Goal: Task Accomplishment & Management: Manage account settings

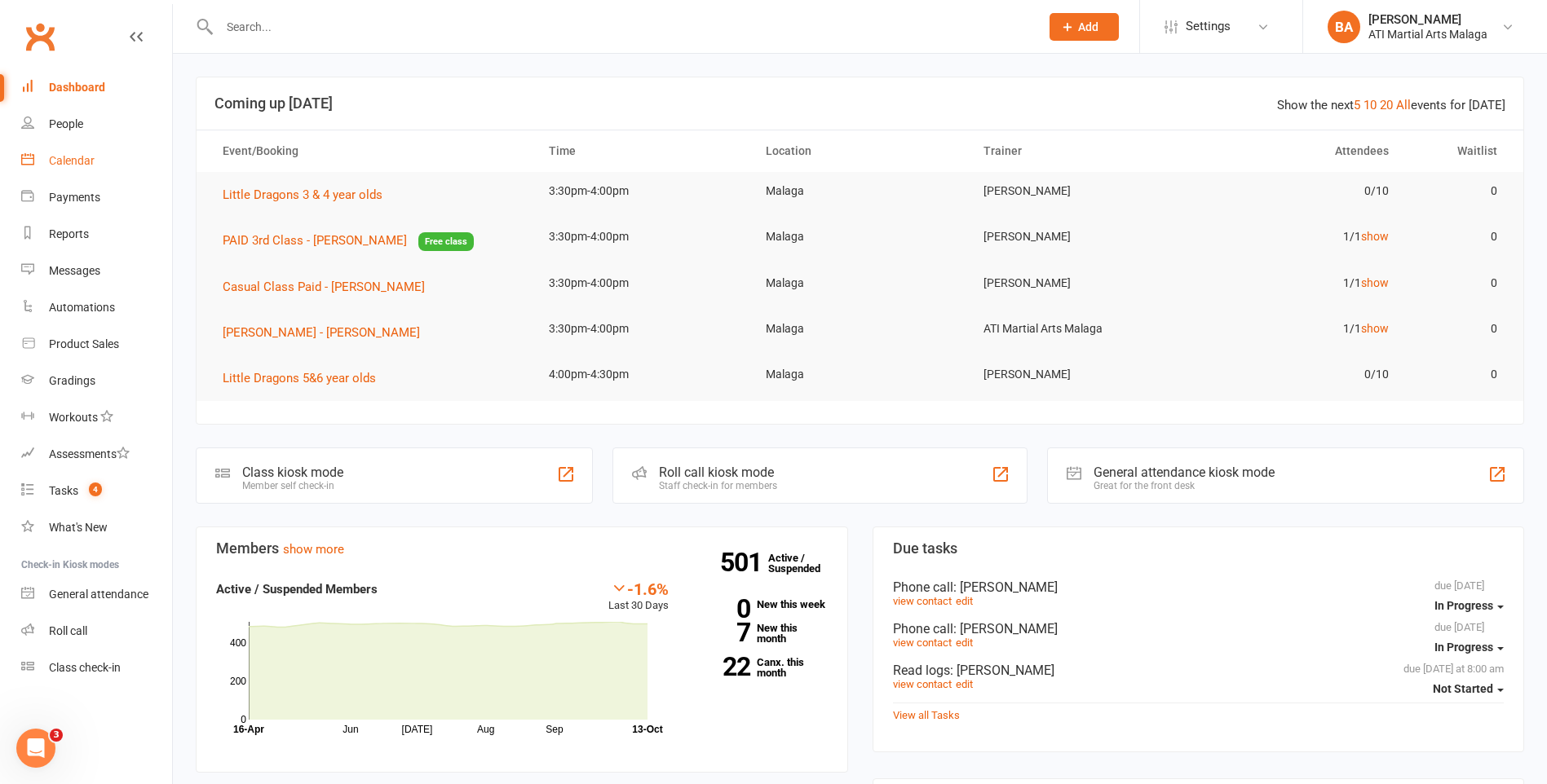
click at [81, 161] on div "Calendar" at bounding box center [71, 160] width 46 height 13
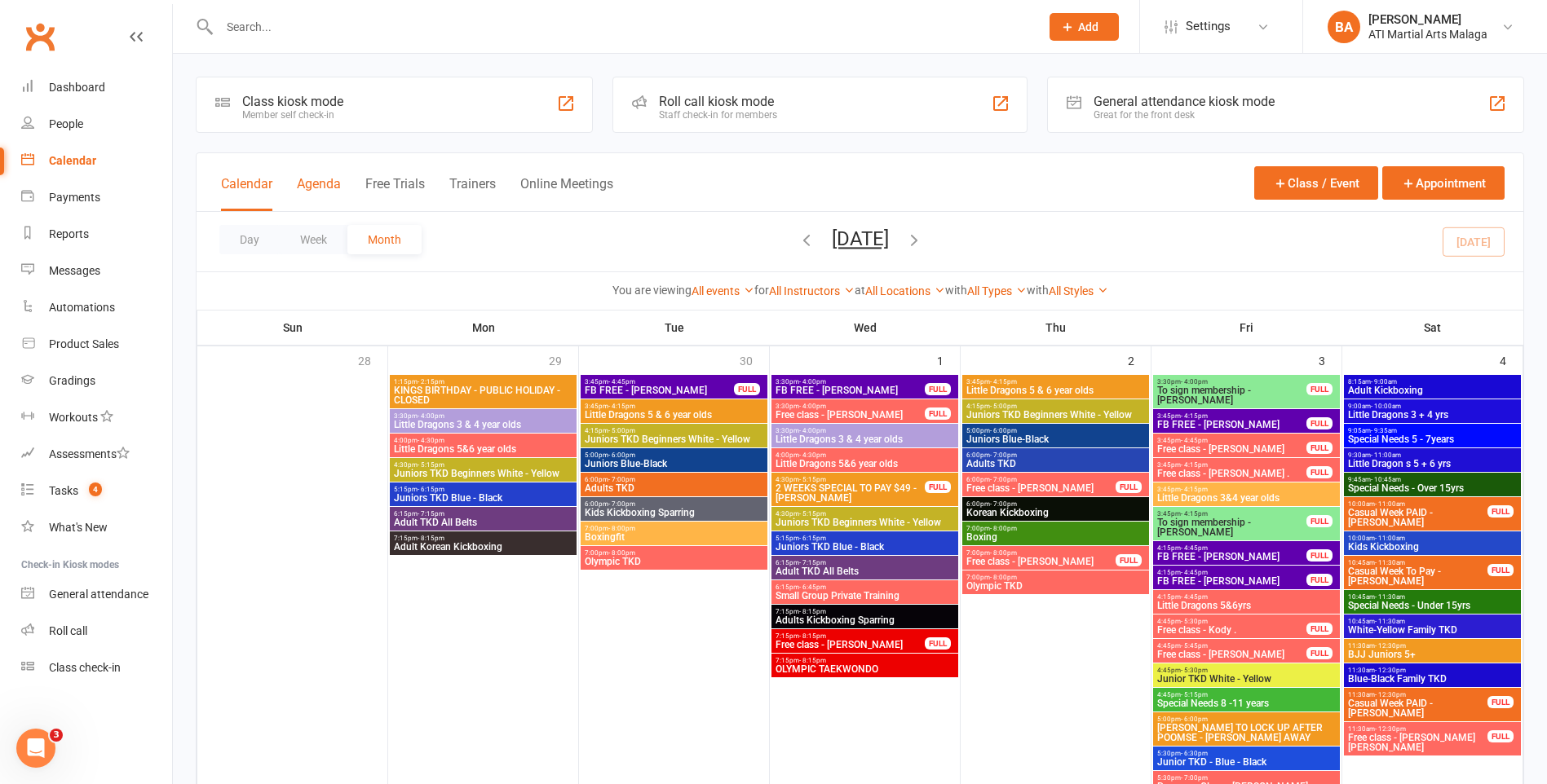
click at [316, 193] on button "Agenda" at bounding box center [319, 193] width 44 height 35
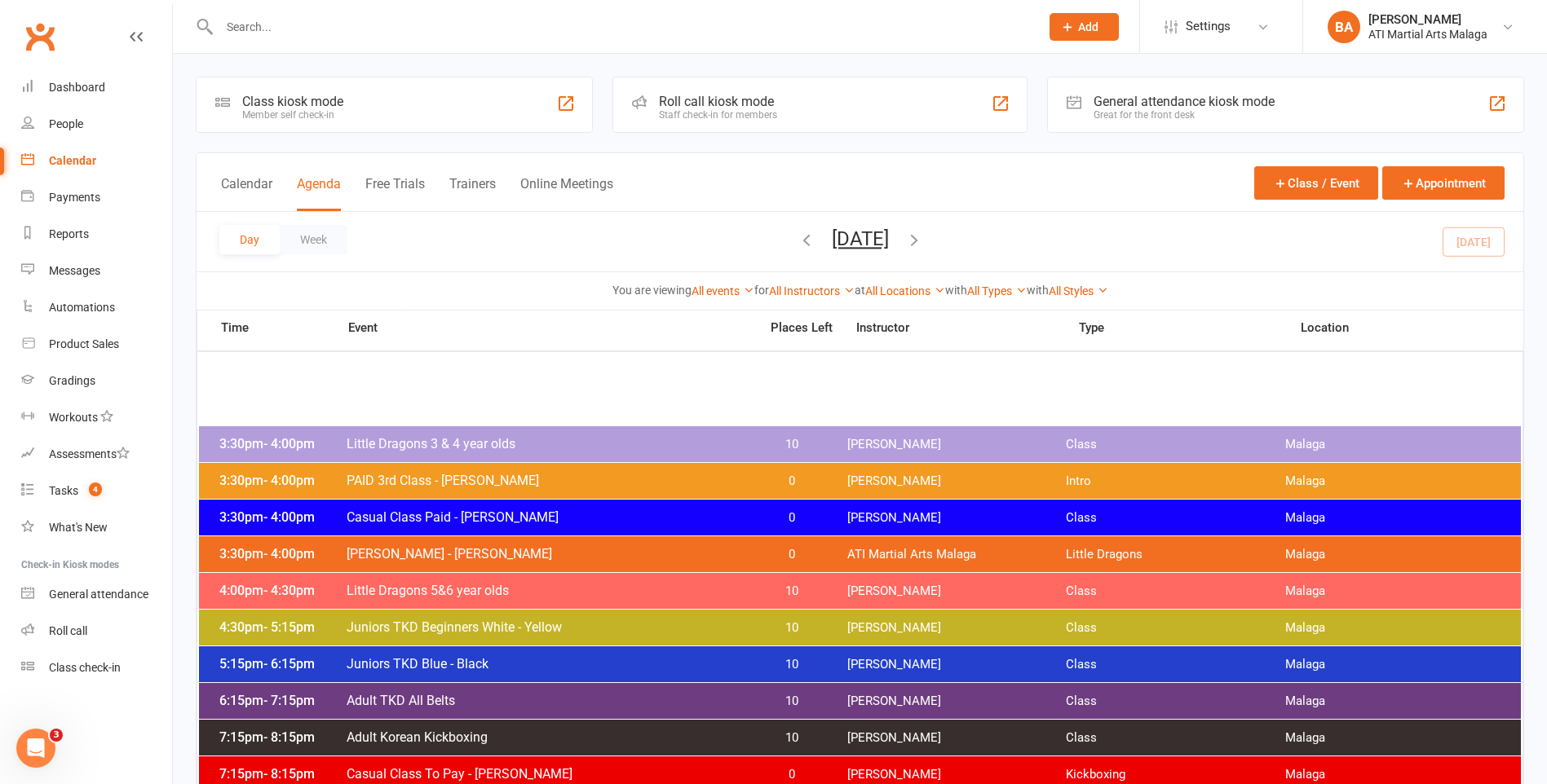
click at [905, 239] on span "[DATE] [DATE] Sun Mon Tue Wed Thu Fri Sat 28 29 30 01 02 03 04 05 06 07 08 09 1…" at bounding box center [860, 242] width 90 height 28
click at [923, 238] on icon "button" at bounding box center [914, 239] width 18 height 18
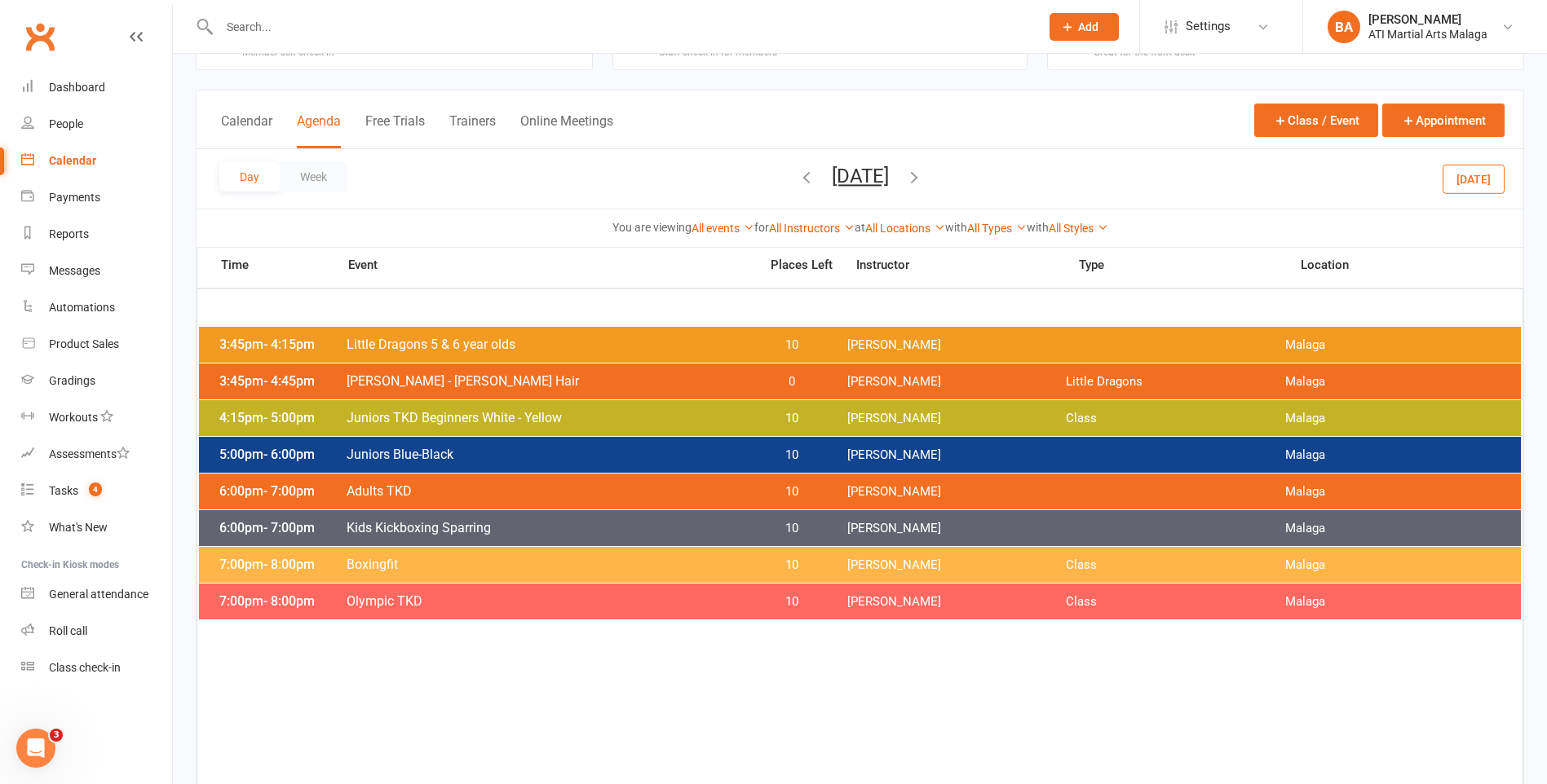
scroll to position [81, 0]
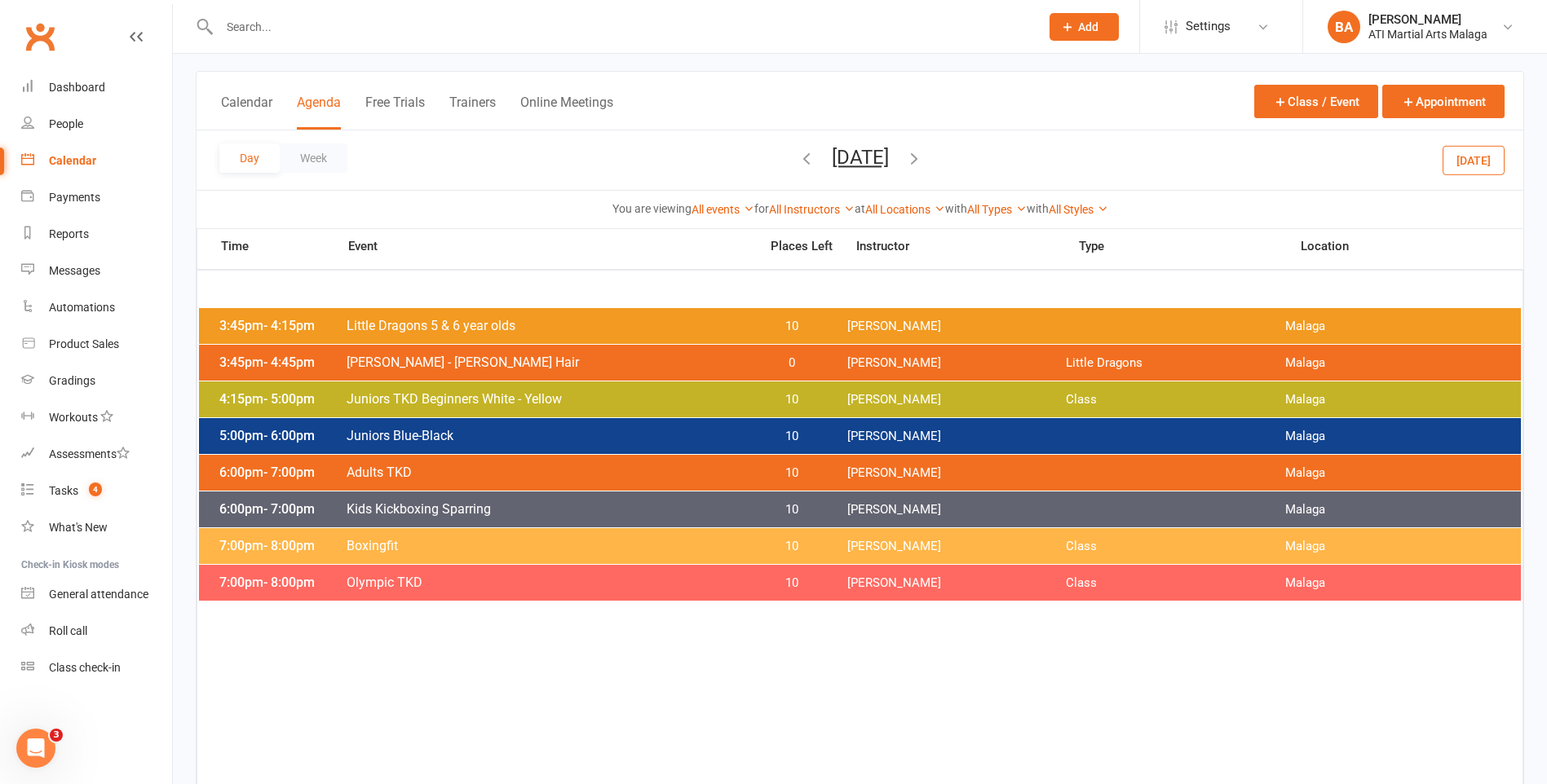
click at [923, 146] on button "button" at bounding box center [914, 160] width 18 height 28
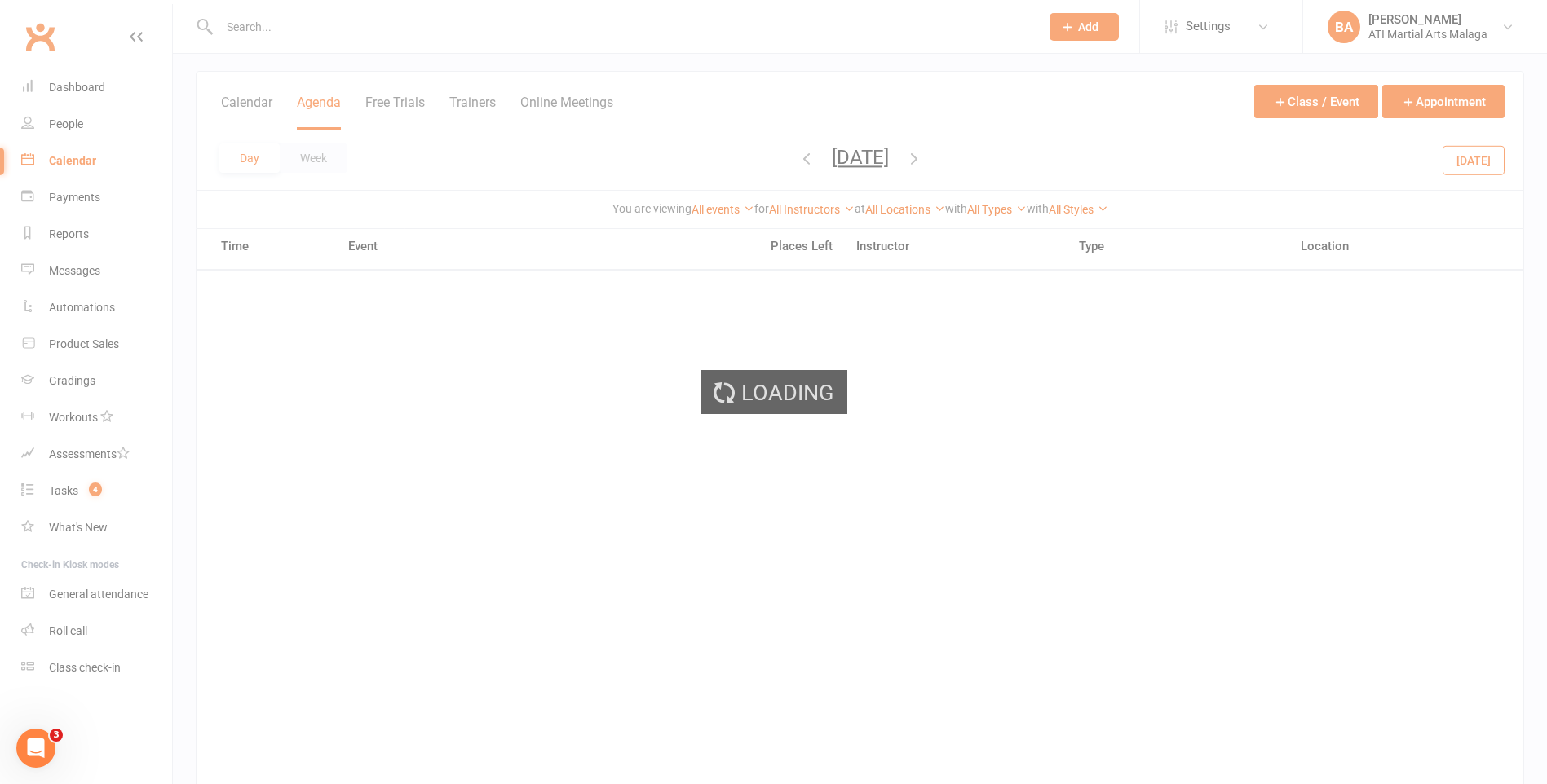
click at [979, 154] on div "Loading" at bounding box center [773, 392] width 1547 height 784
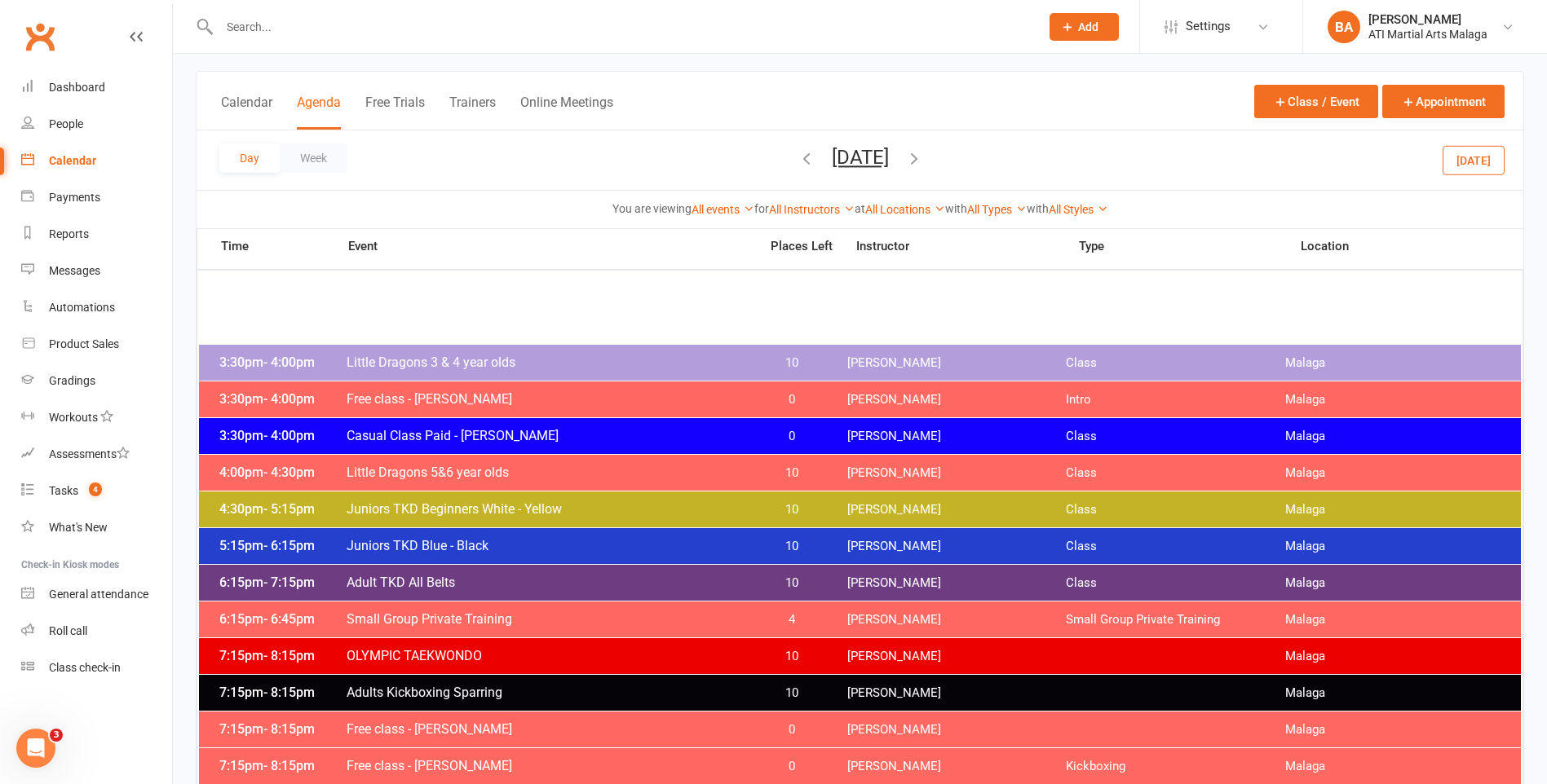
click at [923, 165] on icon "button" at bounding box center [914, 157] width 18 height 18
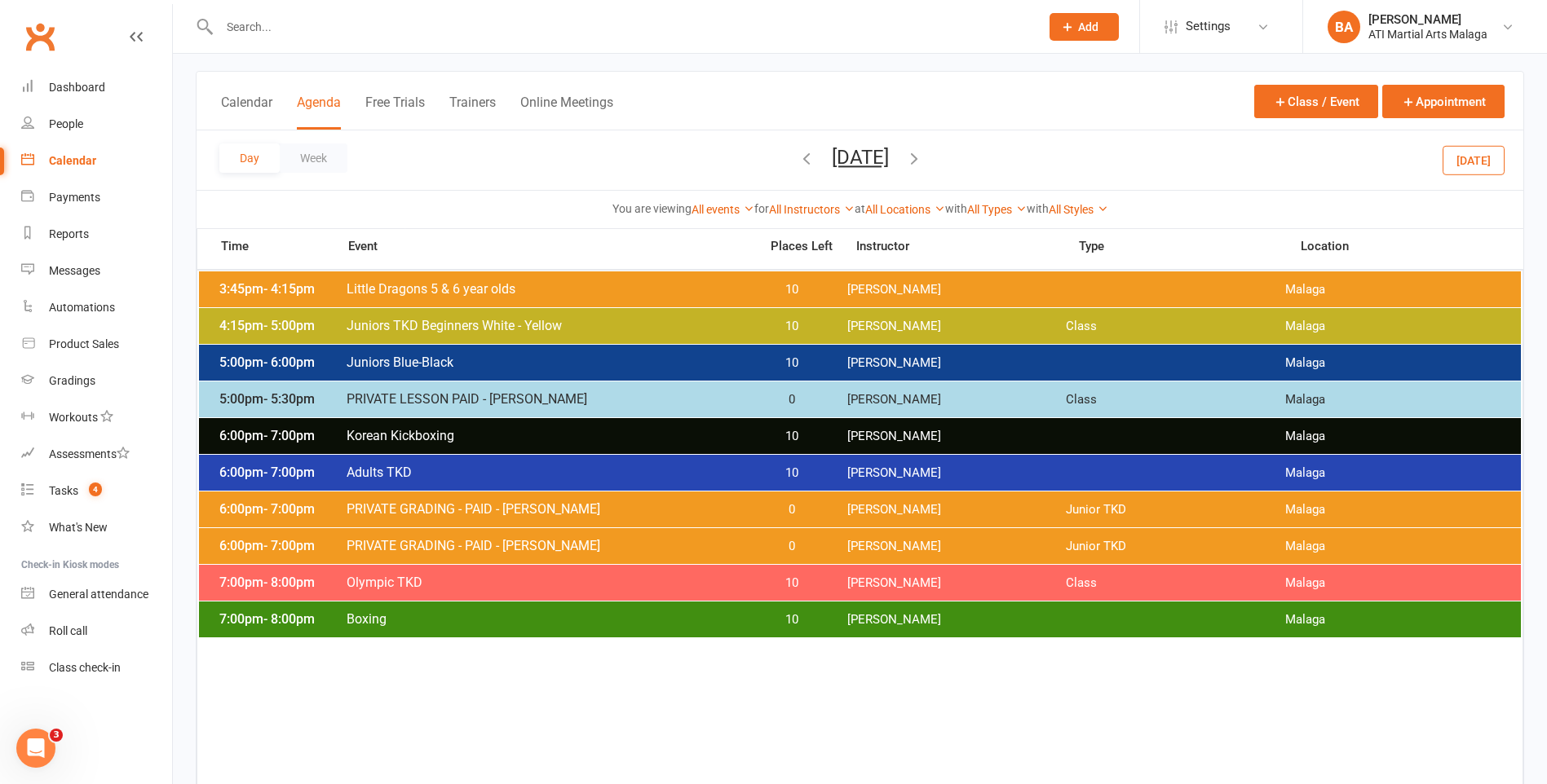
click at [923, 163] on icon "button" at bounding box center [914, 157] width 18 height 18
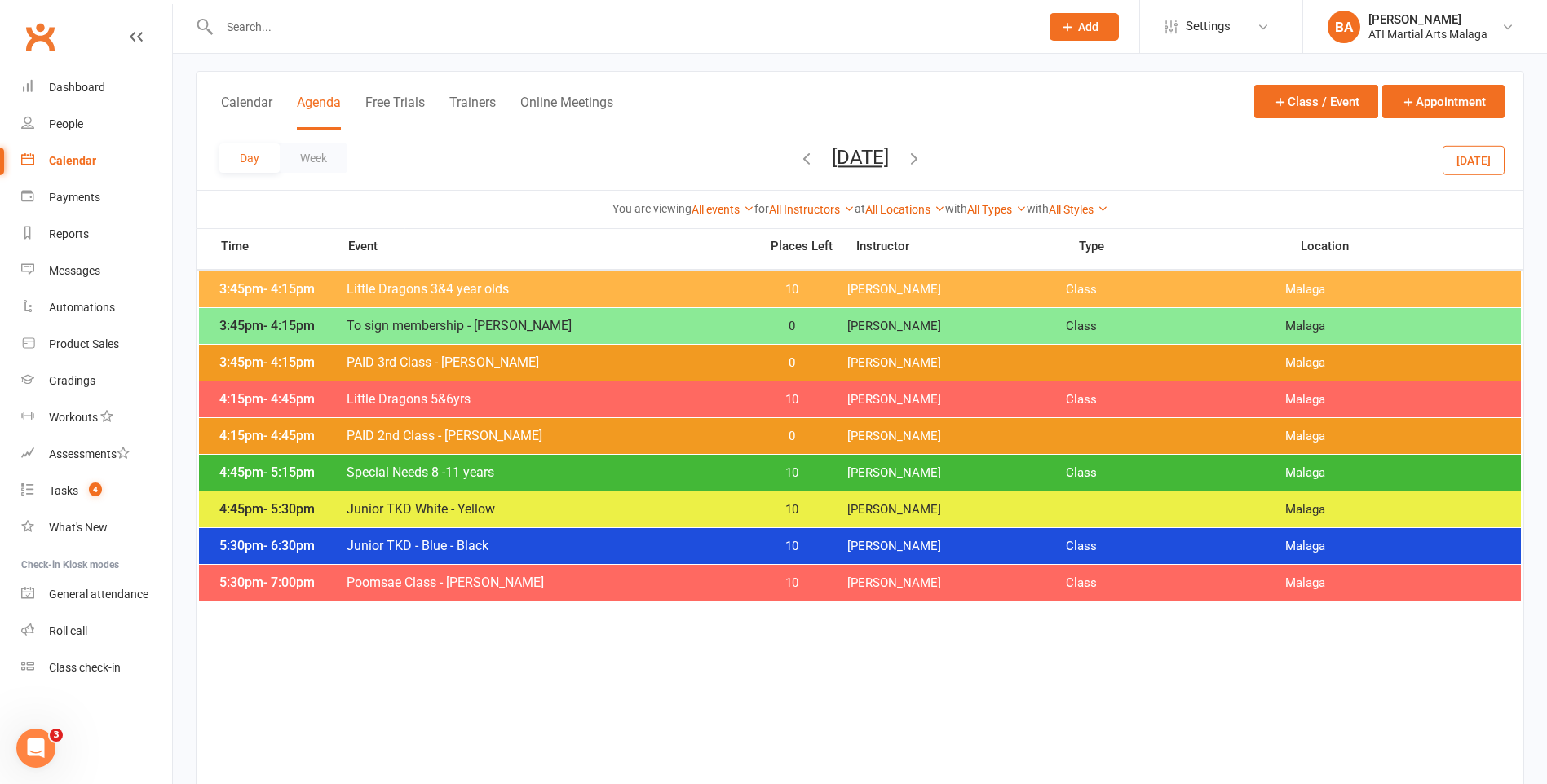
drag, startPoint x: 969, startPoint y: 155, endPoint x: 957, endPoint y: 167, distance: 17.0
click at [923, 155] on icon "button" at bounding box center [914, 157] width 18 height 18
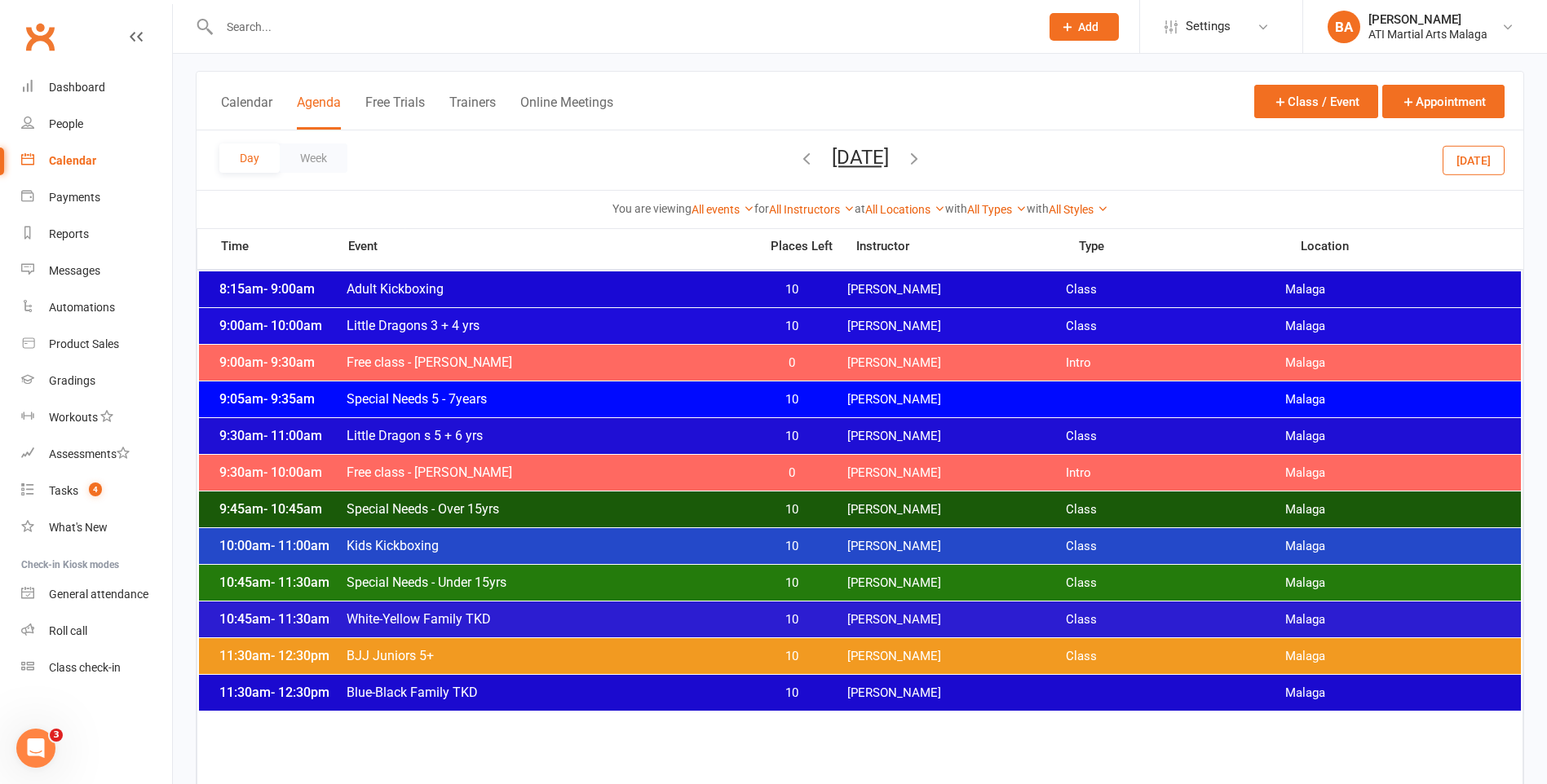
click at [815, 159] on span "[DATE] [DATE] Sun Mon Tue Wed Thu Fri Sat 28 29 30 01 02 03 04 05 06 07 08 09 1…" at bounding box center [860, 160] width 90 height 28
click at [797, 159] on icon "button" at bounding box center [806, 157] width 18 height 18
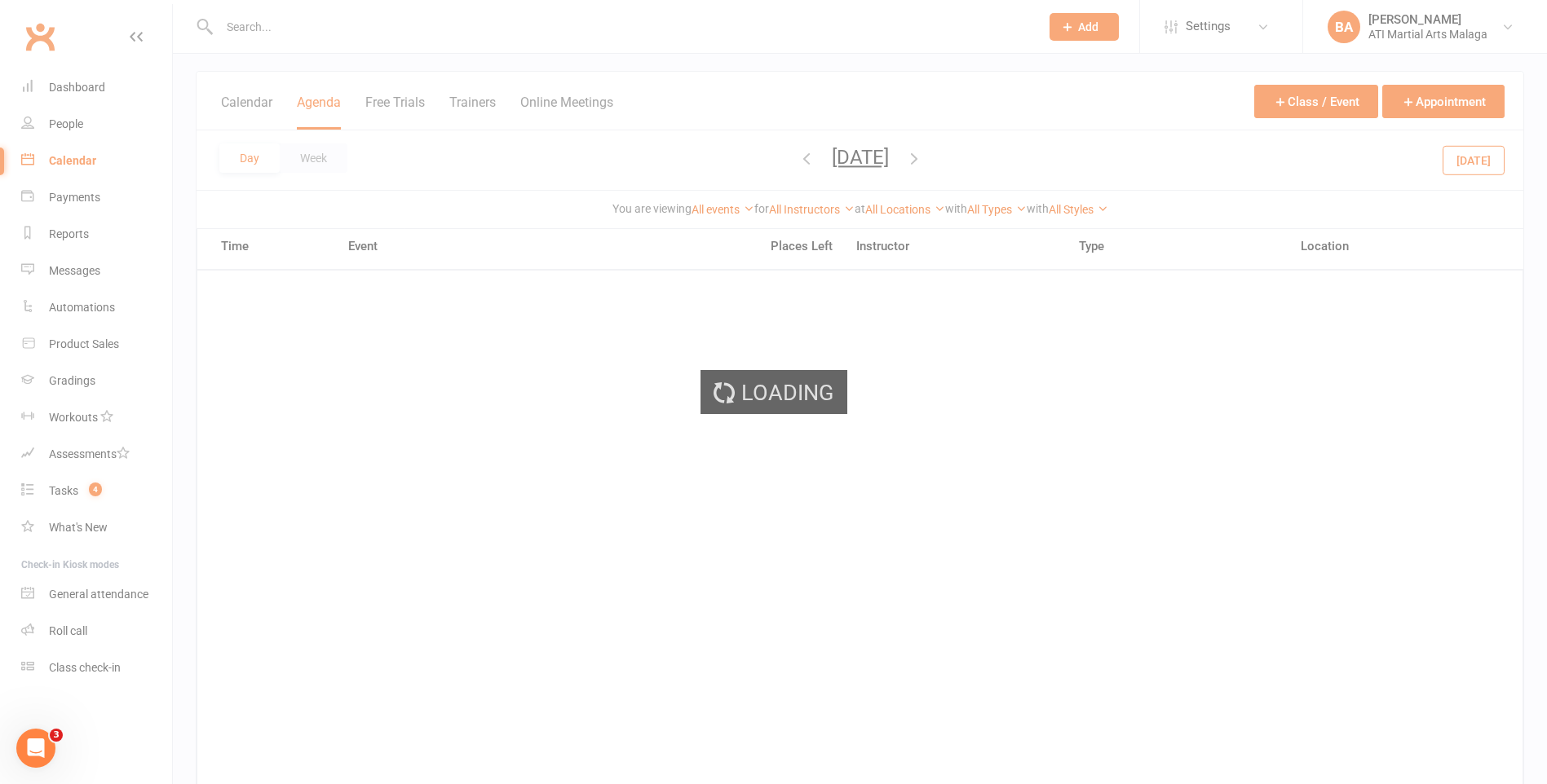
click at [745, 159] on div "Loading" at bounding box center [773, 392] width 1547 height 784
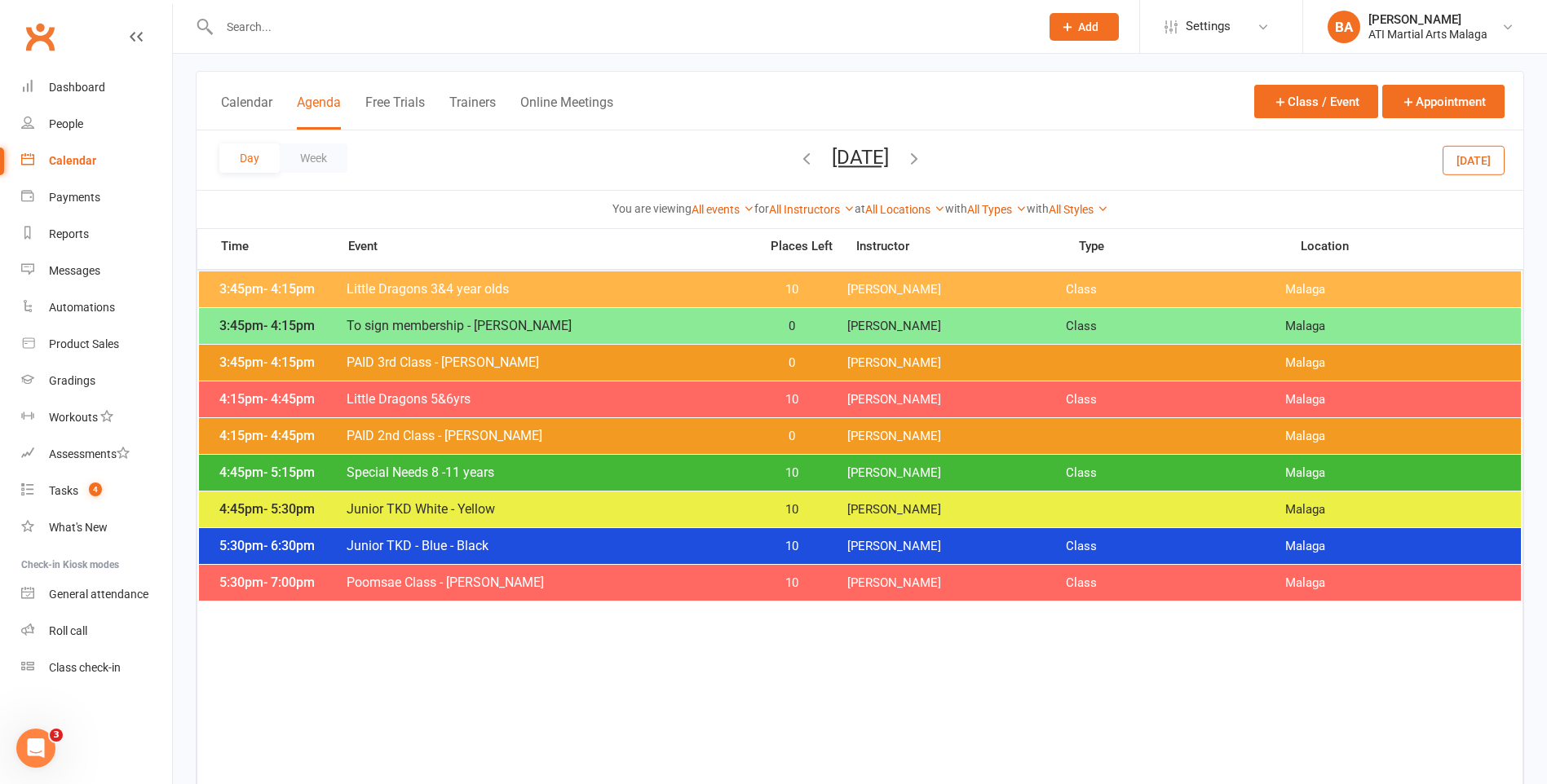
click at [797, 160] on icon "button" at bounding box center [806, 157] width 18 height 18
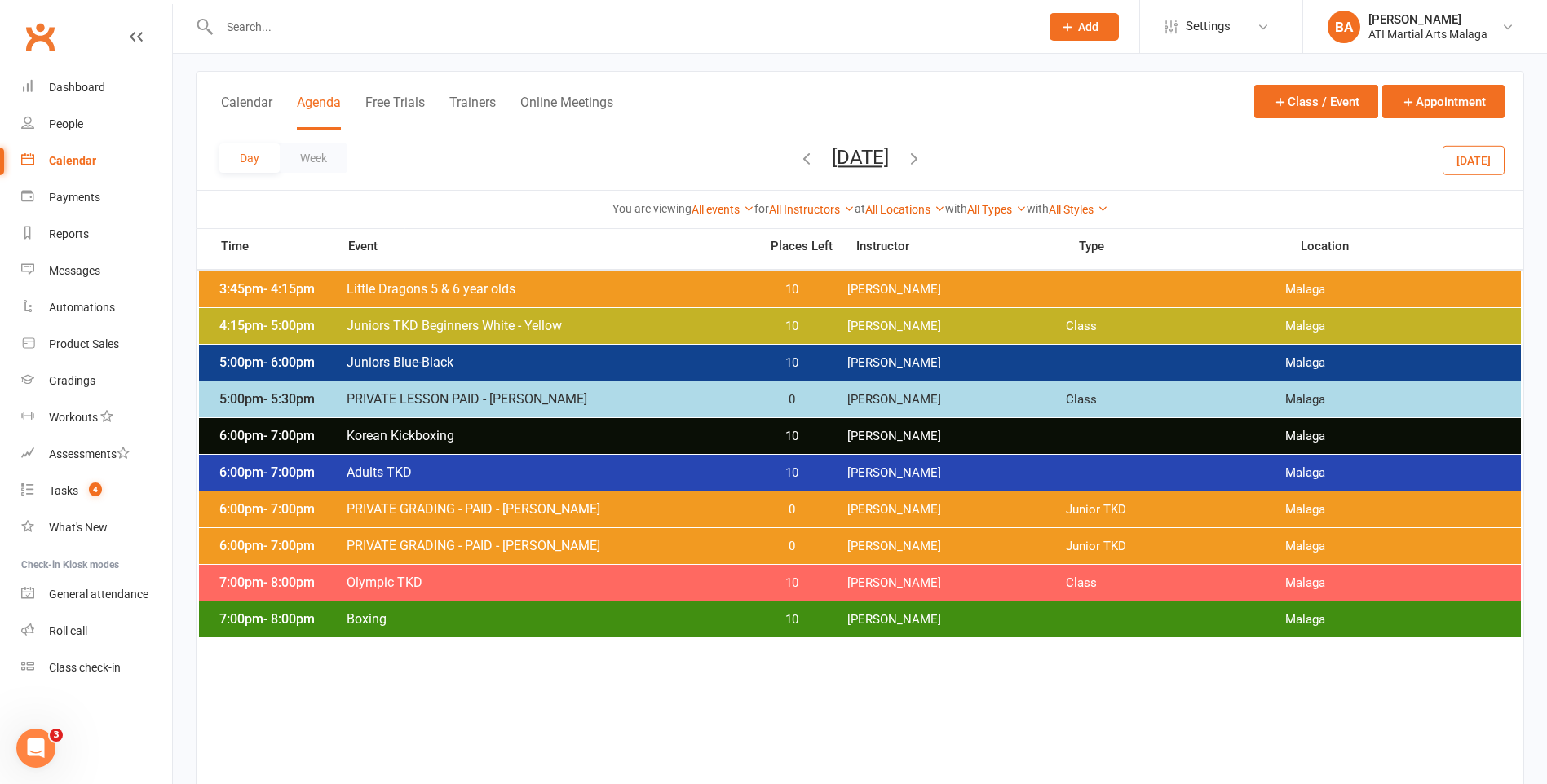
click at [815, 170] on span "[DATE] [DATE] Sun Mon Tue Wed Thu Fri Sat 28 29 30 01 02 03 04 05 06 07 08 09 1…" at bounding box center [860, 160] width 90 height 28
click at [797, 169] on button "button" at bounding box center [806, 160] width 18 height 28
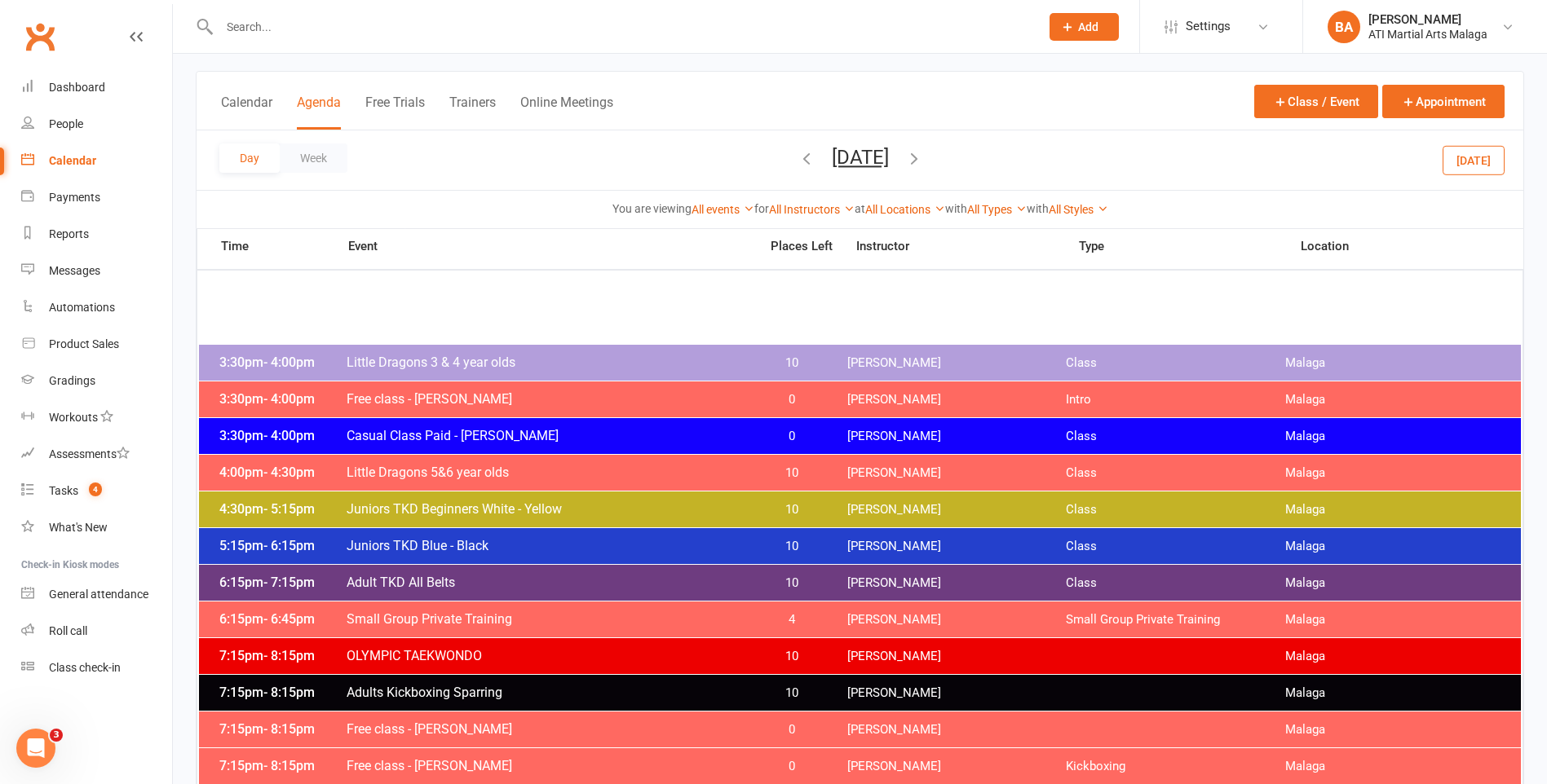
click at [815, 162] on span "[DATE] [DATE] Sun Mon Tue Wed Thu Fri Sat 28 29 30 01 02 03 04 05 06 07 08 09 1…" at bounding box center [860, 160] width 90 height 28
click at [815, 163] on span "[DATE] [DATE] Sun Mon Tue Wed Thu Fri Sat 28 29 30 01 02 03 04 05 06 07 08 09 1…" at bounding box center [860, 160] width 90 height 28
click at [797, 164] on icon "button" at bounding box center [806, 157] width 18 height 18
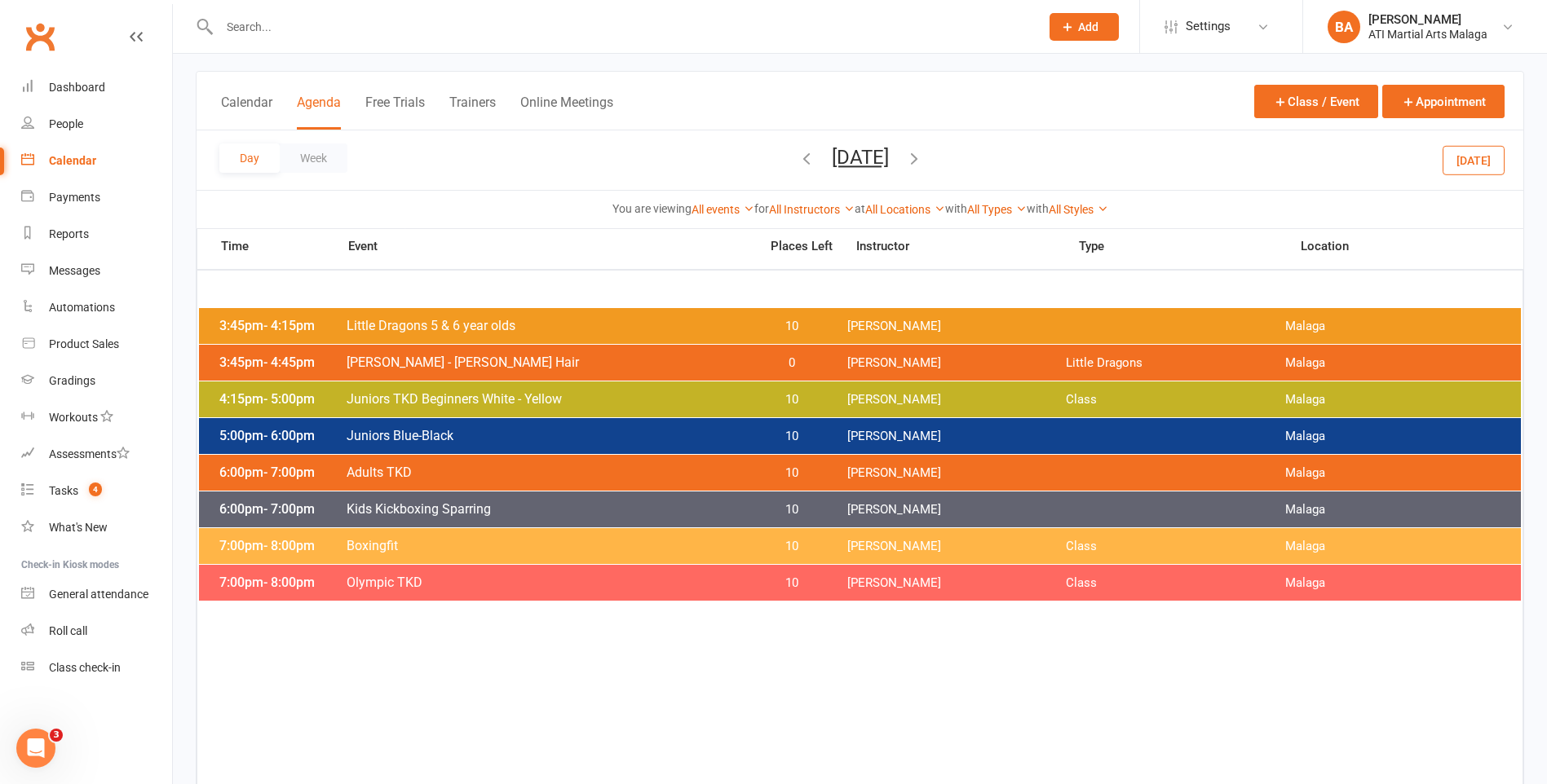
click at [797, 158] on icon "button" at bounding box center [806, 157] width 18 height 18
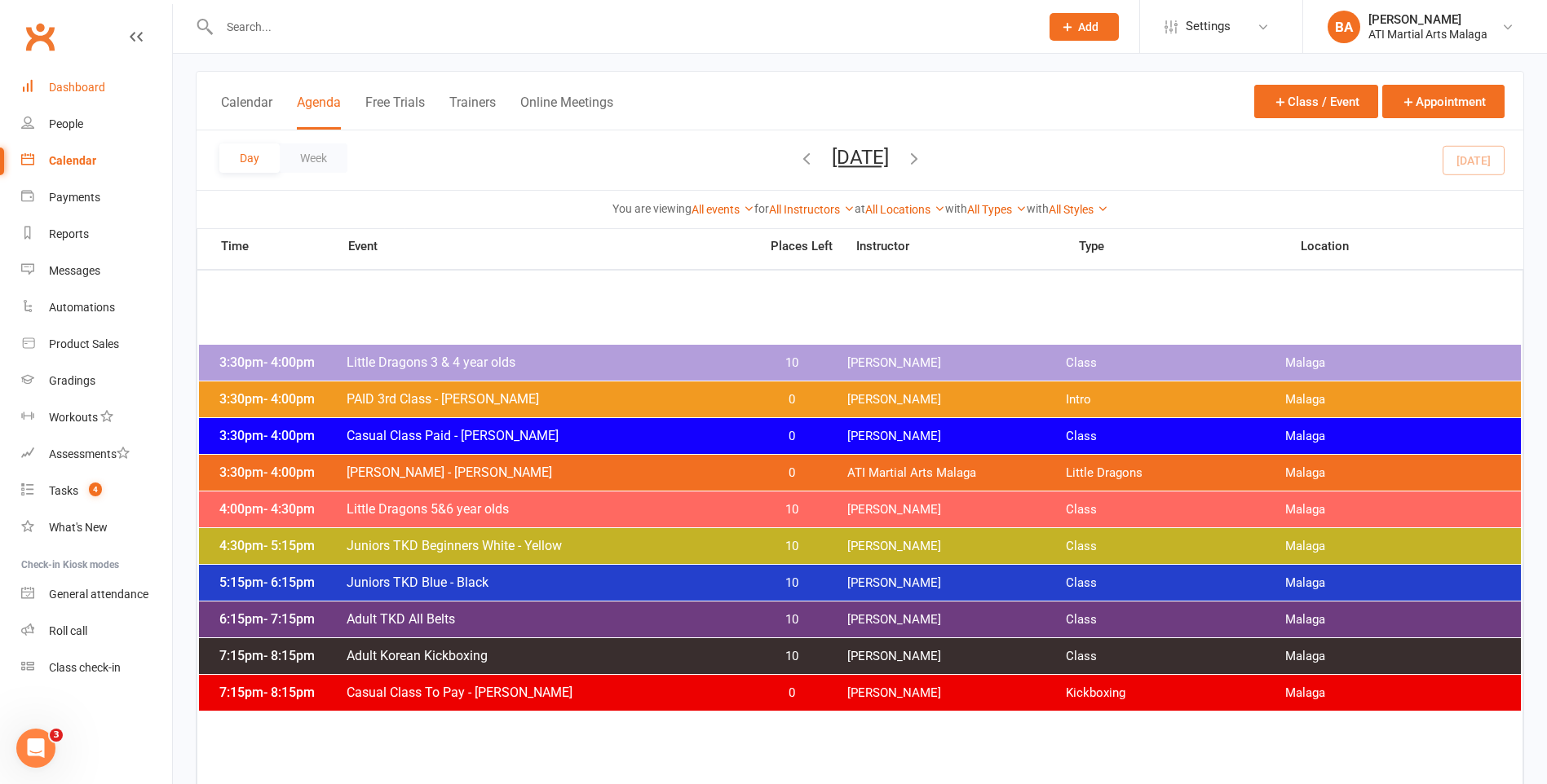
click at [106, 86] on link "Dashboard" at bounding box center [97, 87] width 151 height 37
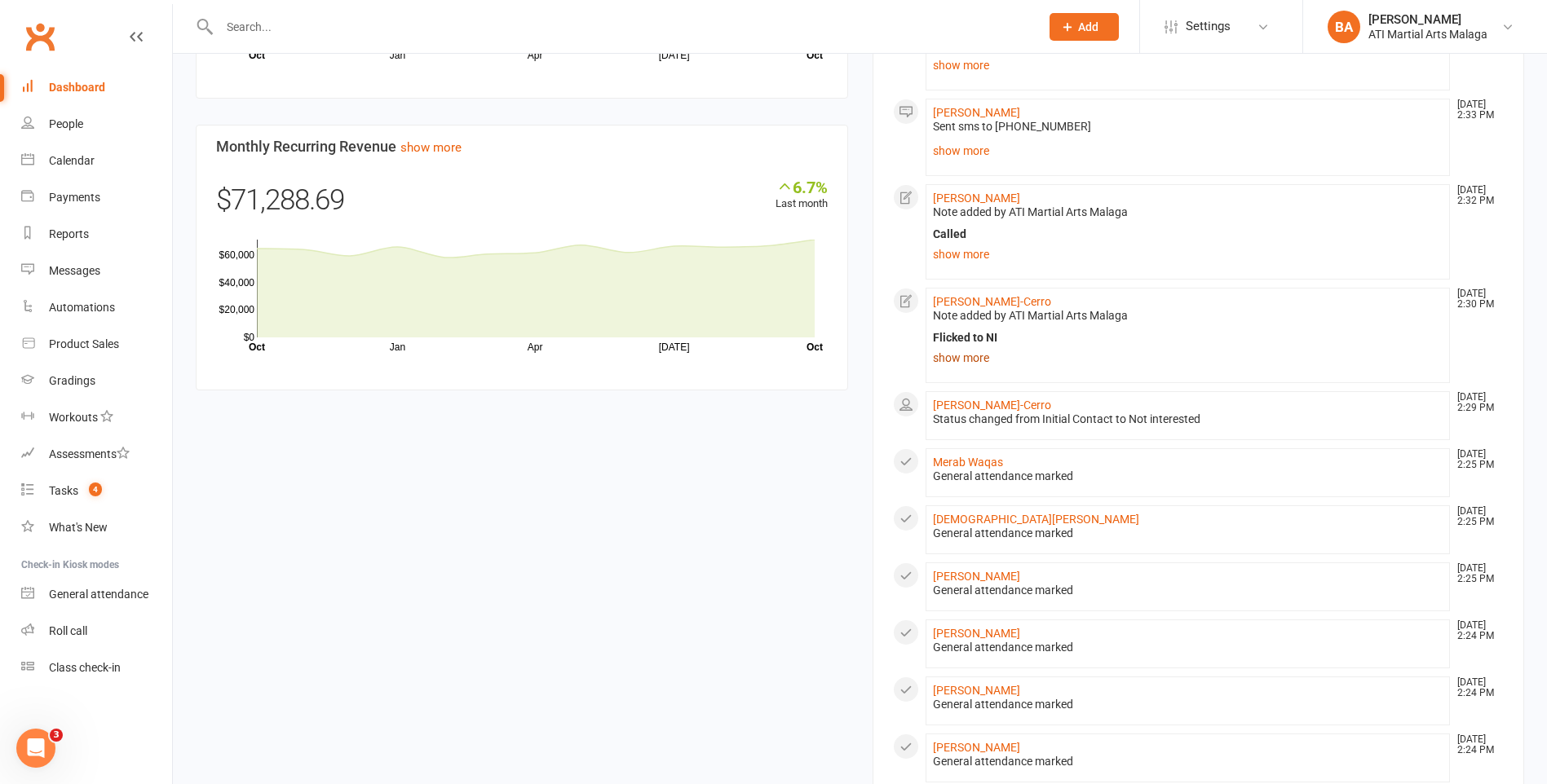
click at [961, 356] on link "show more" at bounding box center [1188, 358] width 511 height 22
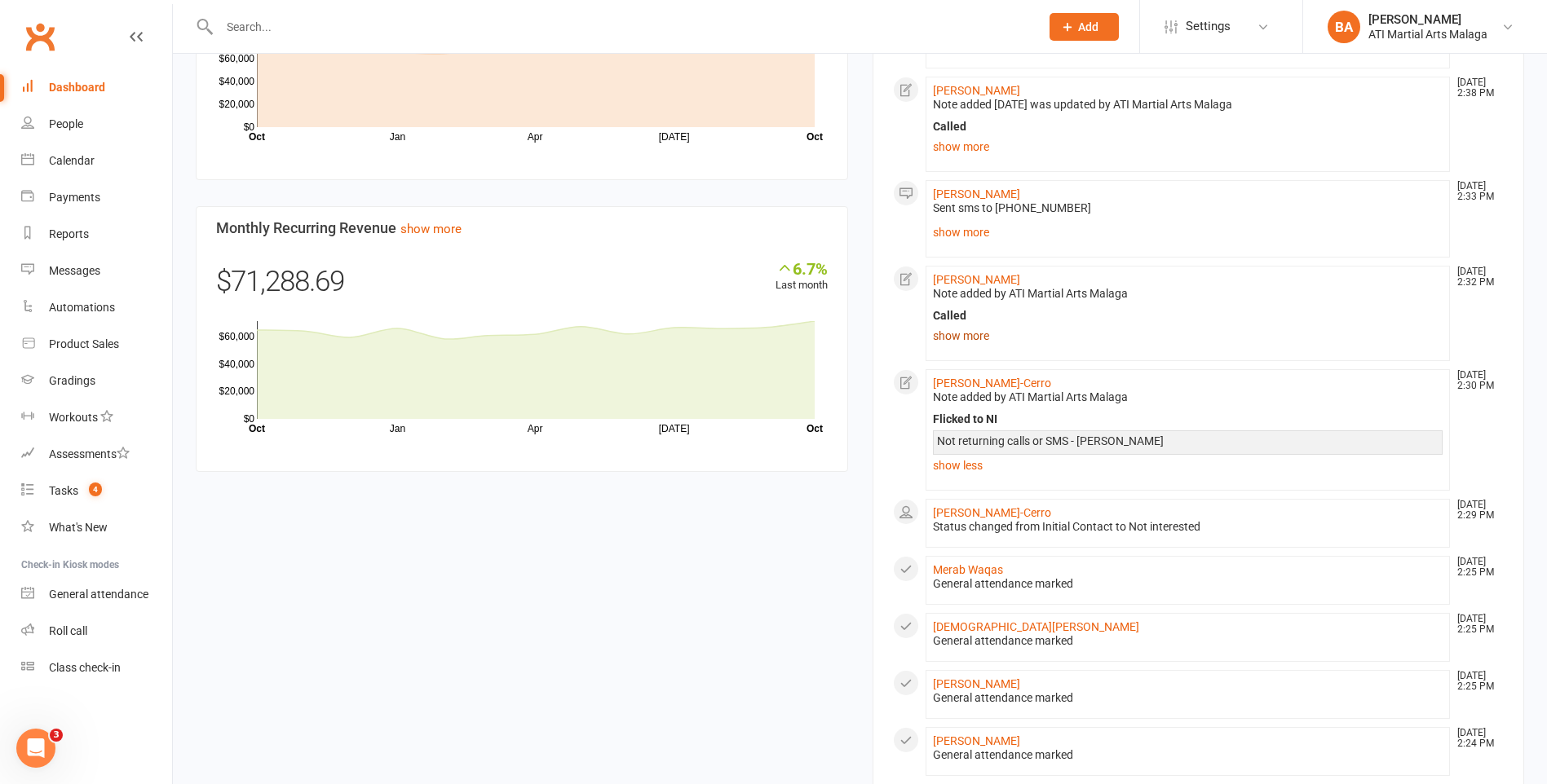
click at [965, 335] on link "show more" at bounding box center [1188, 335] width 511 height 22
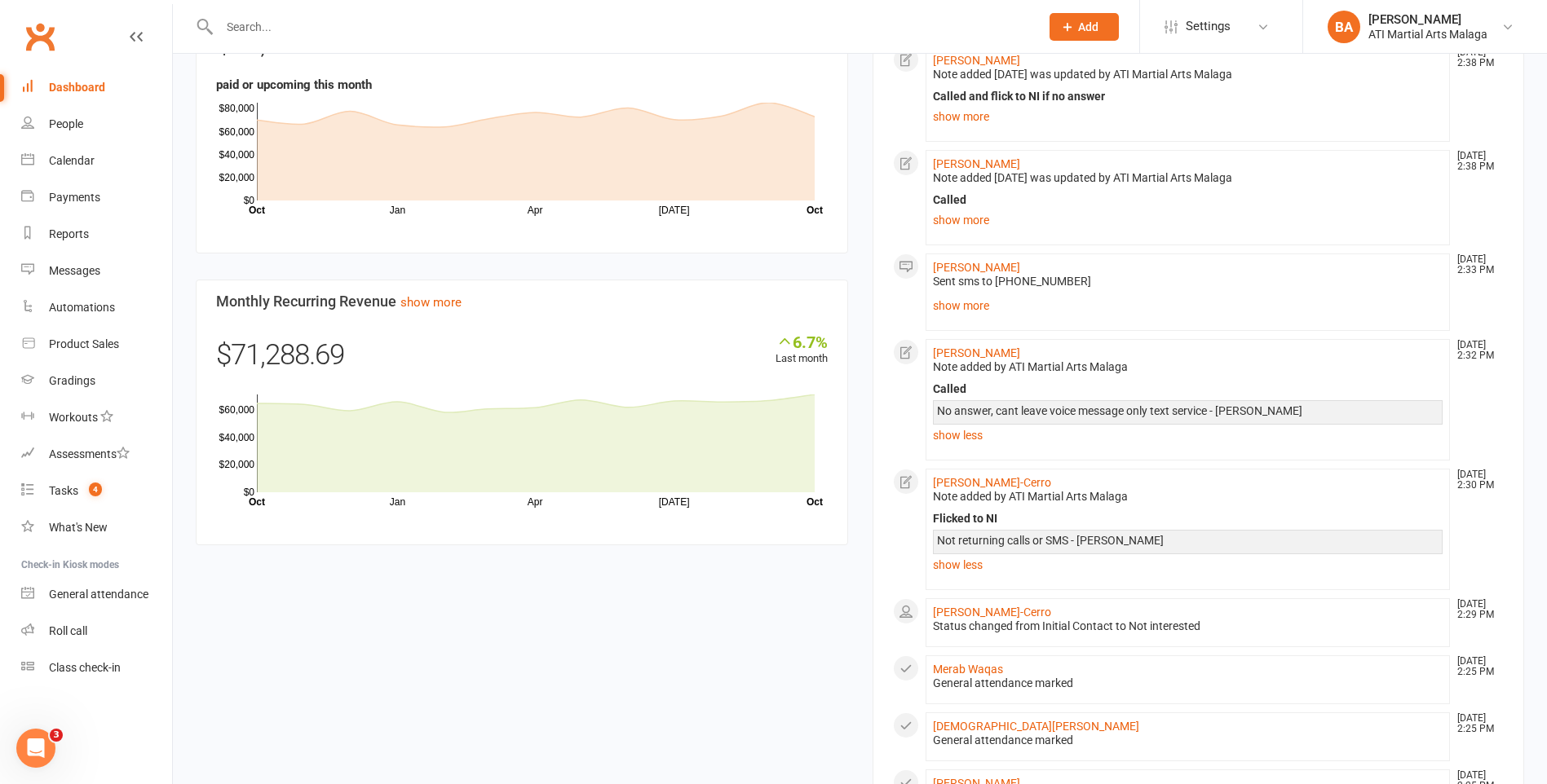
scroll to position [978, 0]
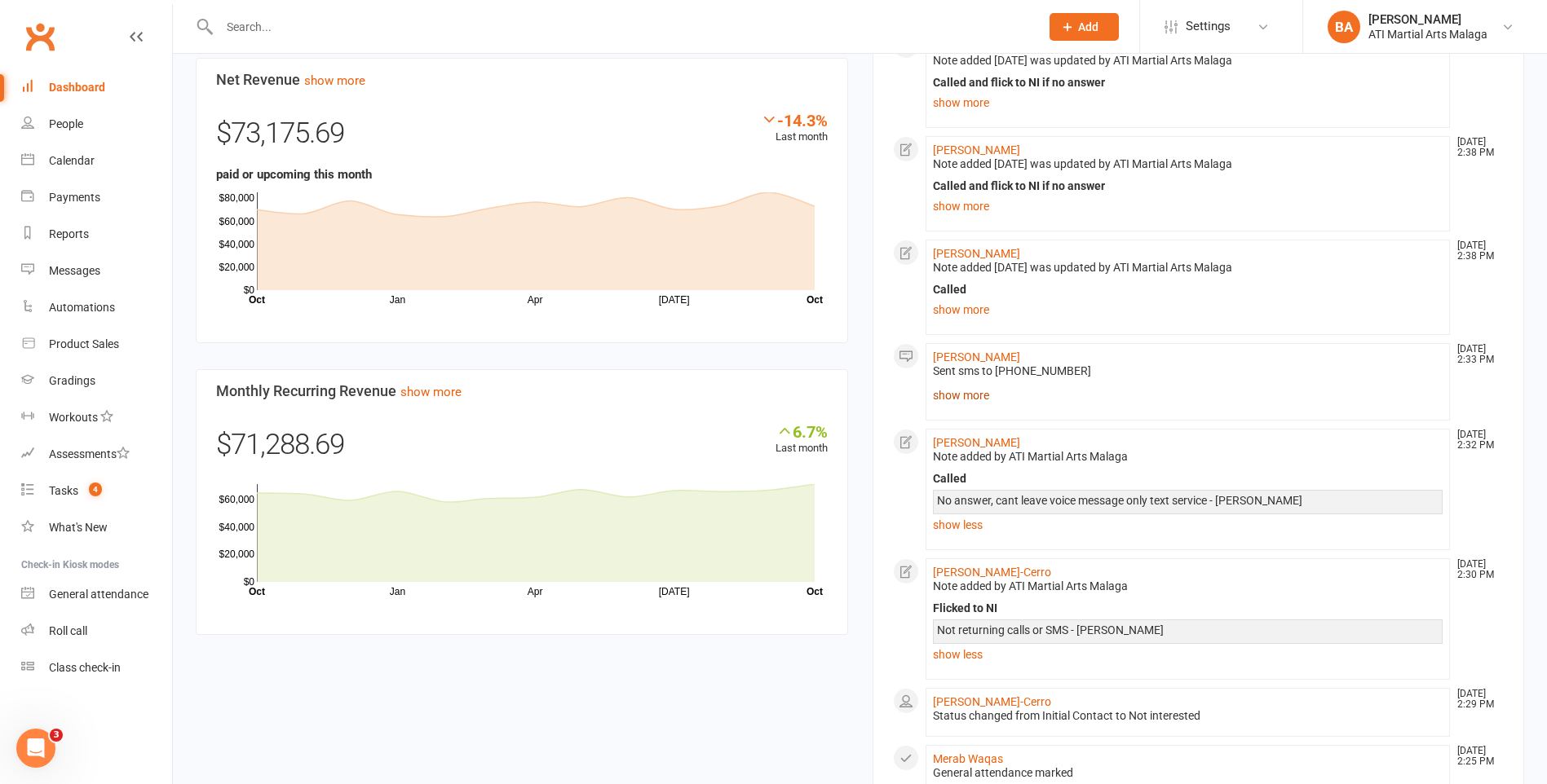
click at [959, 398] on link "show more" at bounding box center [1188, 395] width 511 height 22
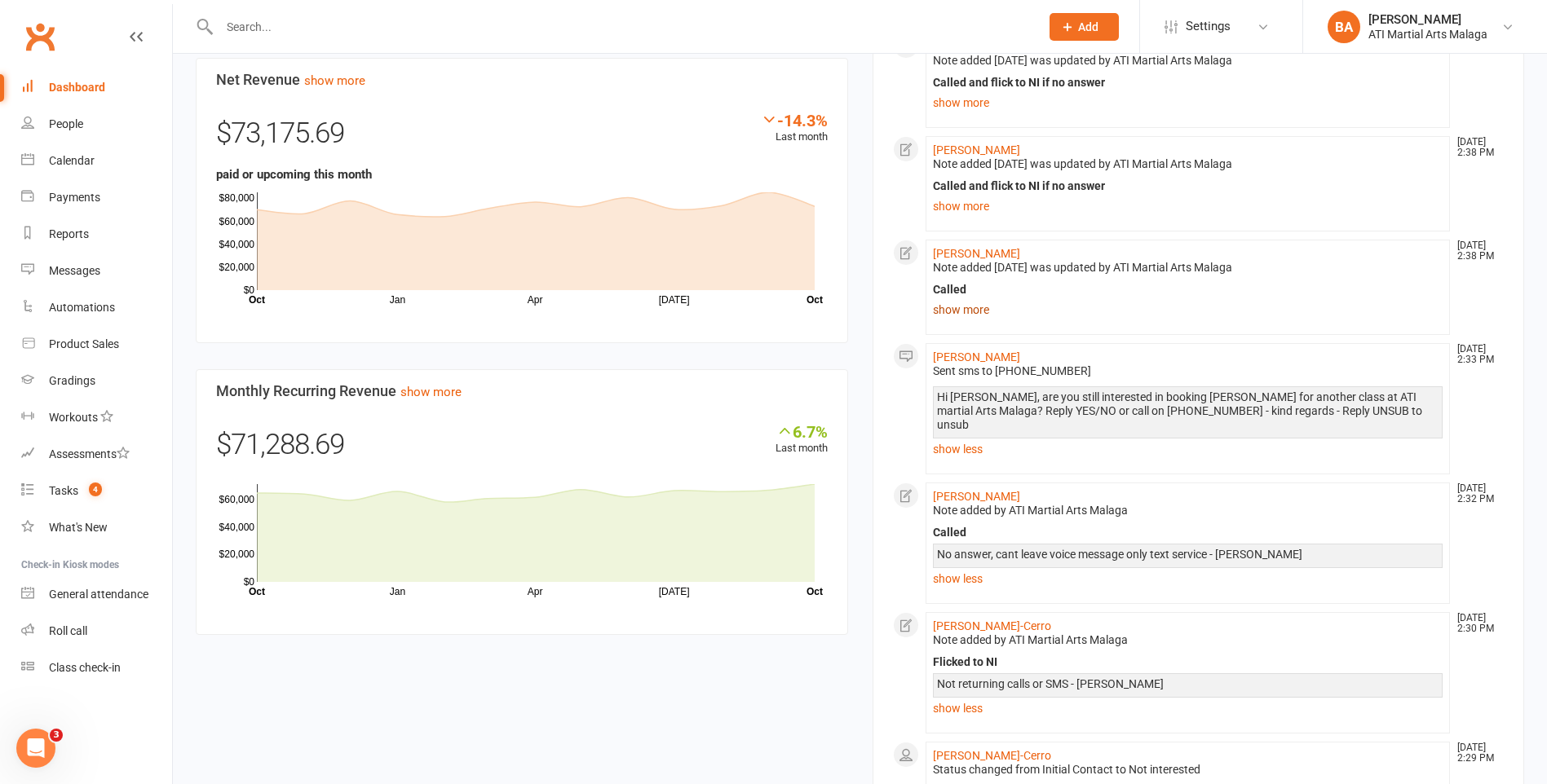
click at [972, 304] on link "show more" at bounding box center [1188, 310] width 511 height 22
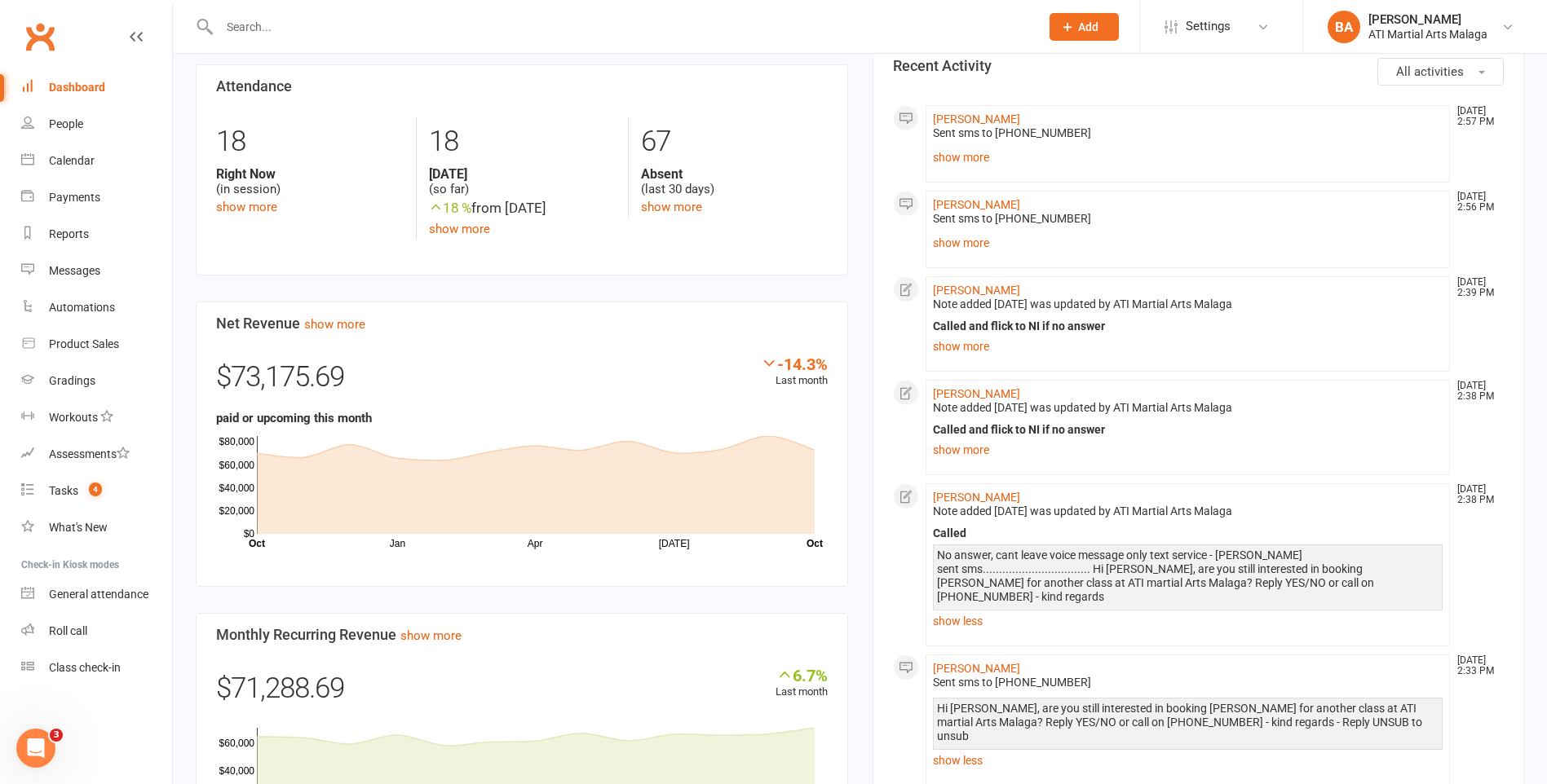
scroll to position [733, 0]
click at [965, 459] on link "show more" at bounding box center [1188, 451] width 511 height 22
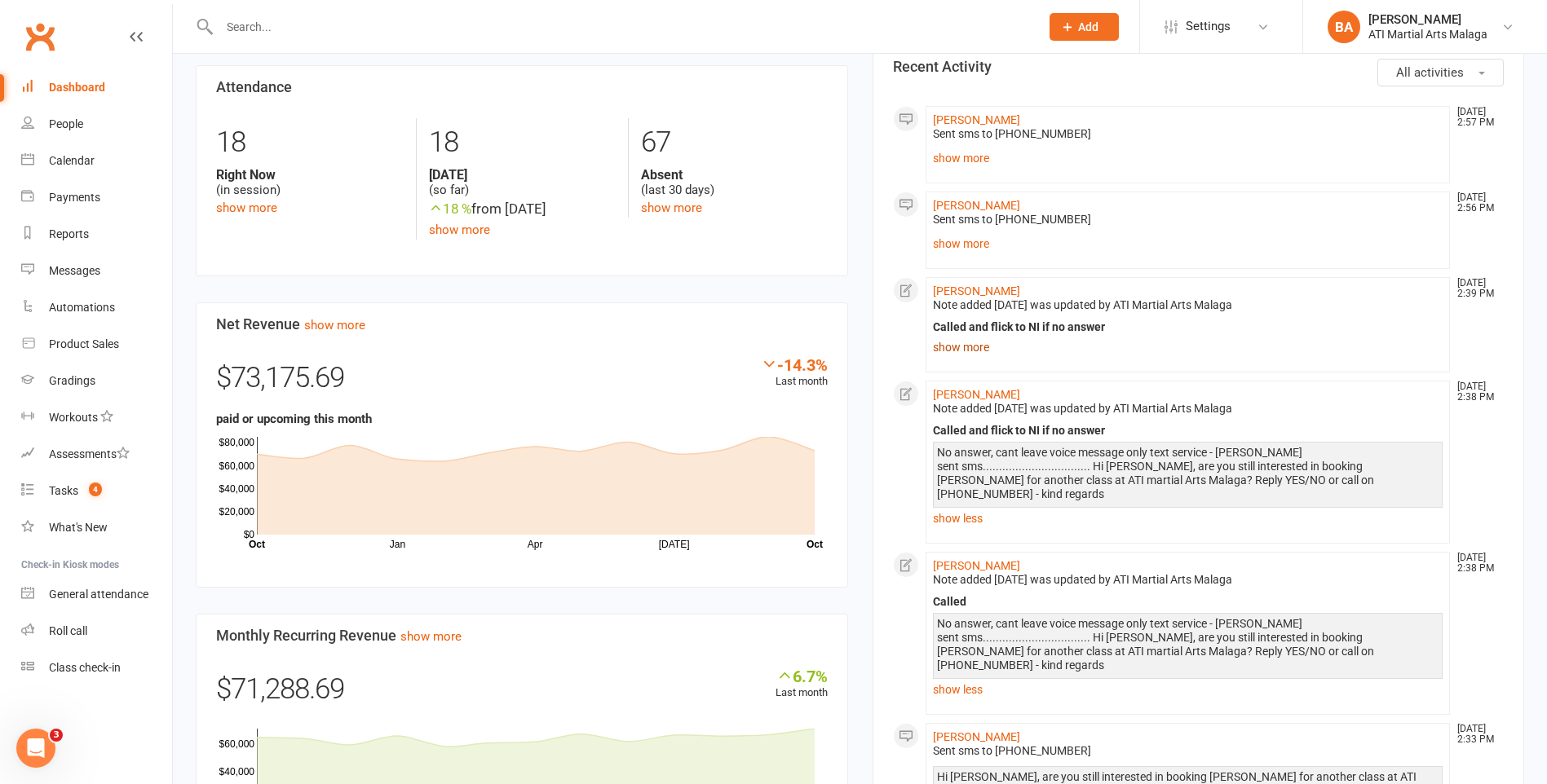
click at [961, 341] on link "show more" at bounding box center [1188, 348] width 511 height 22
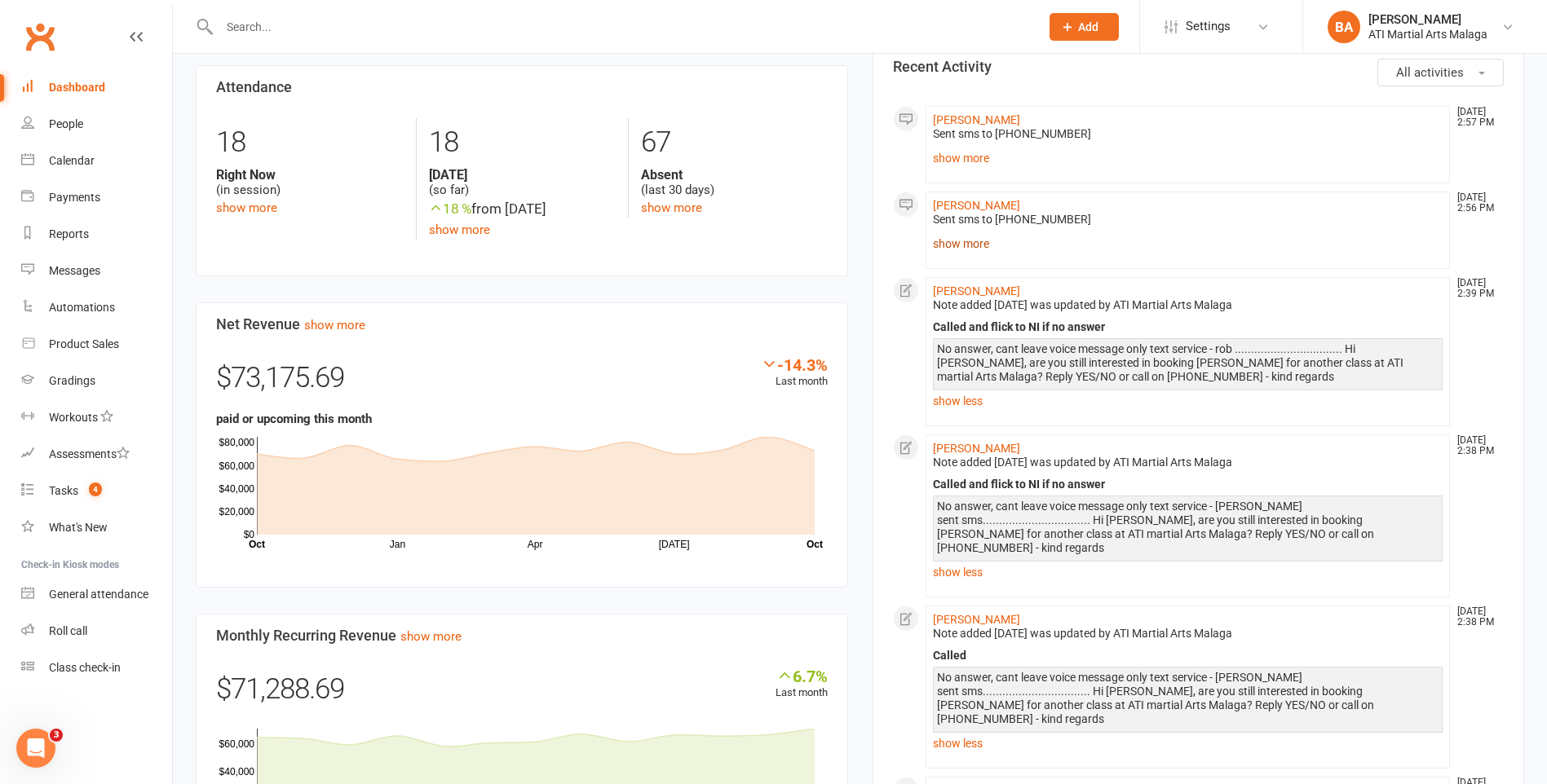
click at [972, 247] on link "show more" at bounding box center [1188, 244] width 511 height 22
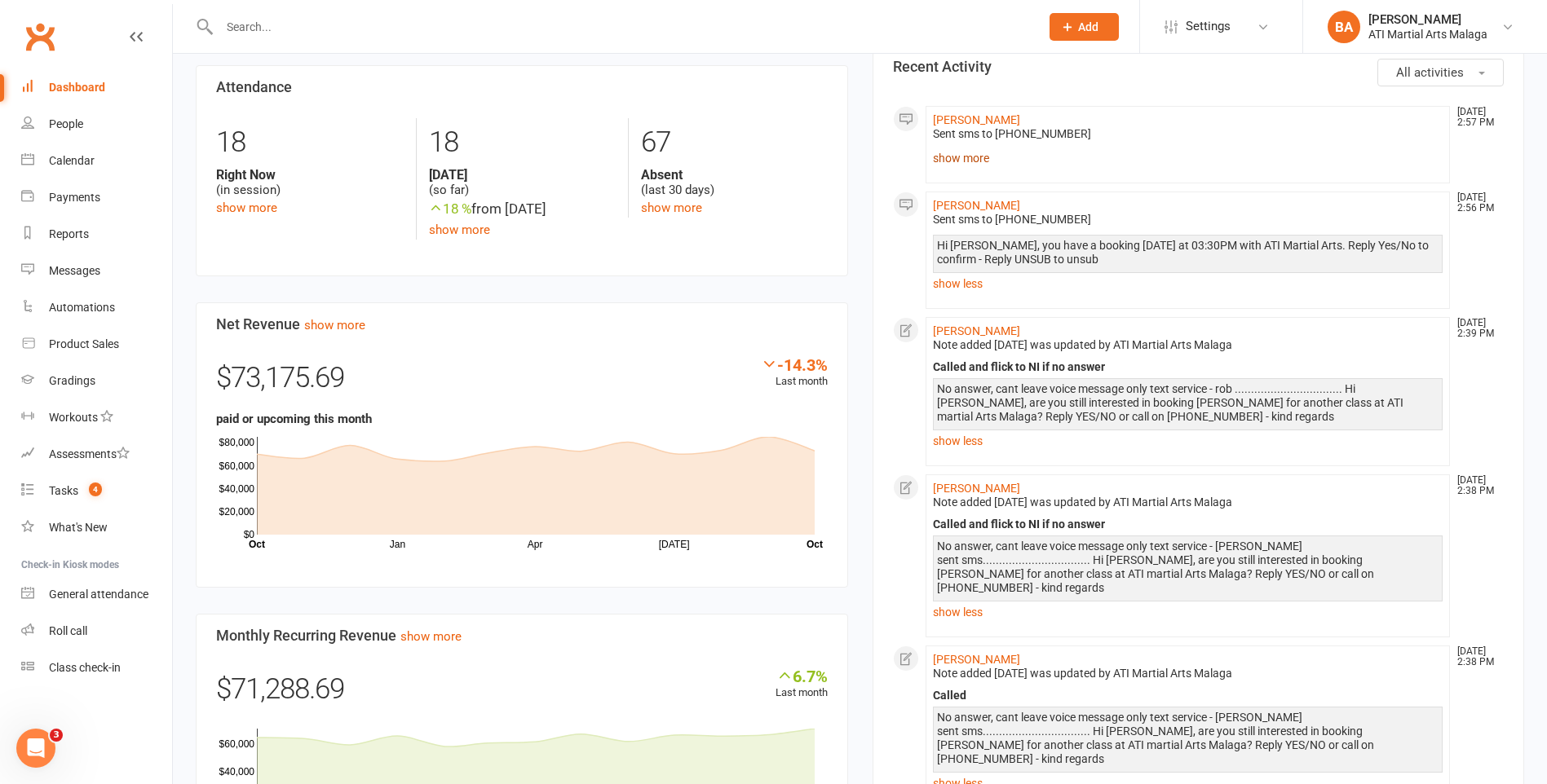
click at [971, 167] on link "show more" at bounding box center [1188, 158] width 511 height 22
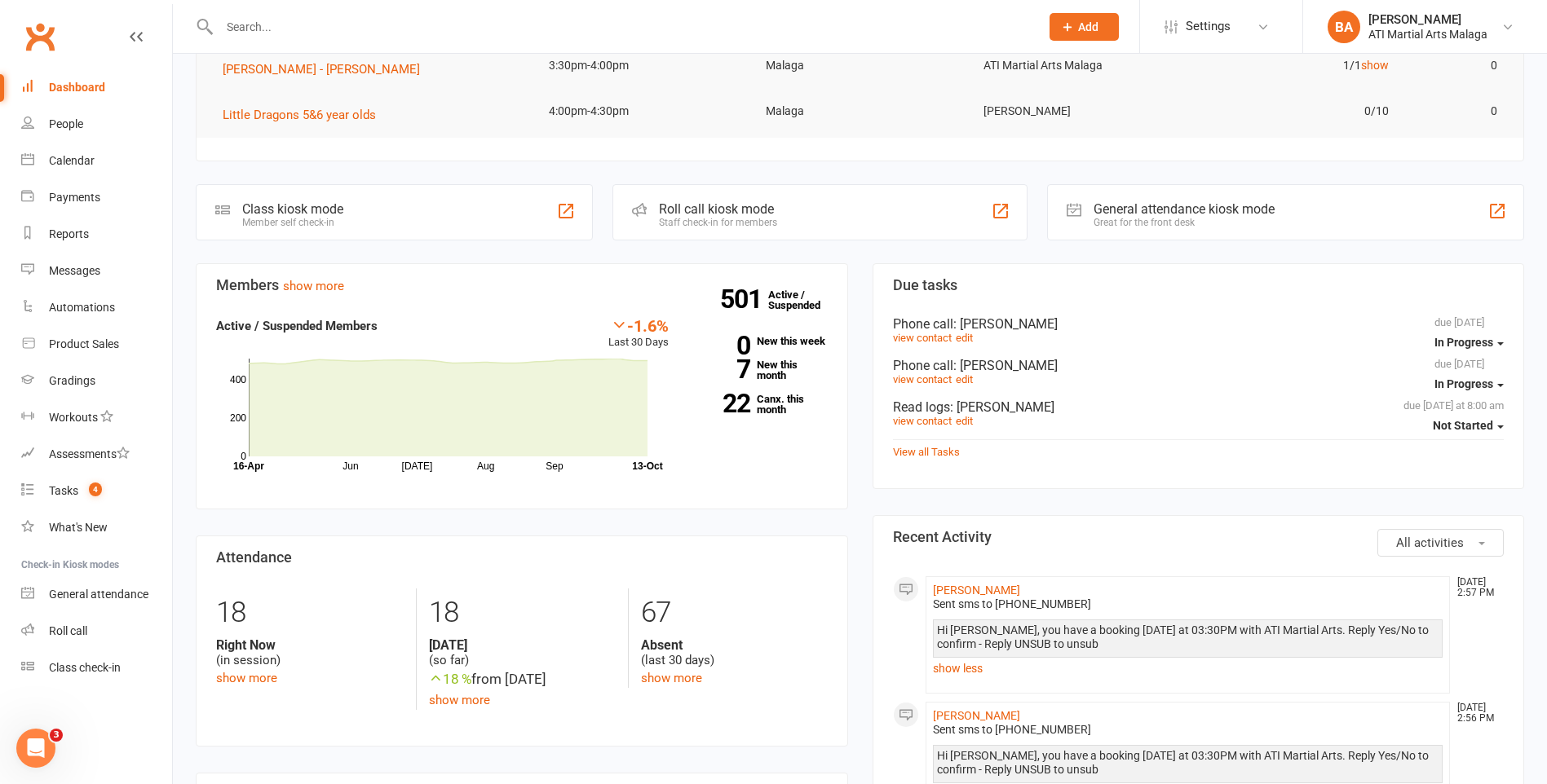
scroll to position [0, 0]
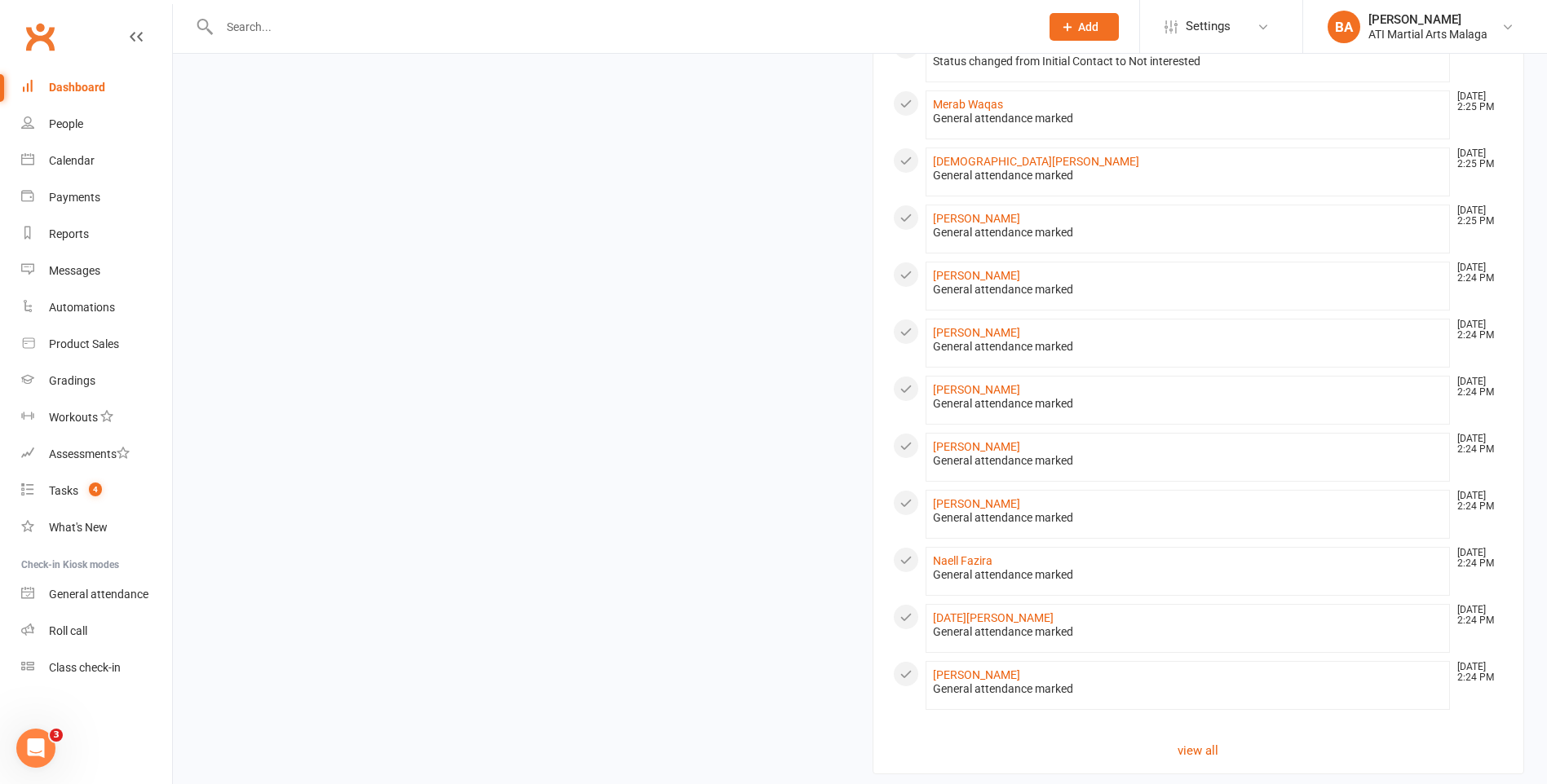
scroll to position [1637, 0]
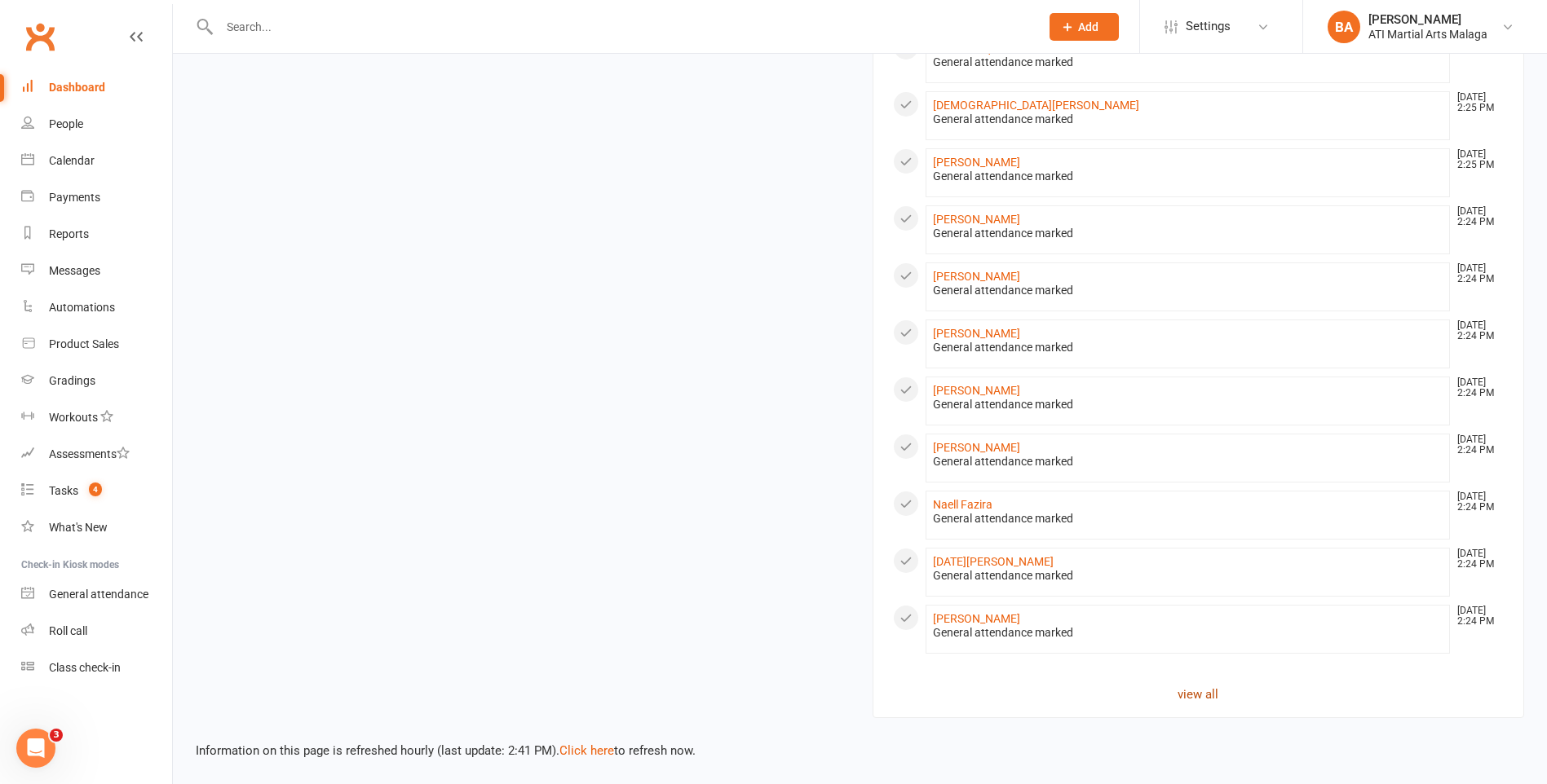
click at [1188, 689] on link "view all" at bounding box center [1198, 694] width 612 height 20
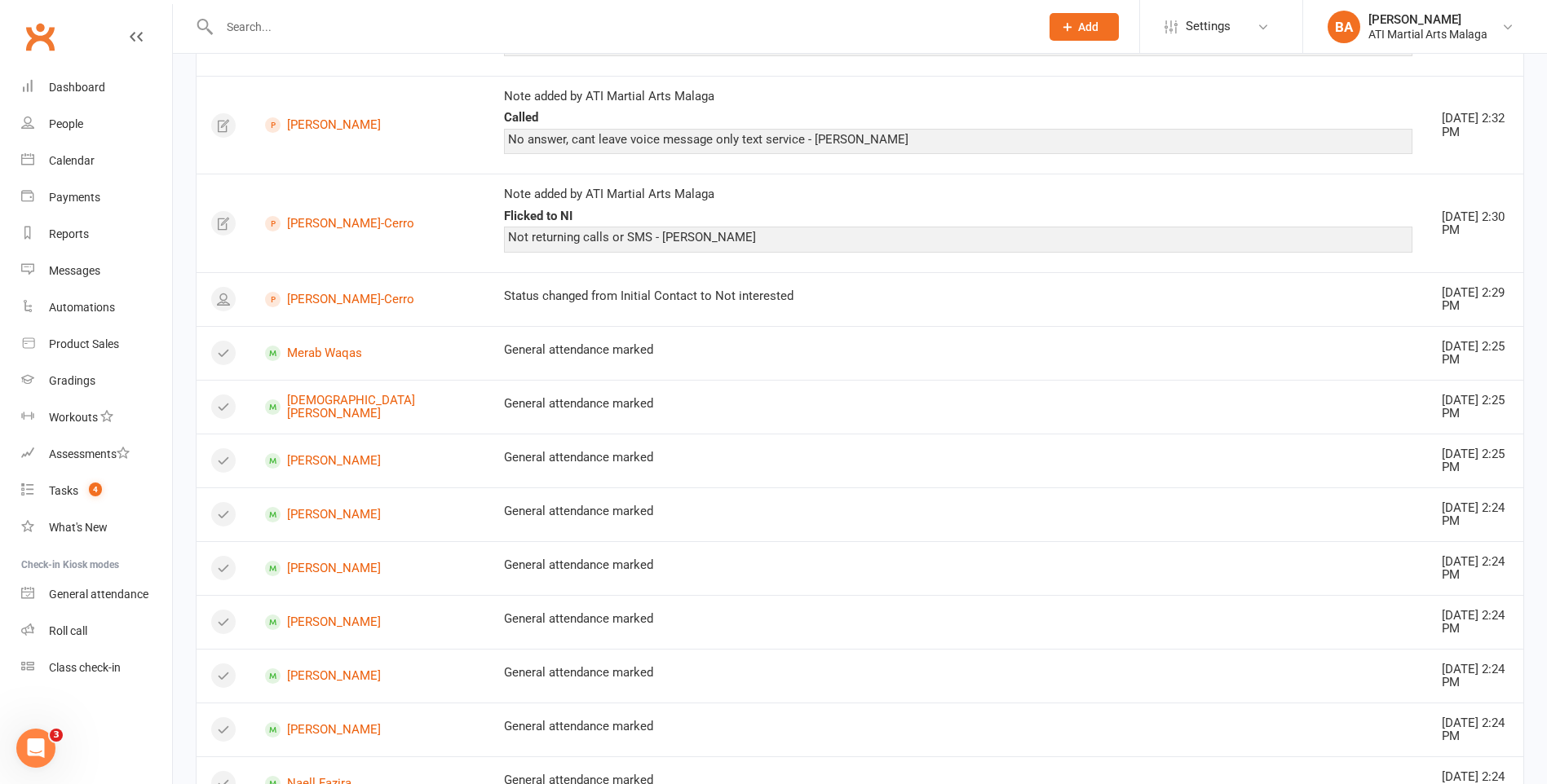
scroll to position [1202, 0]
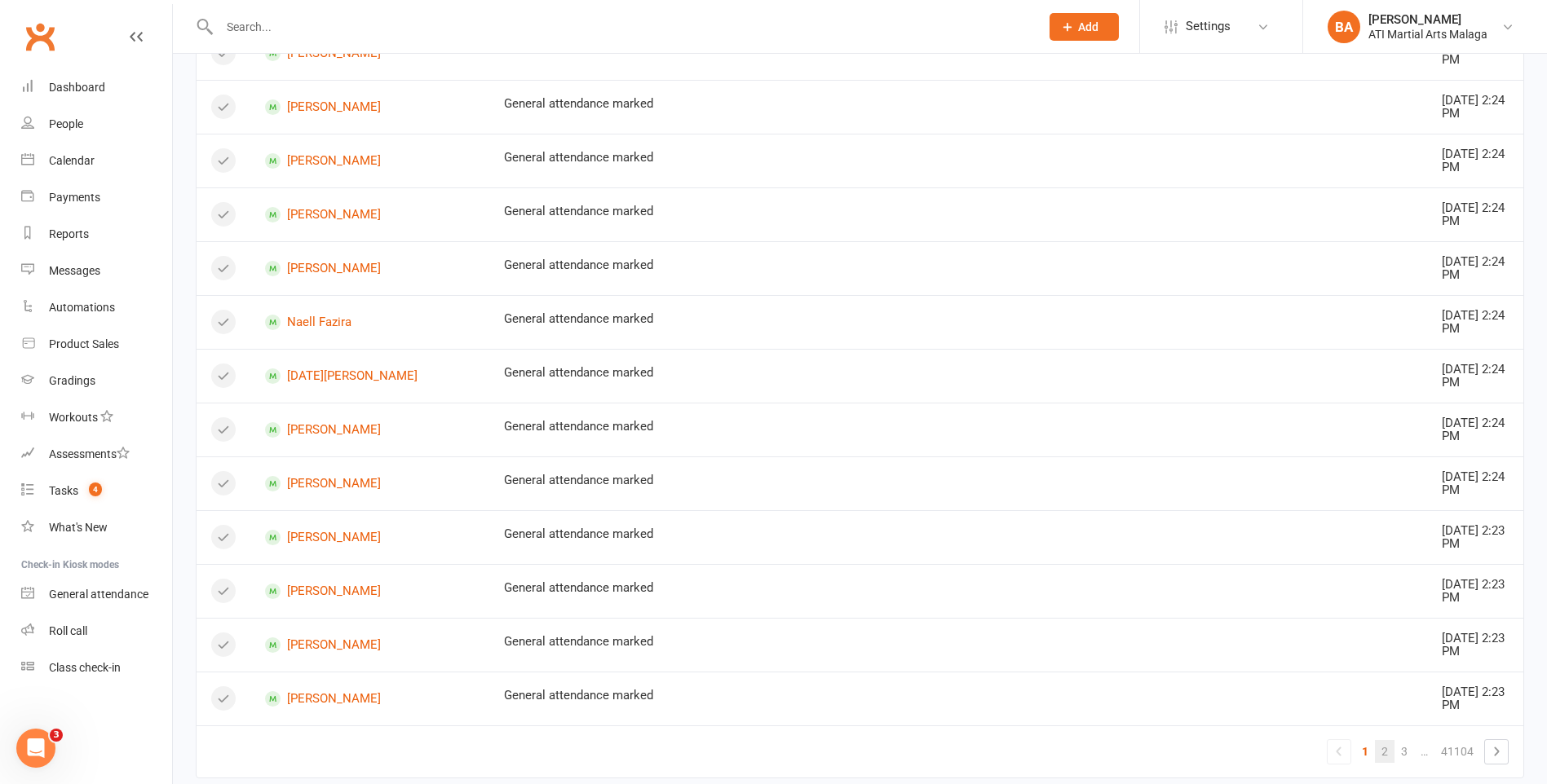
click at [1384, 740] on link "2" at bounding box center [1384, 751] width 20 height 22
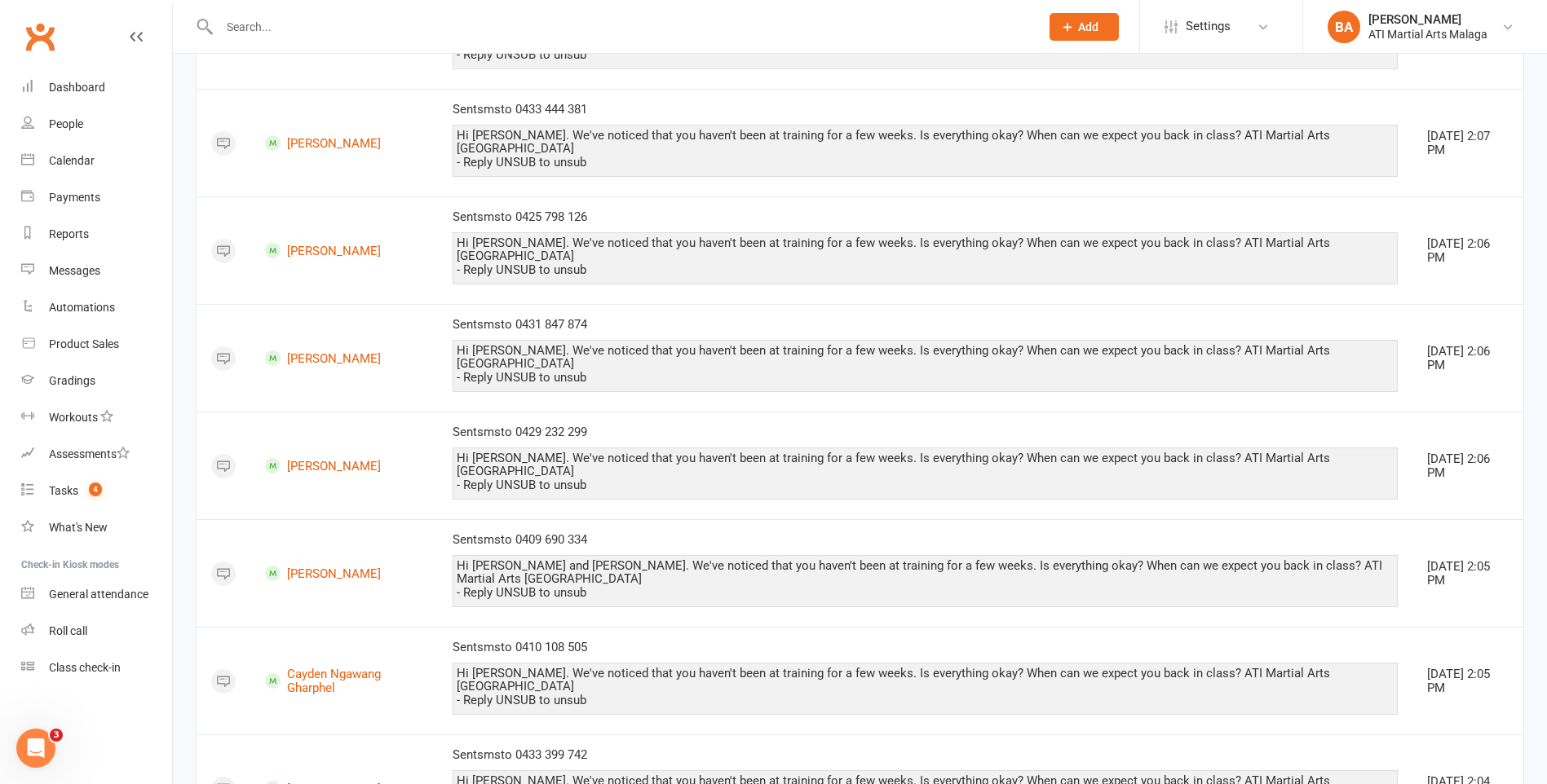
scroll to position [1776, 0]
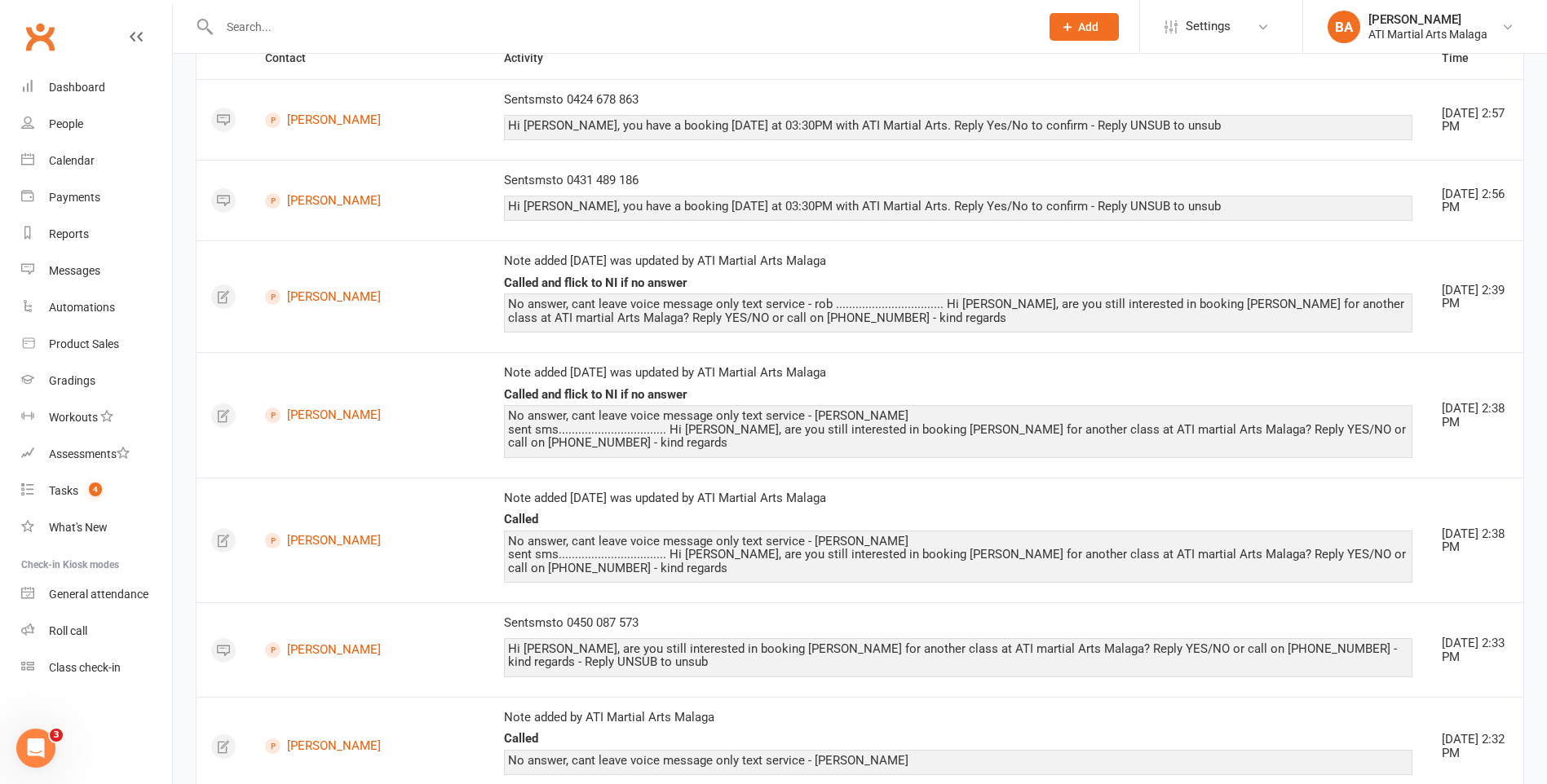
scroll to position [0, 0]
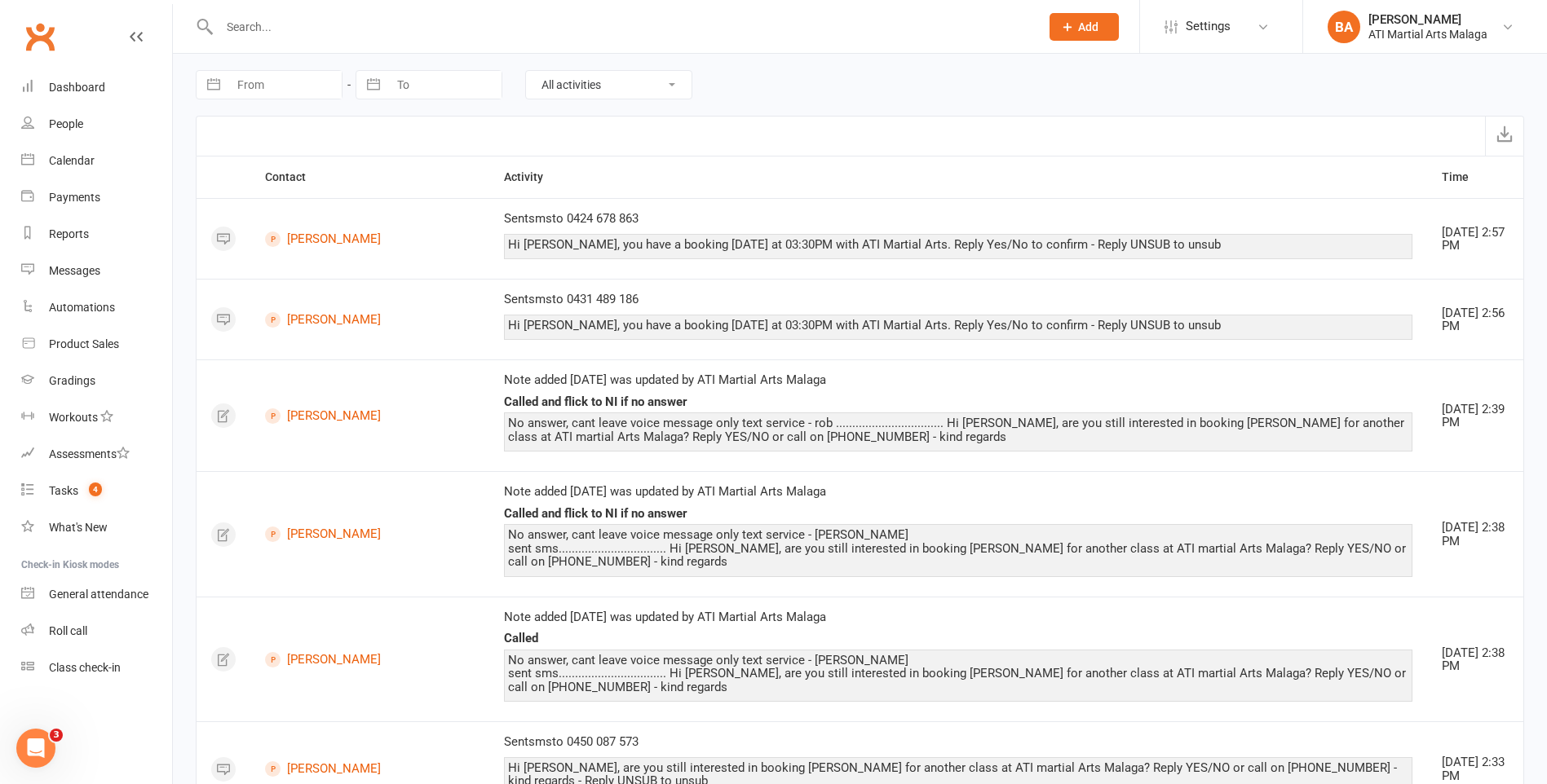
click at [410, 26] on input "text" at bounding box center [621, 27] width 814 height 22
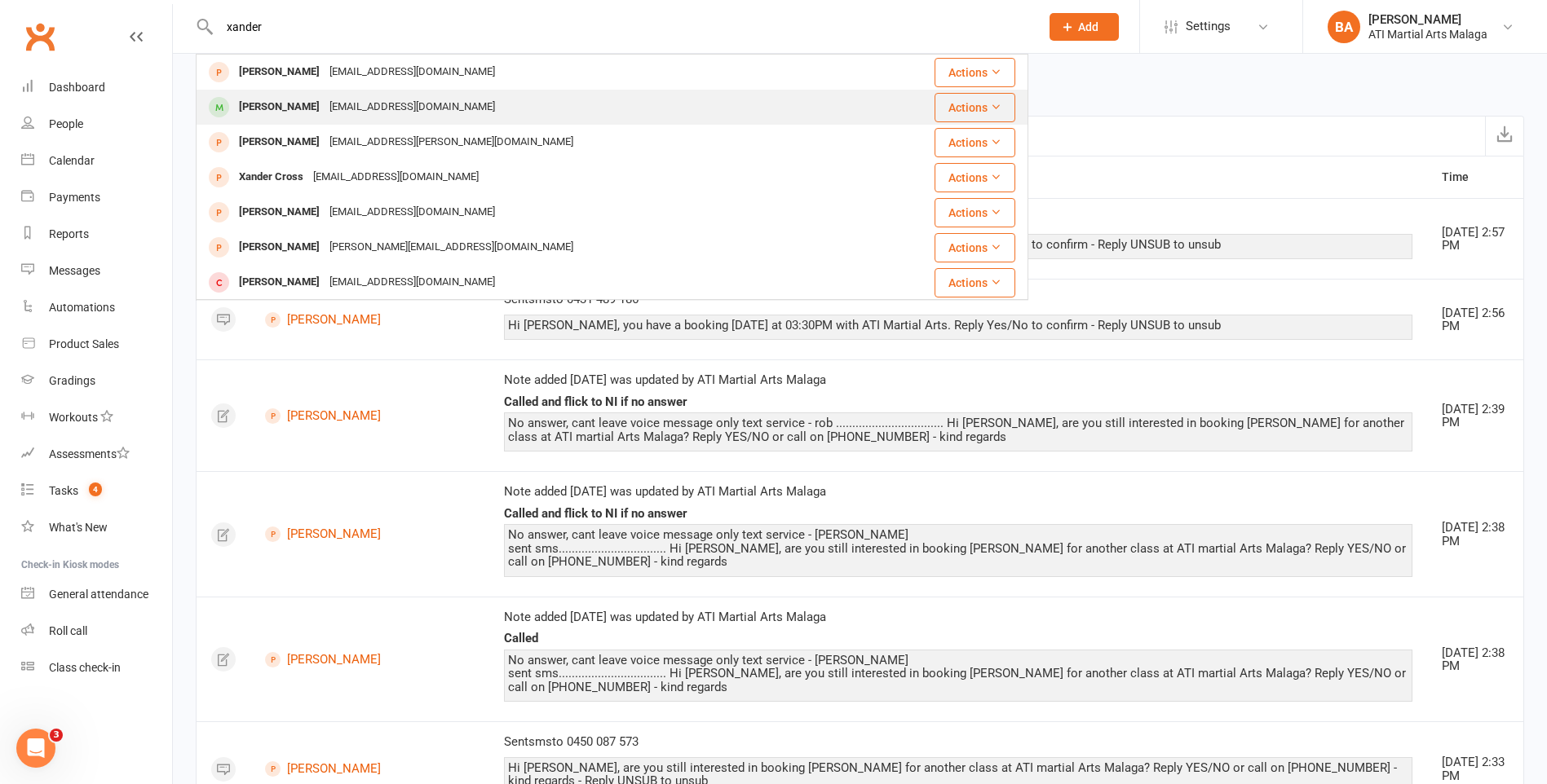
type input "xander"
click at [411, 116] on div "demietan@me.com" at bounding box center [411, 107] width 175 height 23
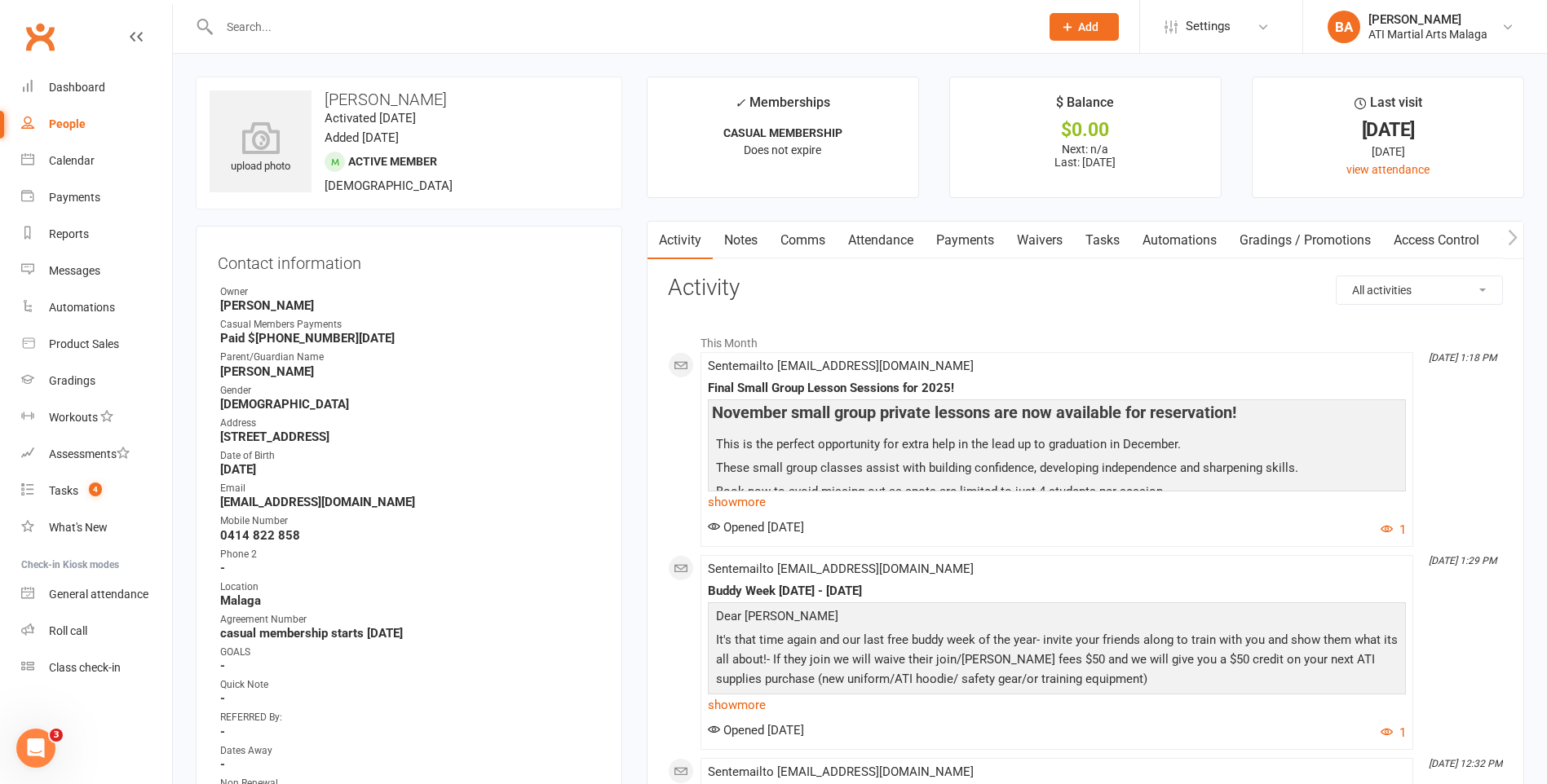
scroll to position [489, 0]
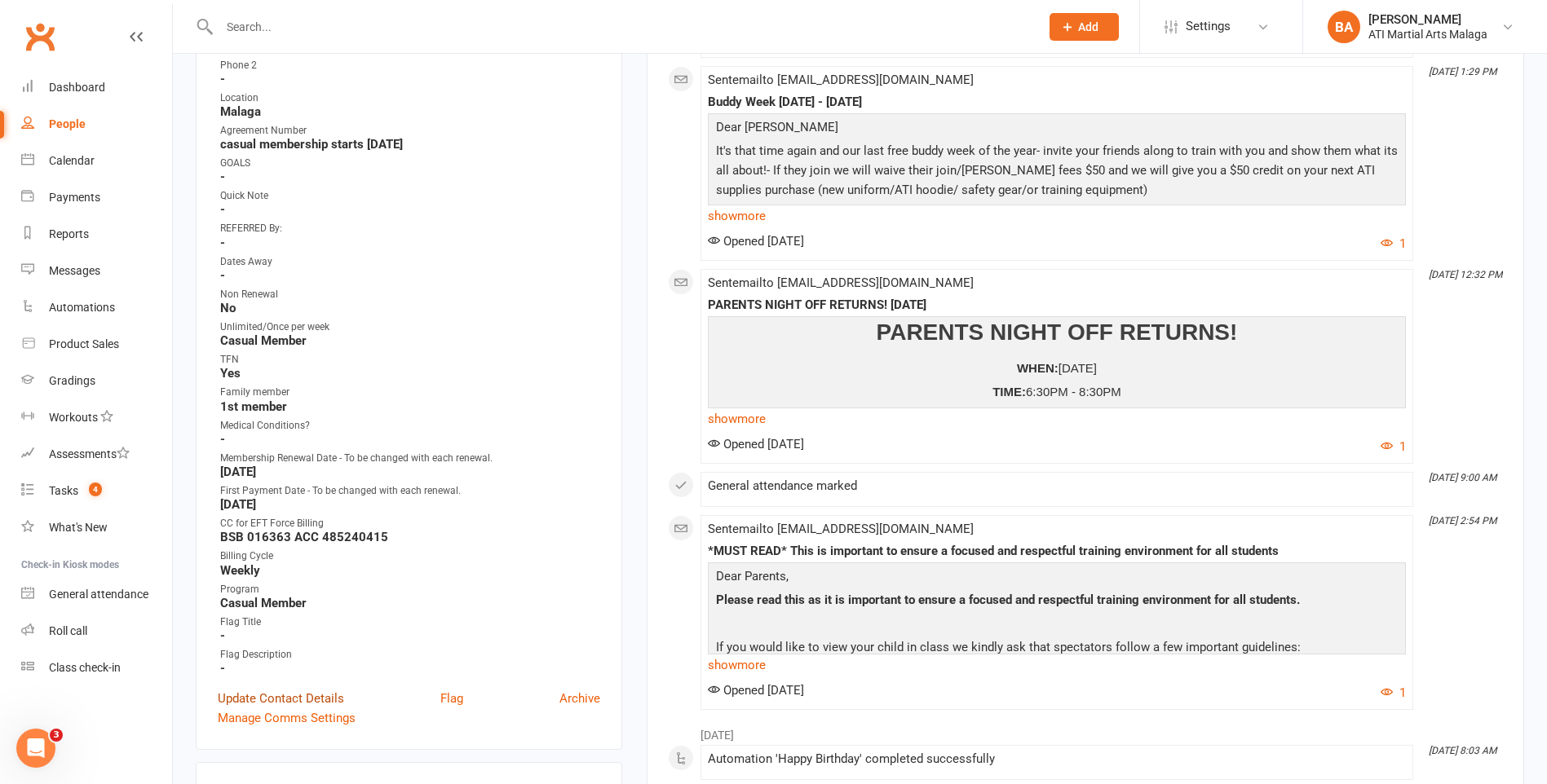
click at [269, 694] on link "Update Contact Details" at bounding box center [280, 698] width 126 height 20
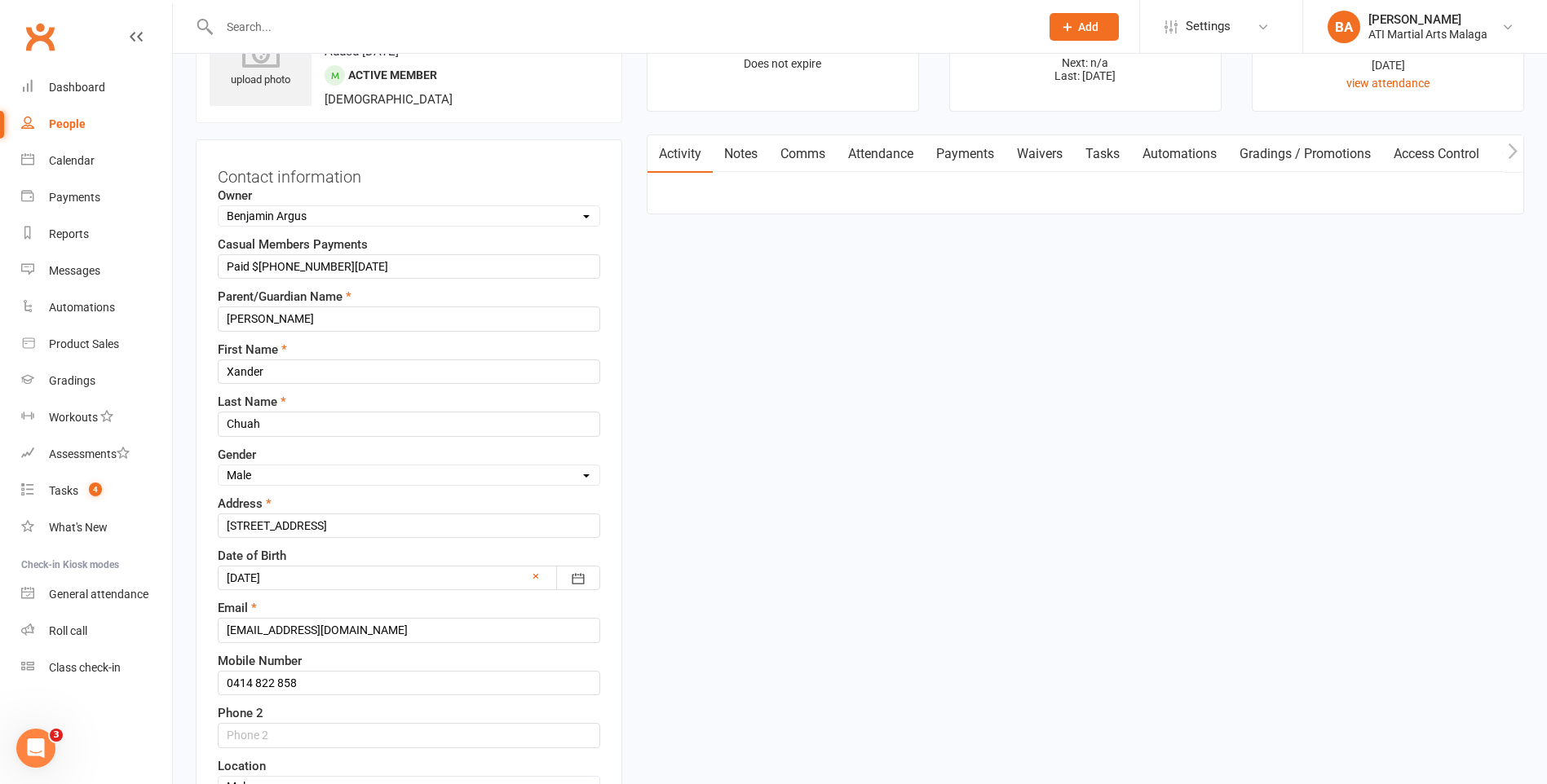
scroll to position [77, 0]
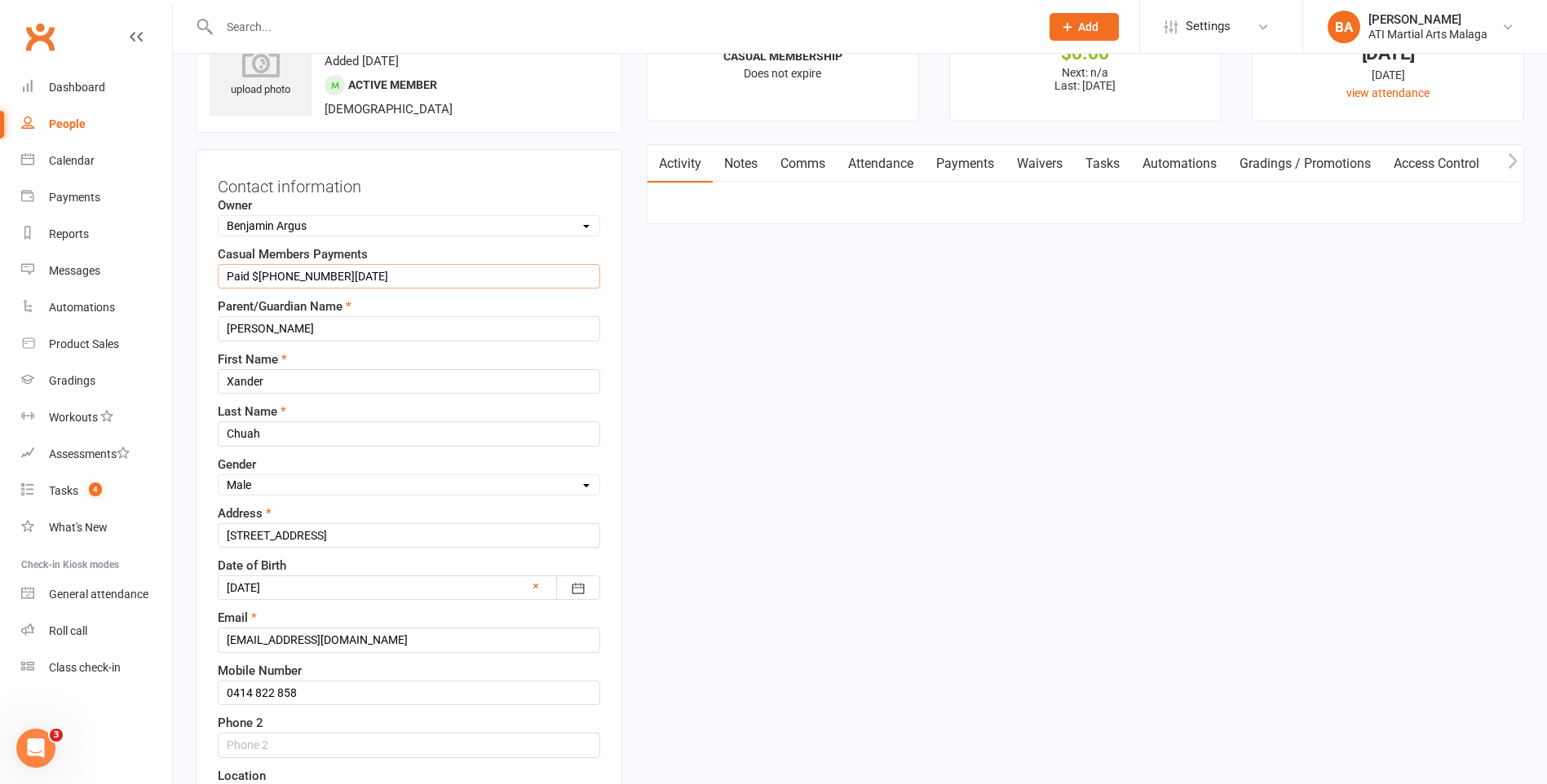
click at [285, 280] on input "Paid $28 04.10.25" at bounding box center [409, 276] width 382 height 24
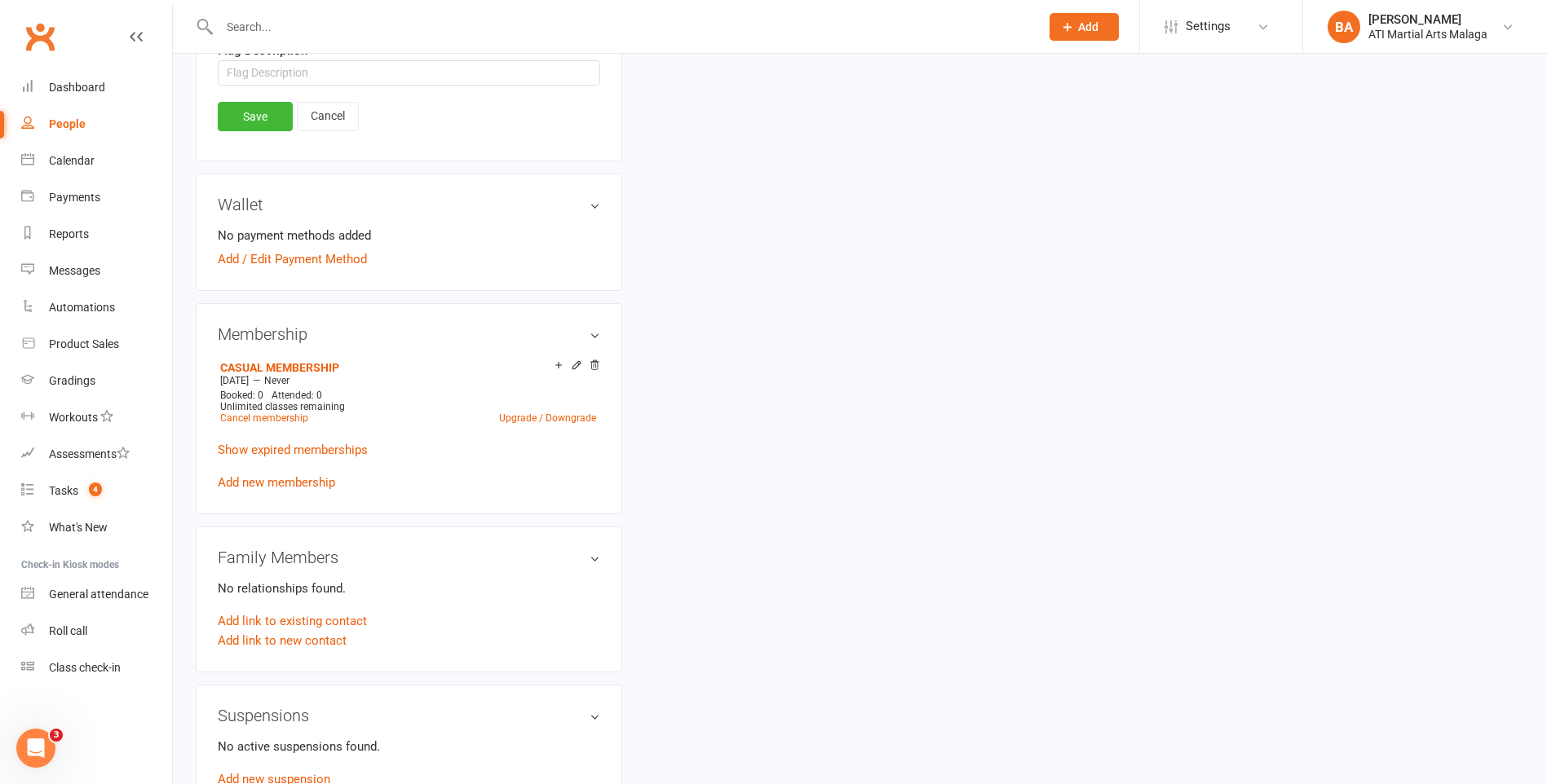
scroll to position [1625, 0]
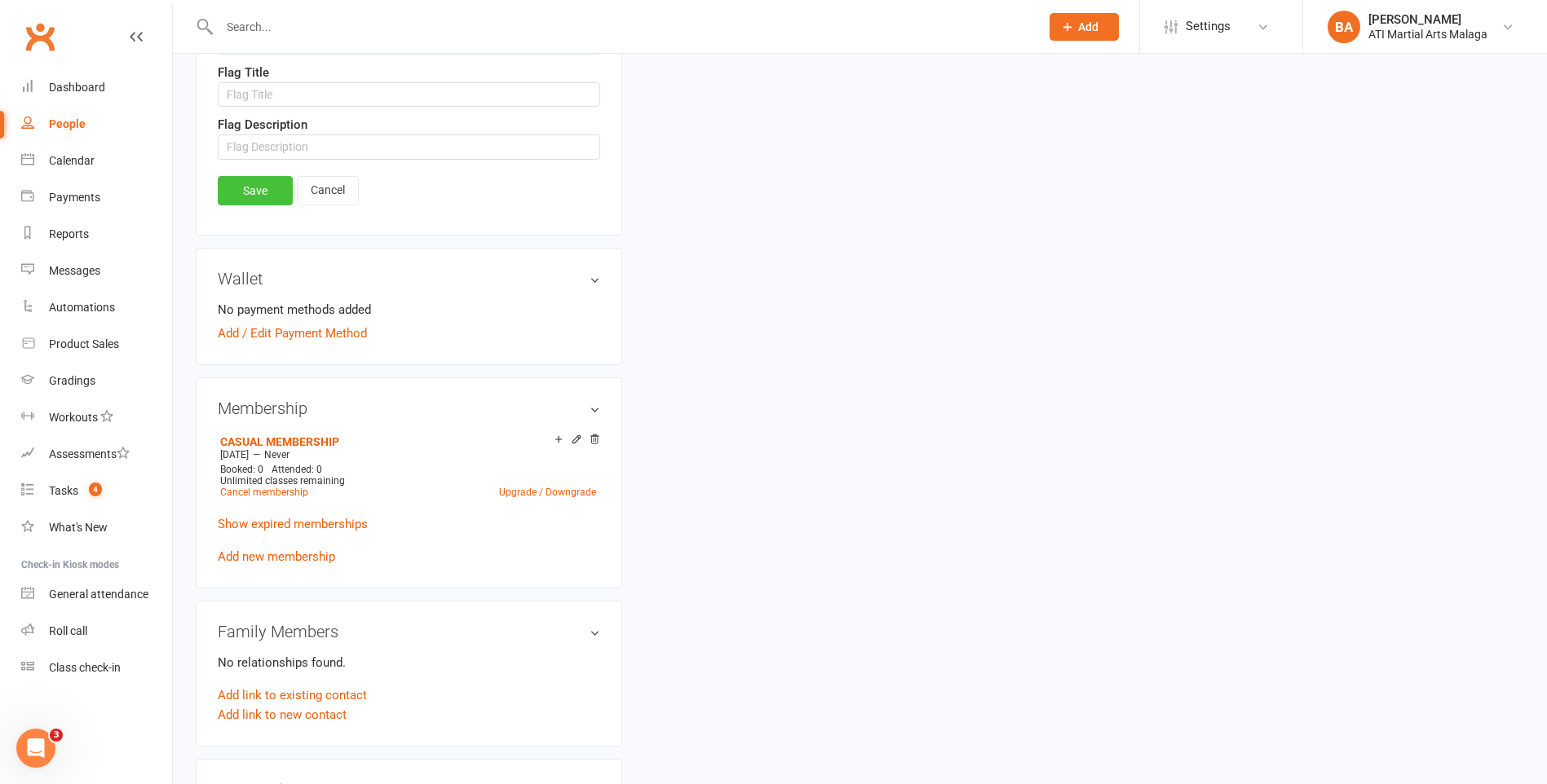
type input "Paid $28 11.10.25"
click at [246, 193] on link "Save" at bounding box center [255, 190] width 75 height 29
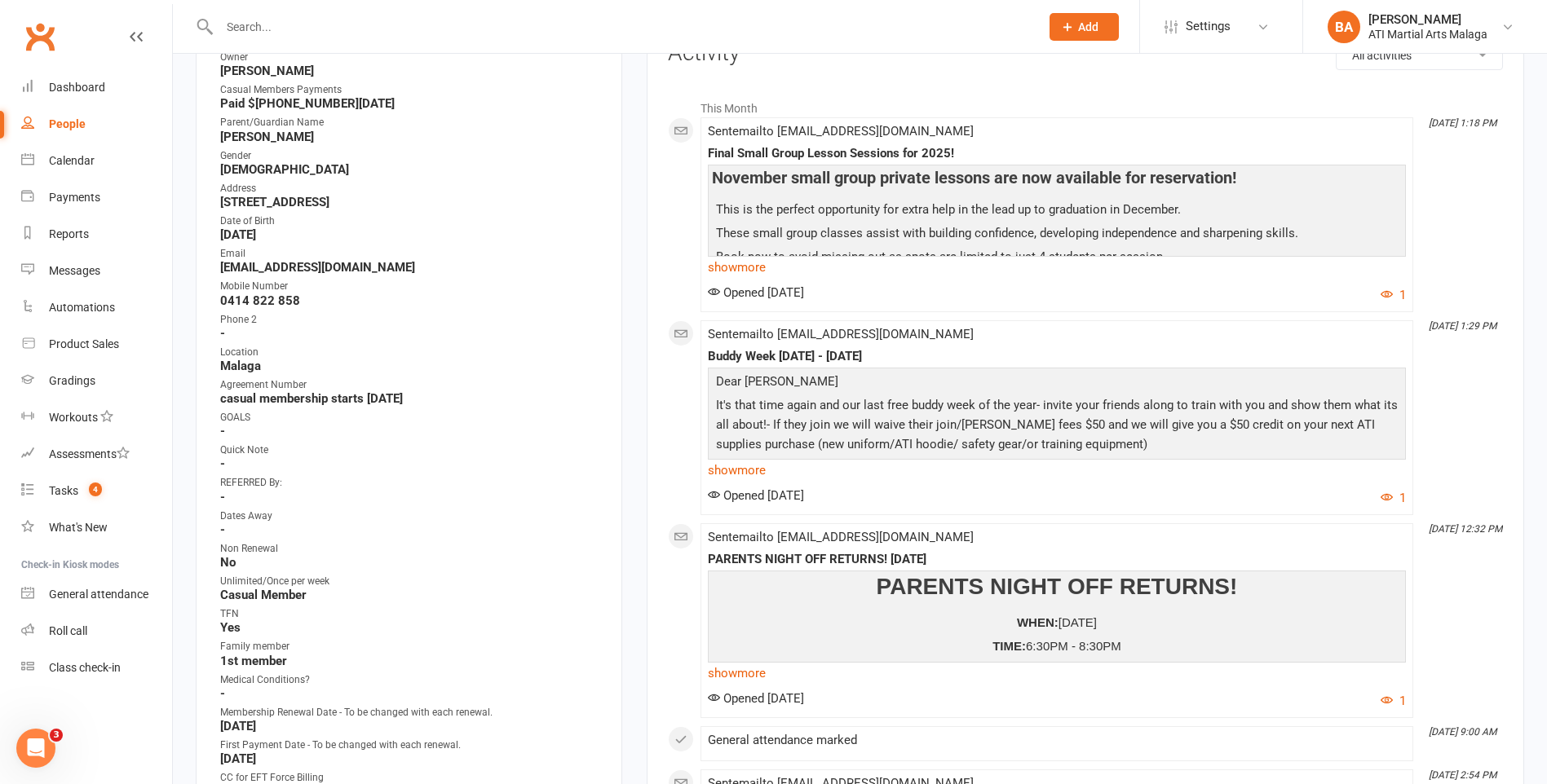
scroll to position [0, 0]
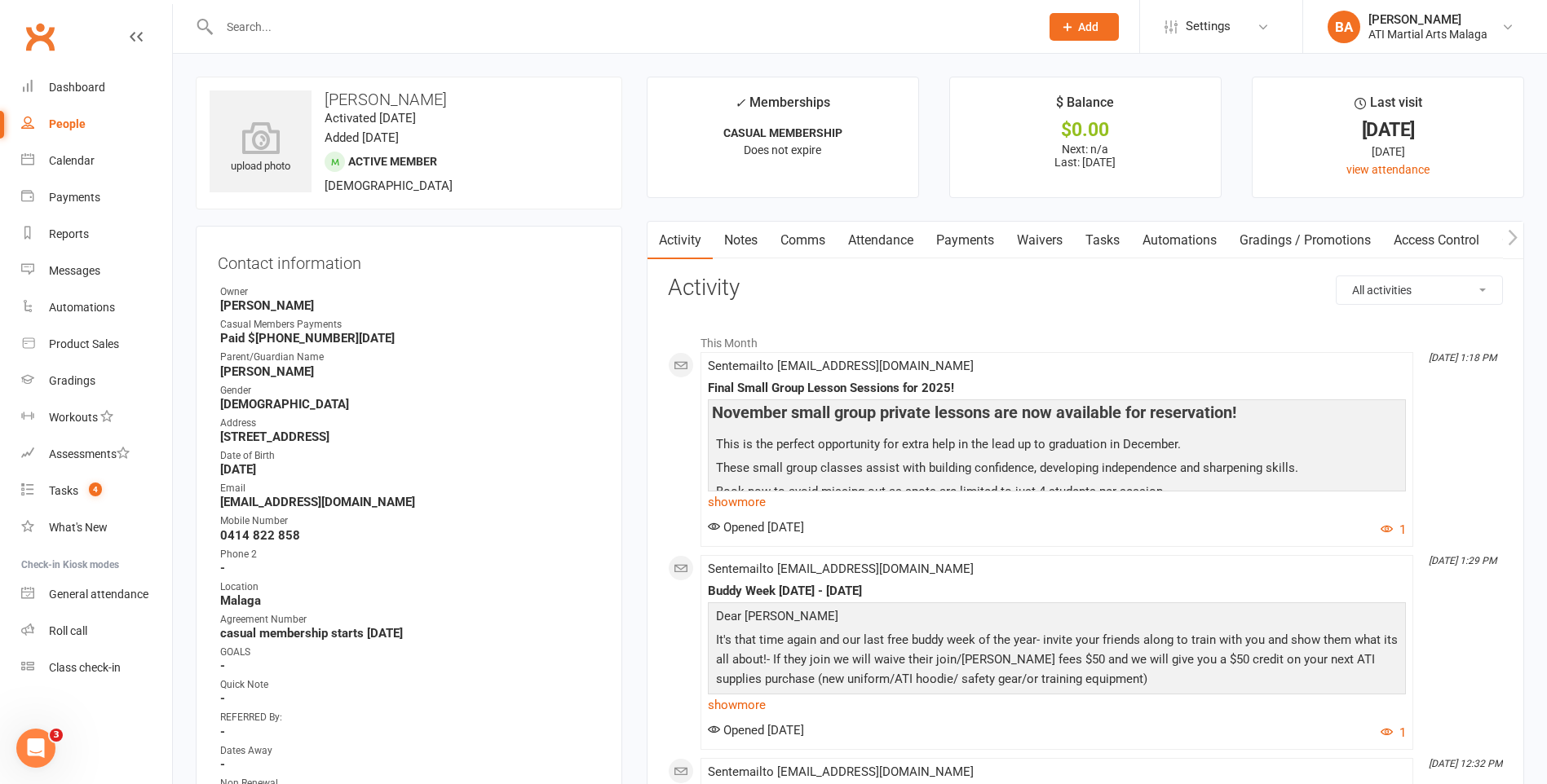
drag, startPoint x: 291, startPoint y: 21, endPoint x: 286, endPoint y: 28, distance: 8.6
click at [289, 22] on input "text" at bounding box center [621, 27] width 814 height 22
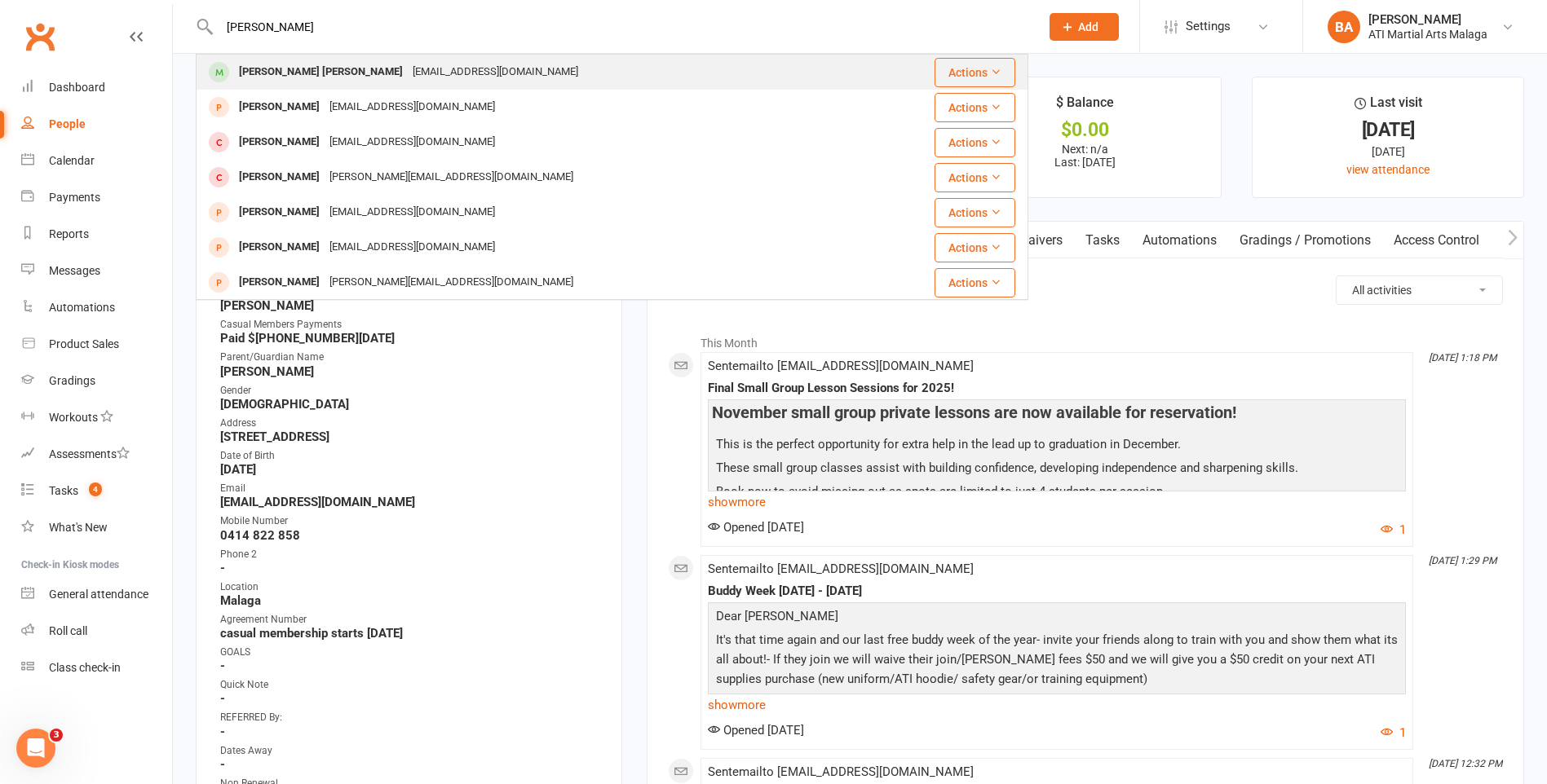
type input "dela cruz"
click at [408, 66] on div "malouferrer22@yahoo.com" at bounding box center [495, 71] width 175 height 23
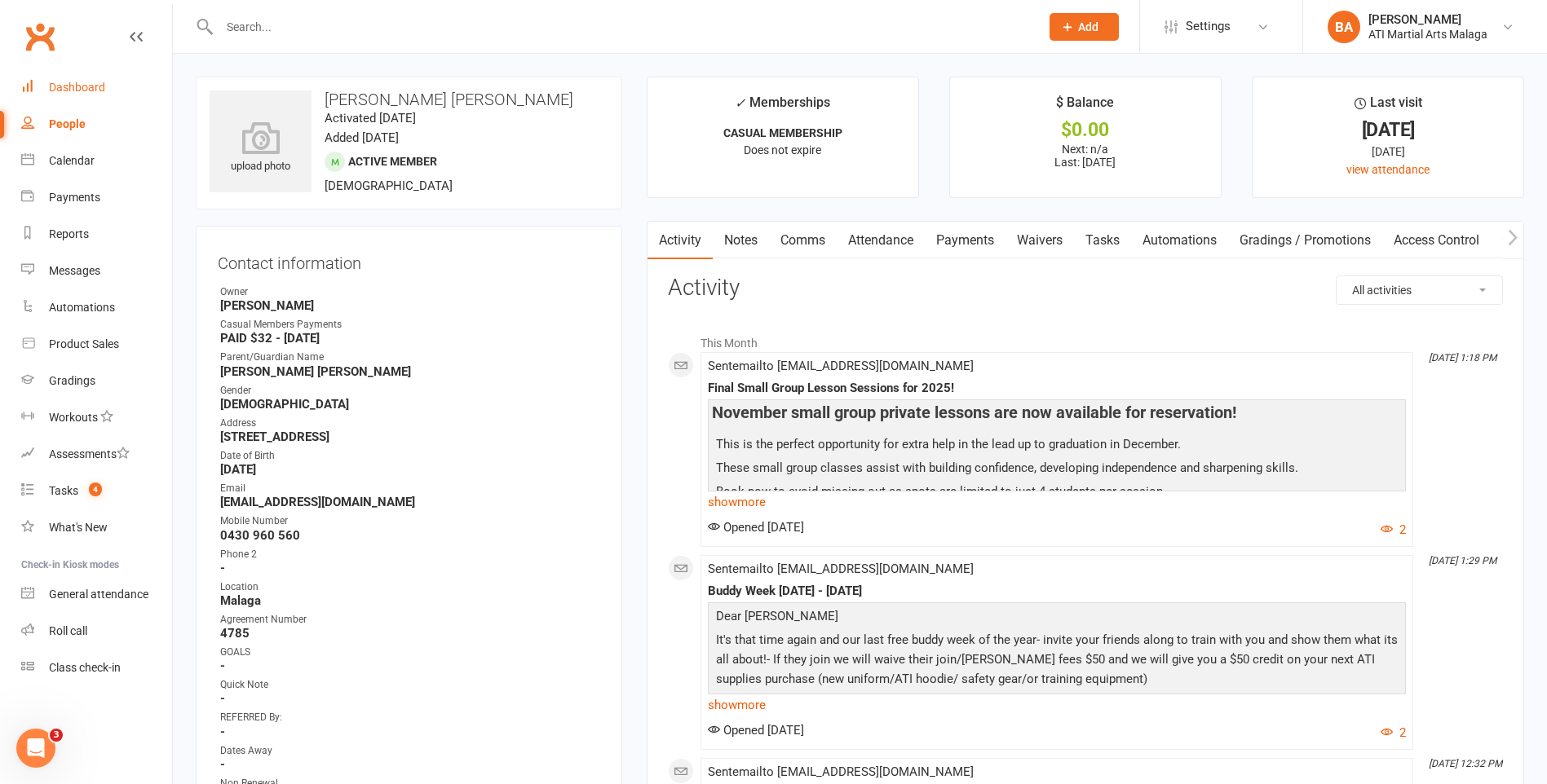
click at [109, 92] on link "Dashboard" at bounding box center [97, 87] width 151 height 37
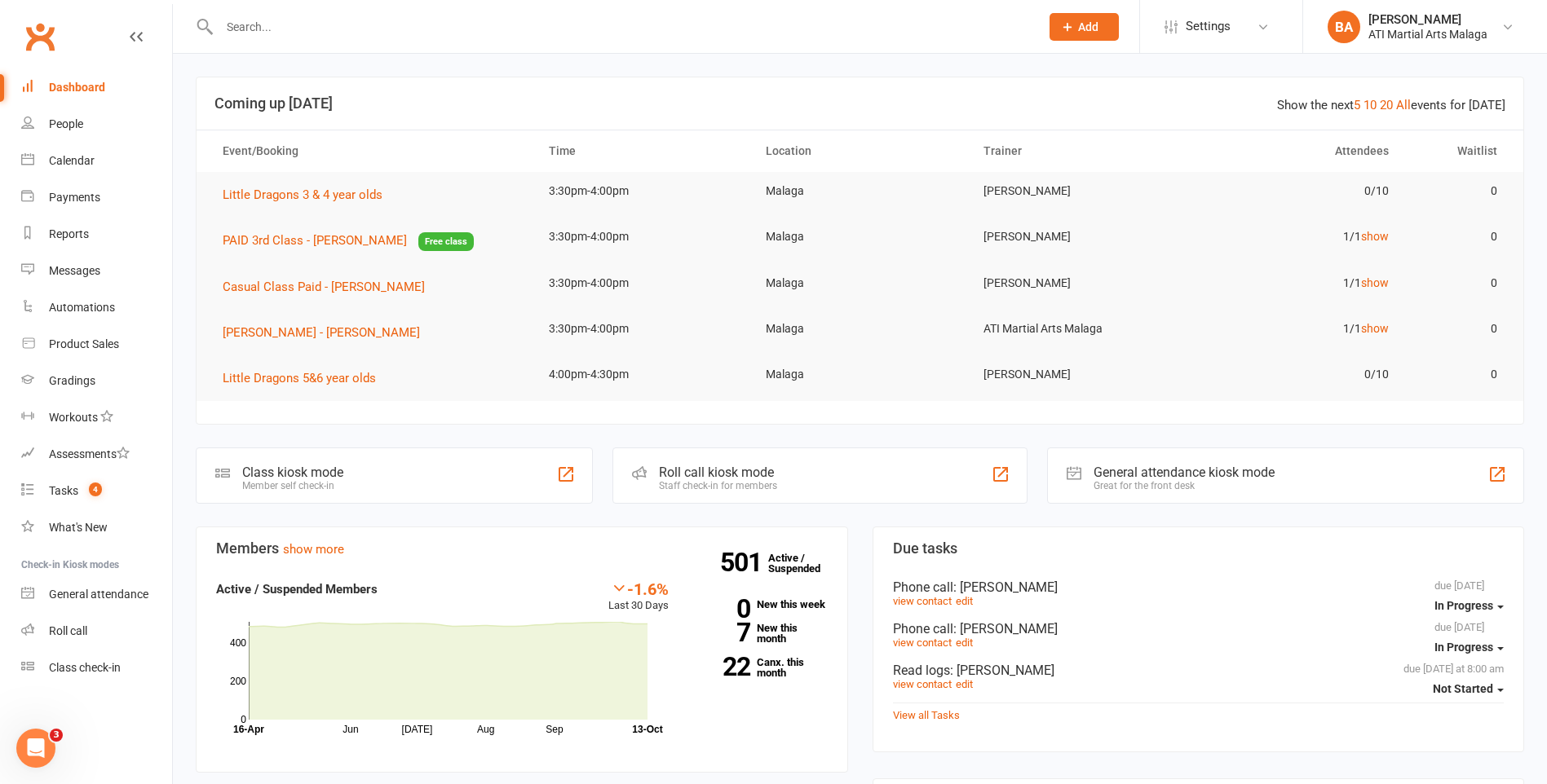
scroll to position [570, 0]
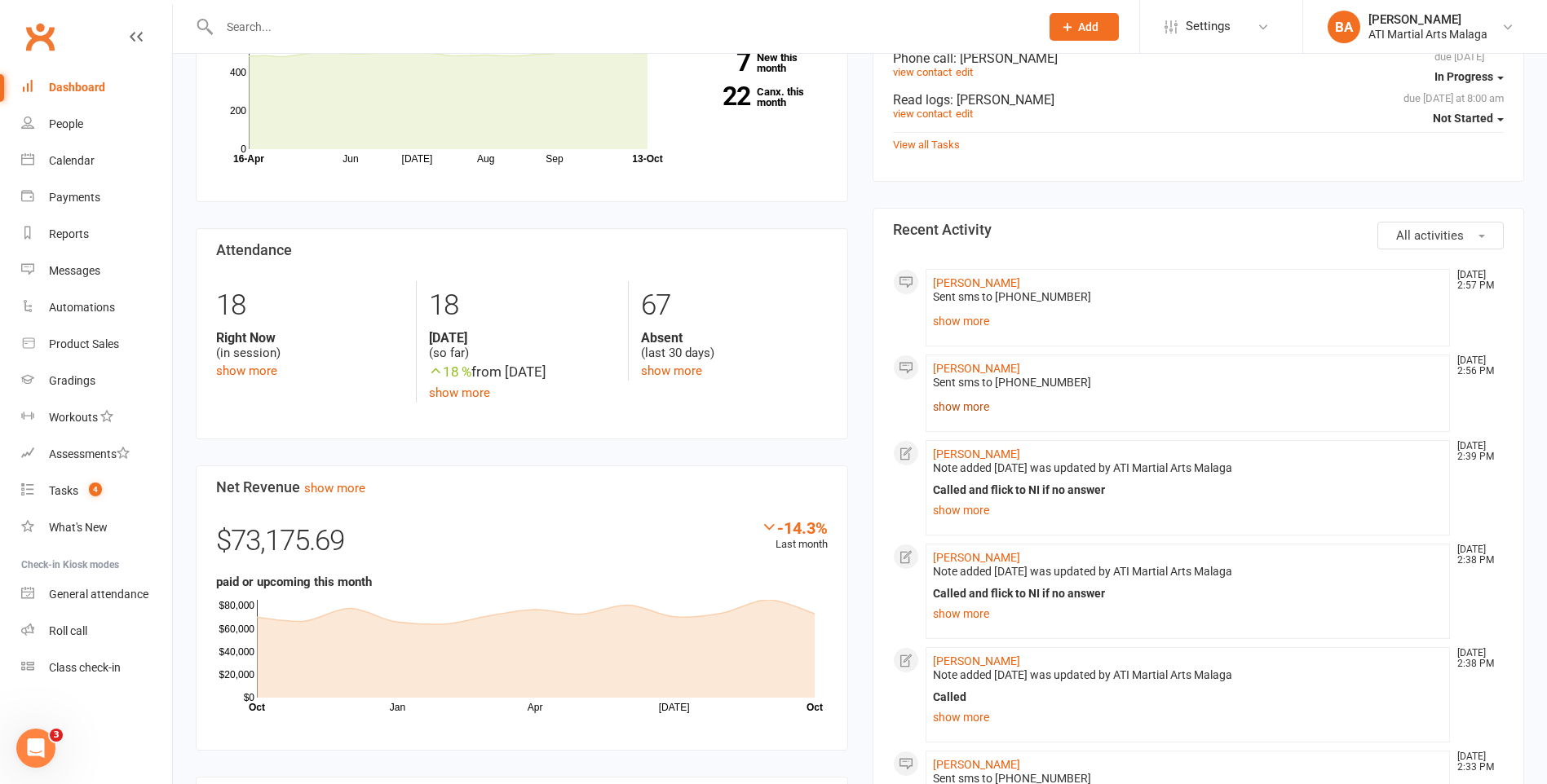
click at [947, 408] on link "show more" at bounding box center [1188, 407] width 511 height 22
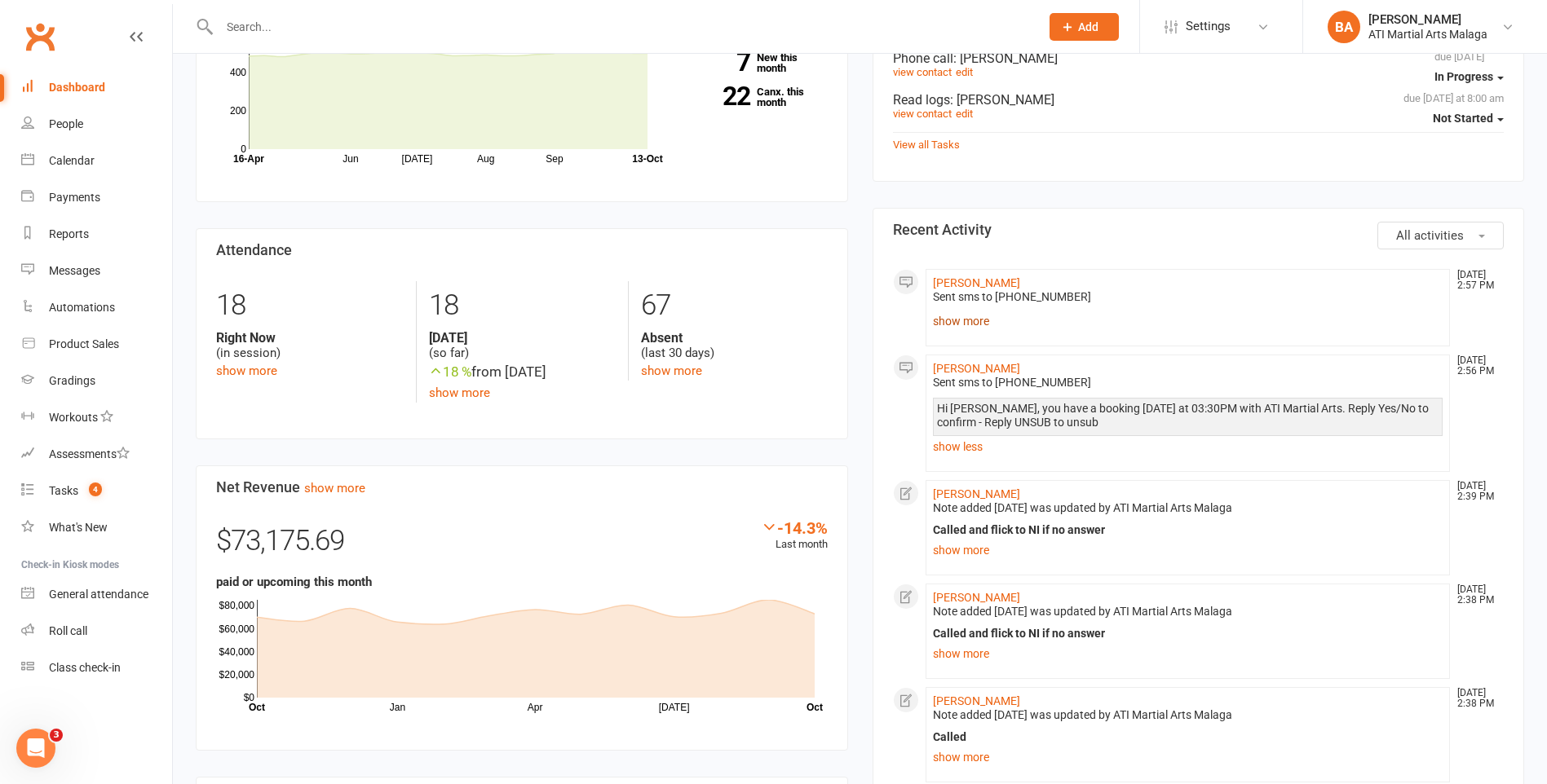
click at [959, 314] on link "show more" at bounding box center [1188, 321] width 511 height 22
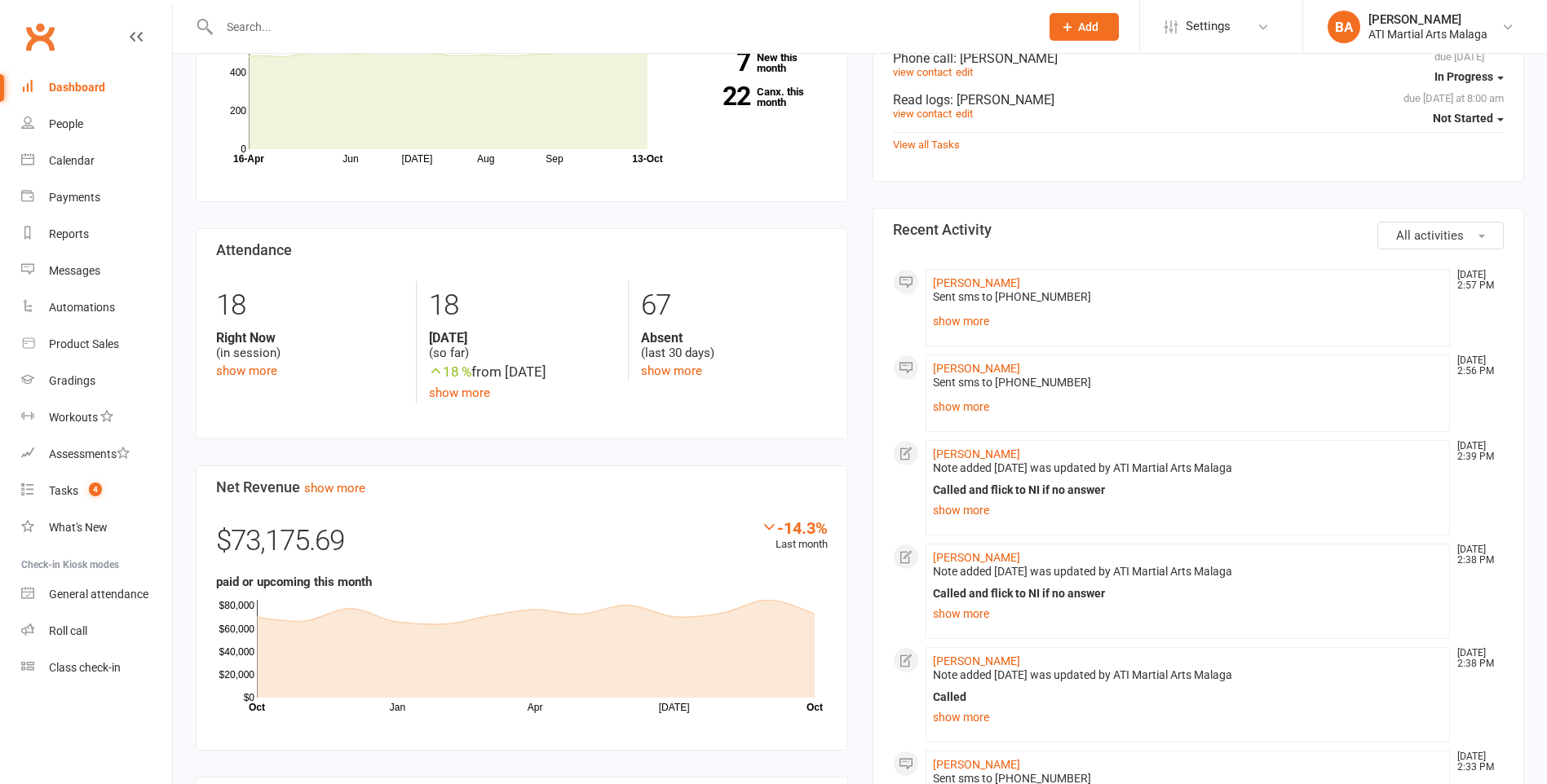
click at [972, 400] on link "show more" at bounding box center [1188, 407] width 511 height 22
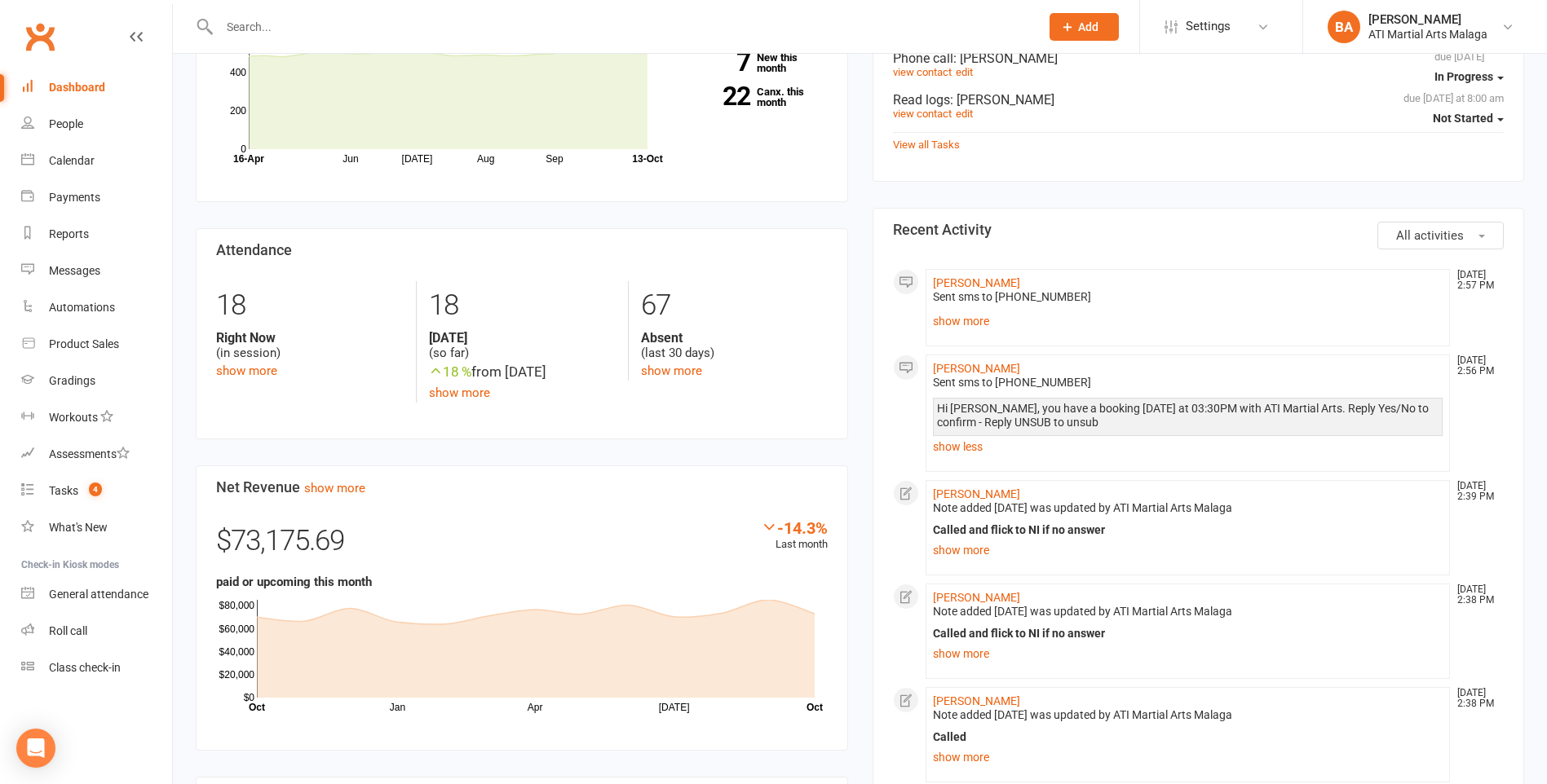
click at [961, 303] on span "Sent sms to [PHONE_NUMBER]" at bounding box center [1012, 297] width 158 height 13
click at [963, 323] on link "show more" at bounding box center [1188, 321] width 511 height 22
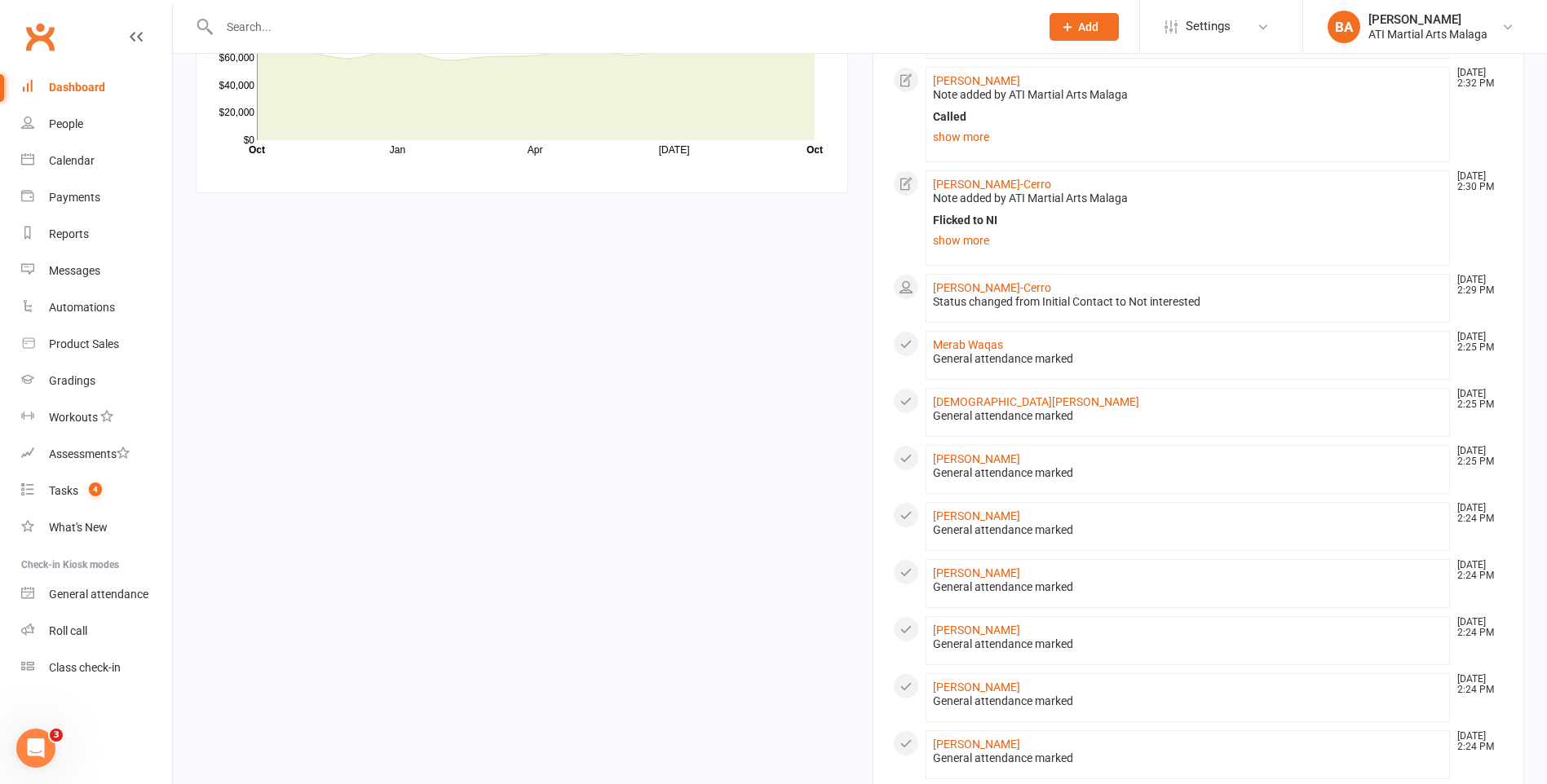
scroll to position [1228, 0]
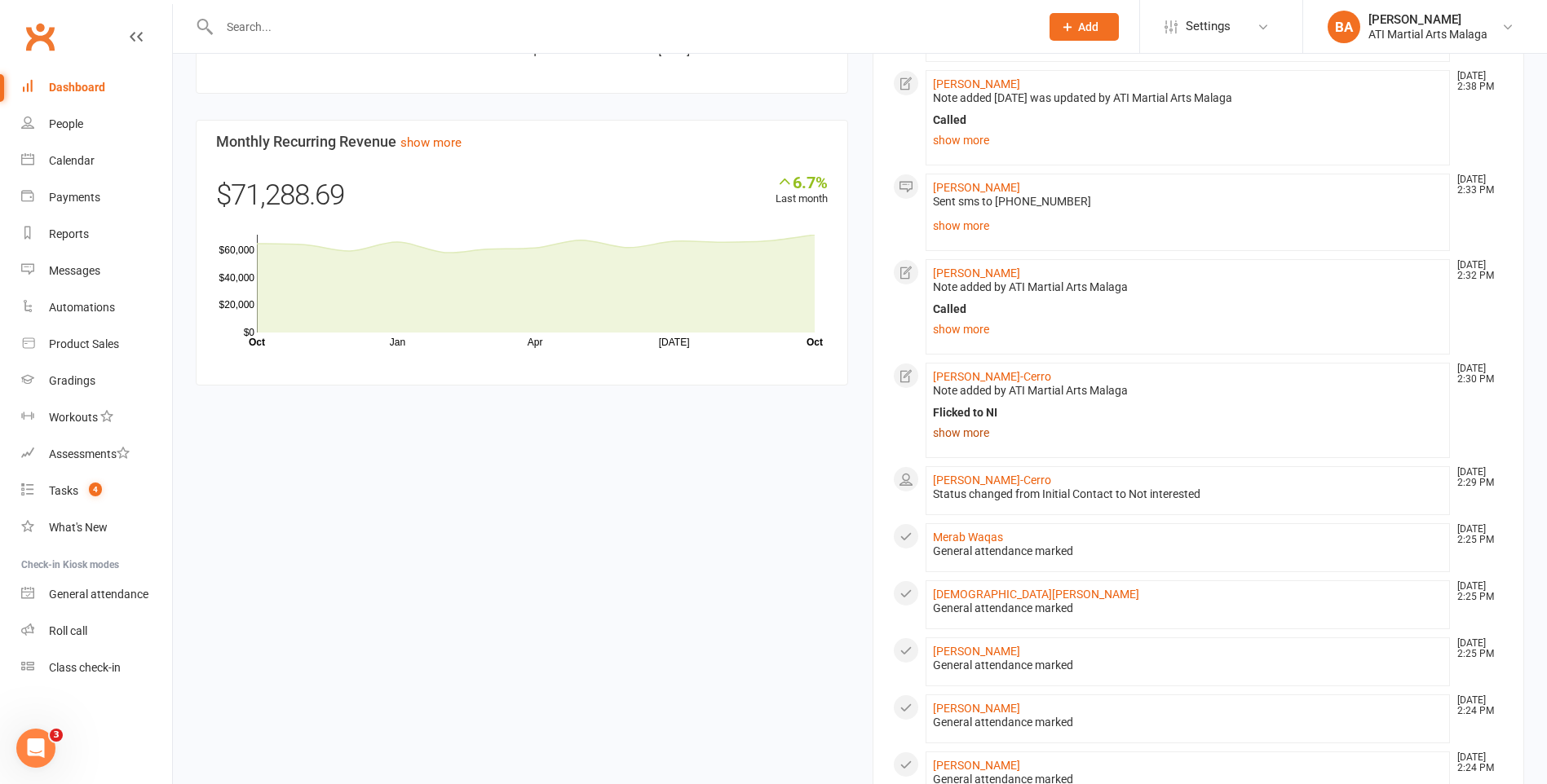
click at [981, 440] on link "show more" at bounding box center [1188, 433] width 511 height 22
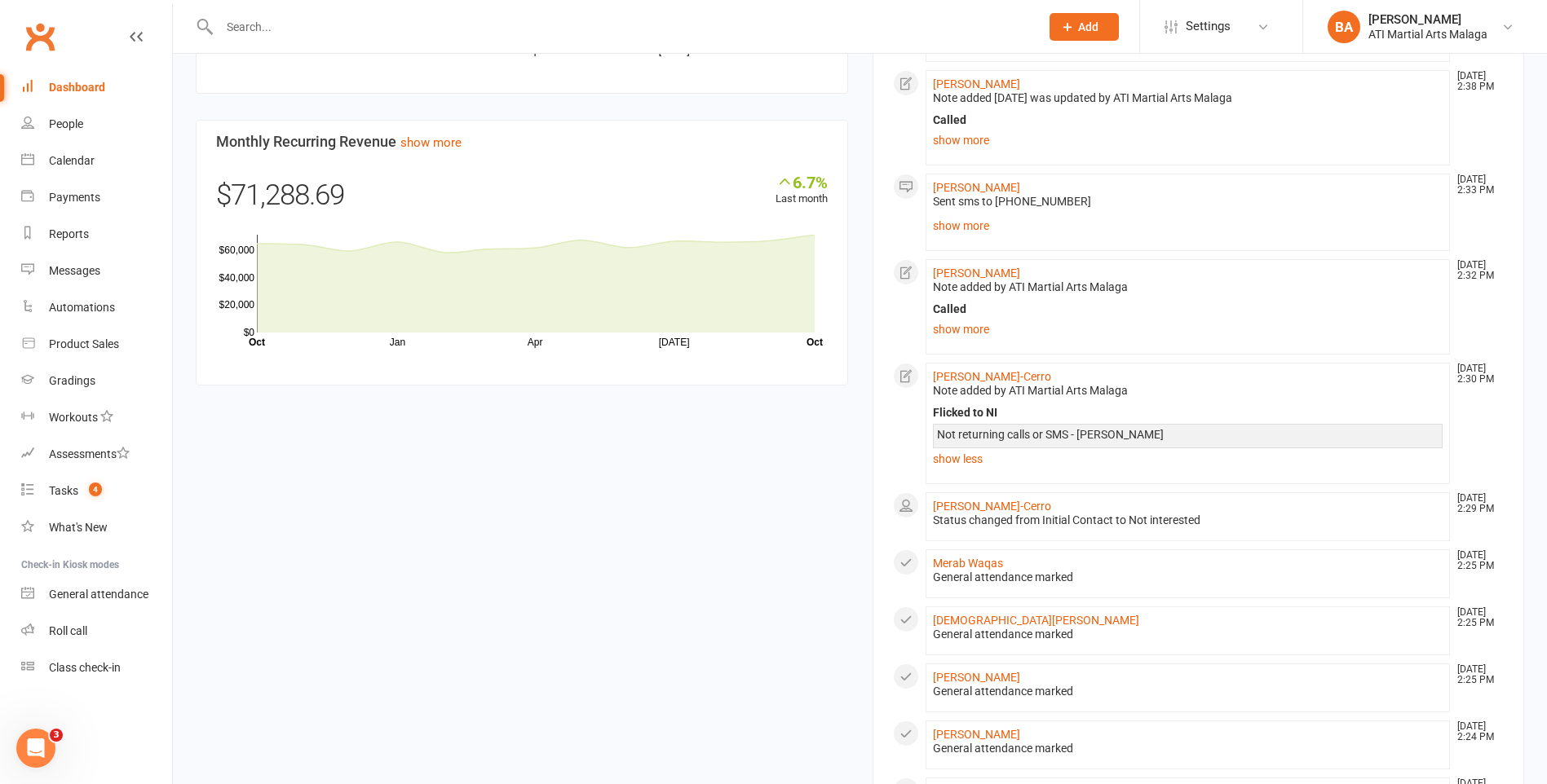
click at [949, 316] on div "Called" at bounding box center [1188, 309] width 511 height 14
click at [959, 330] on link "show more" at bounding box center [1188, 329] width 511 height 22
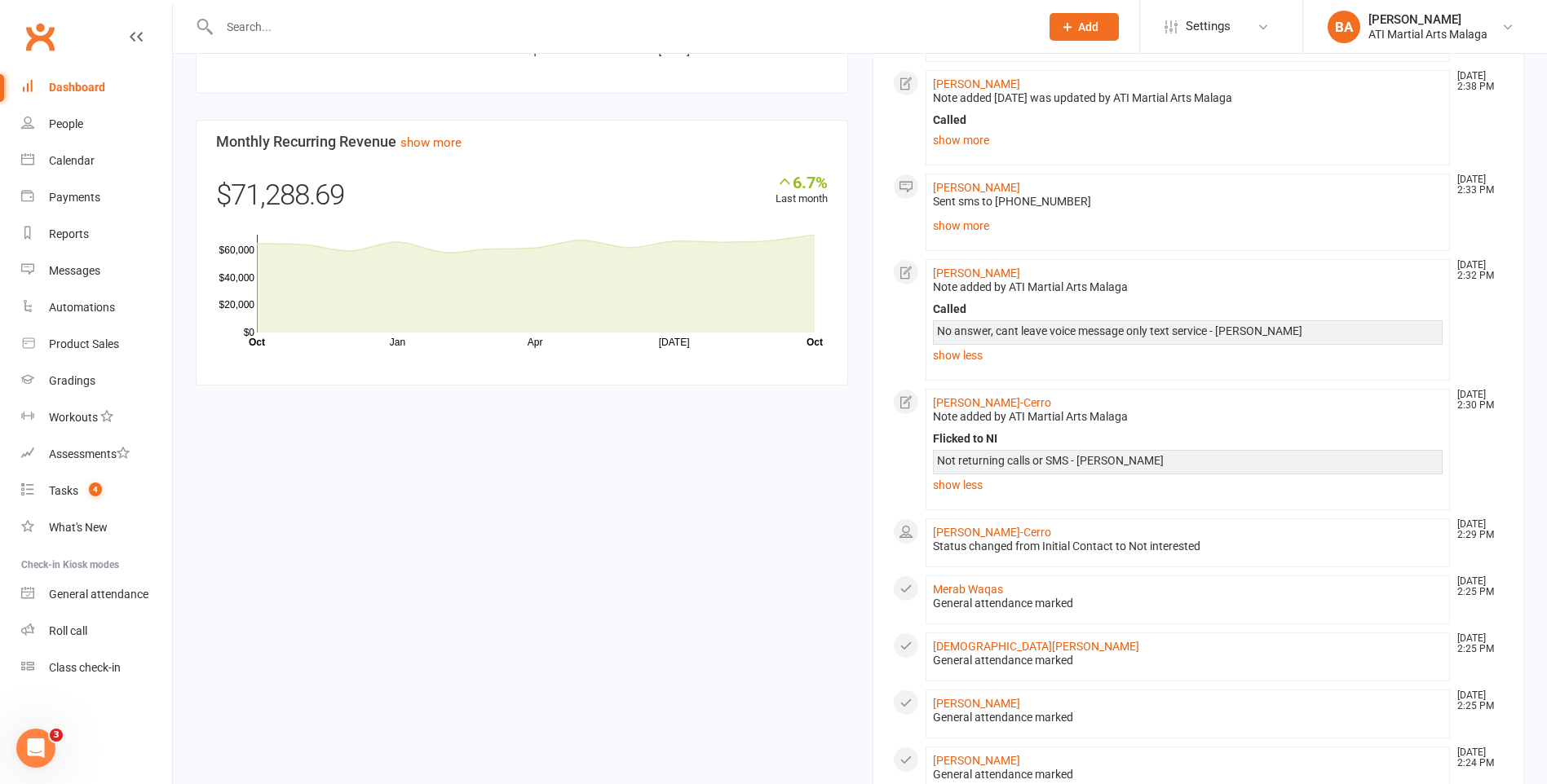
click at [958, 210] on div "Sent sms to 0450 087 573 Hi Stephanie, are you still interested in booking Bell…" at bounding box center [1188, 215] width 511 height 42
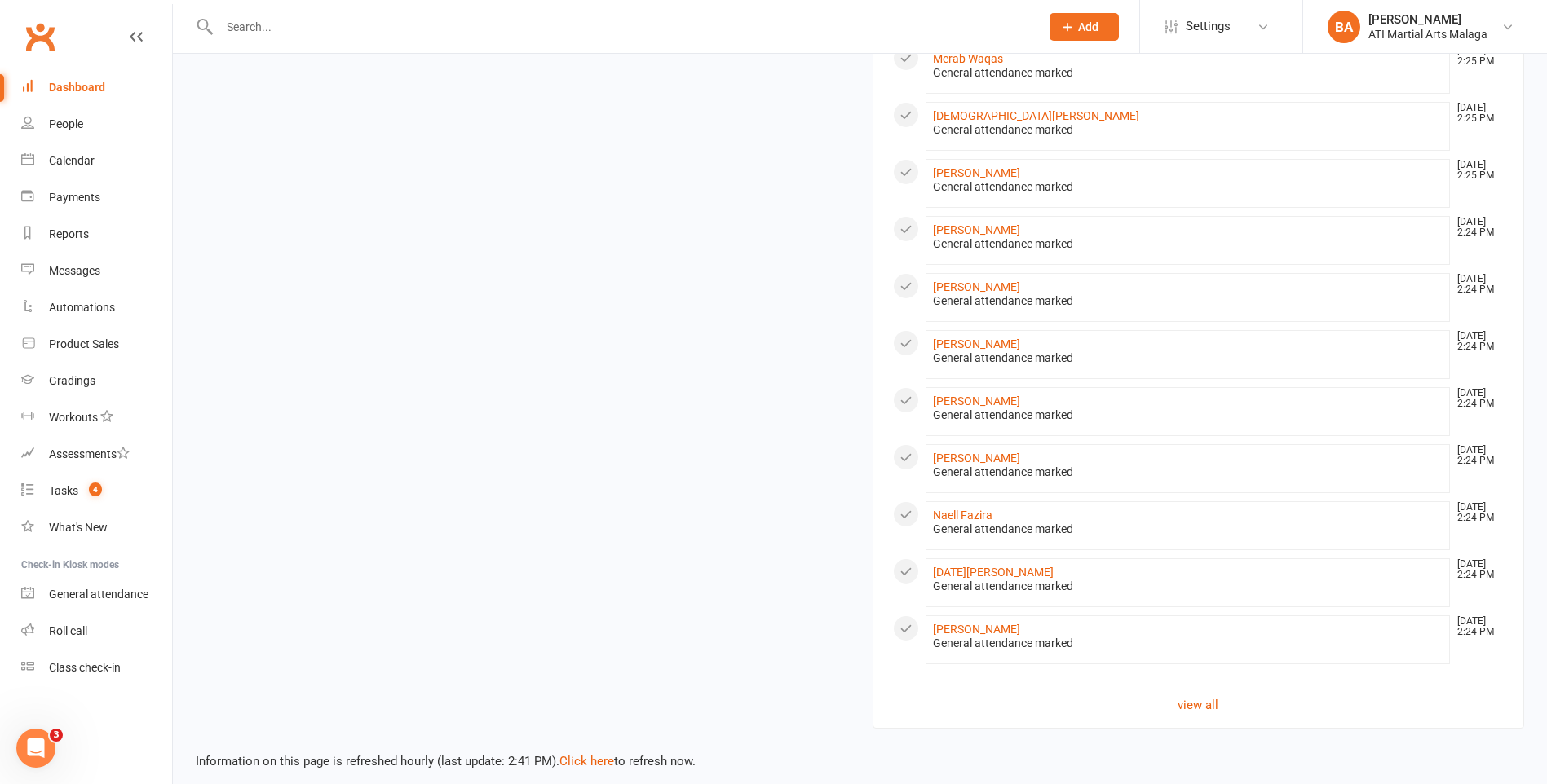
scroll to position [1769, 0]
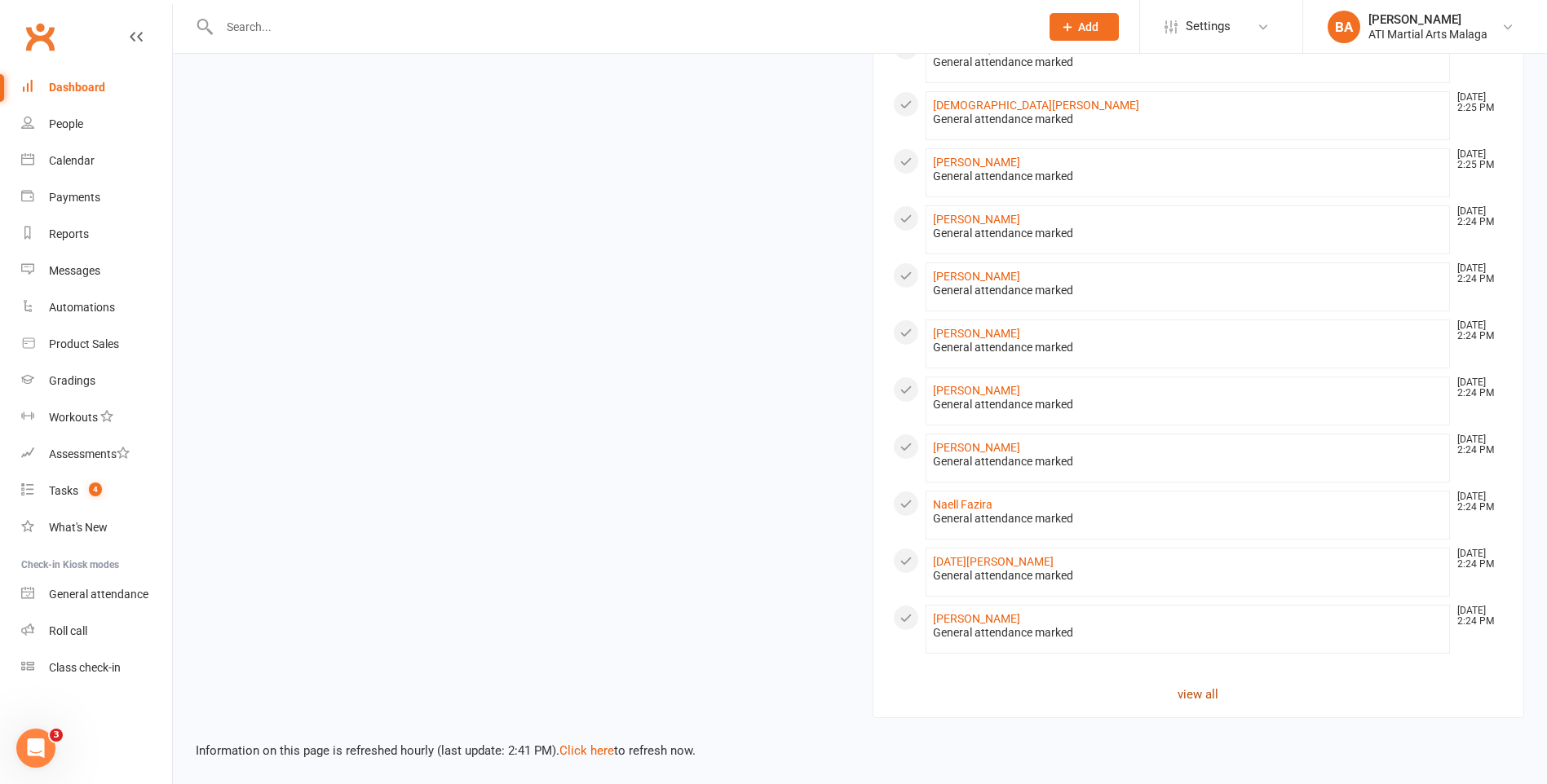
click at [1197, 703] on link "view all" at bounding box center [1198, 694] width 612 height 20
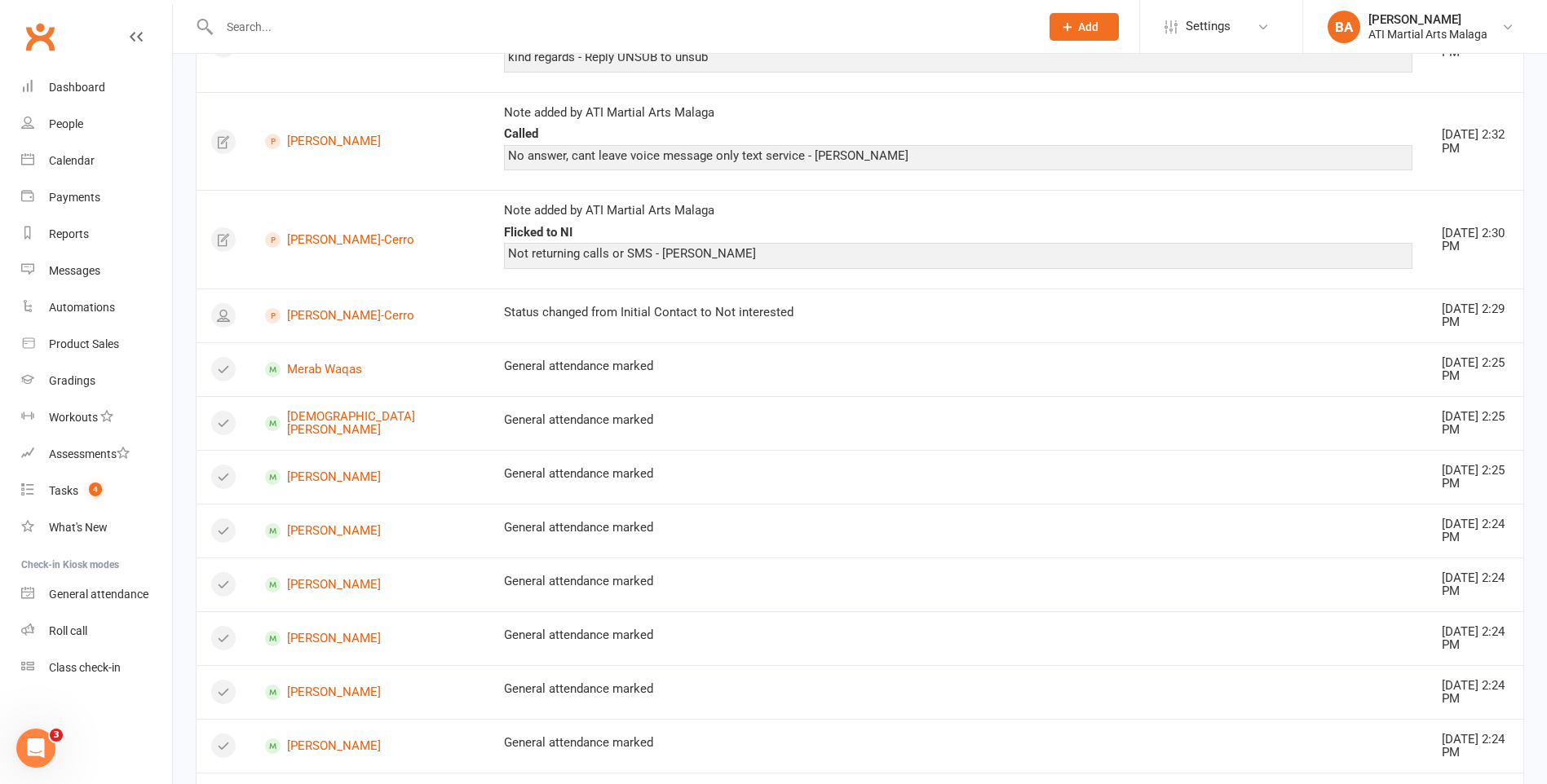
scroll to position [1202, 0]
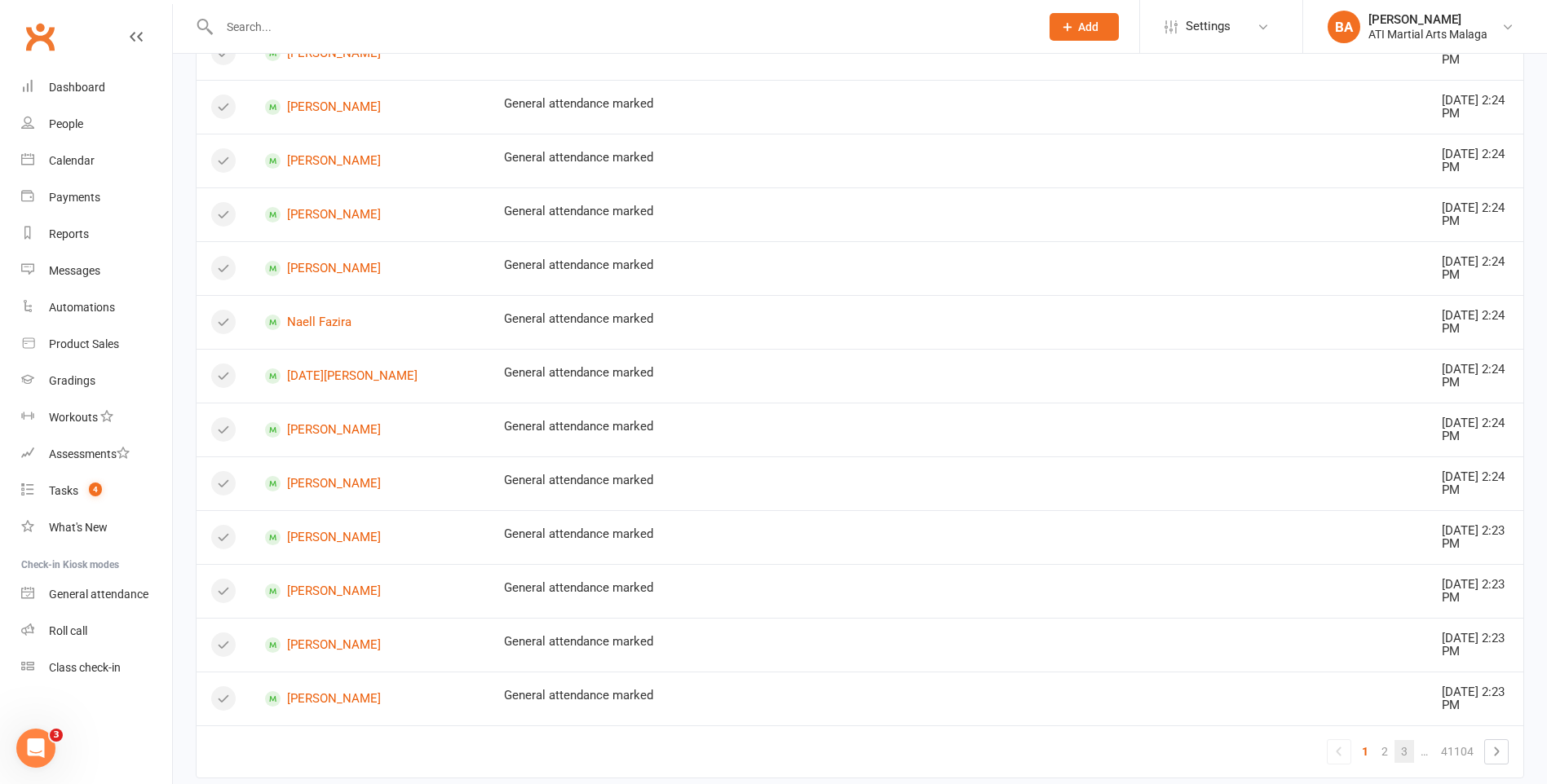
click at [1398, 740] on link "3" at bounding box center [1404, 751] width 20 height 22
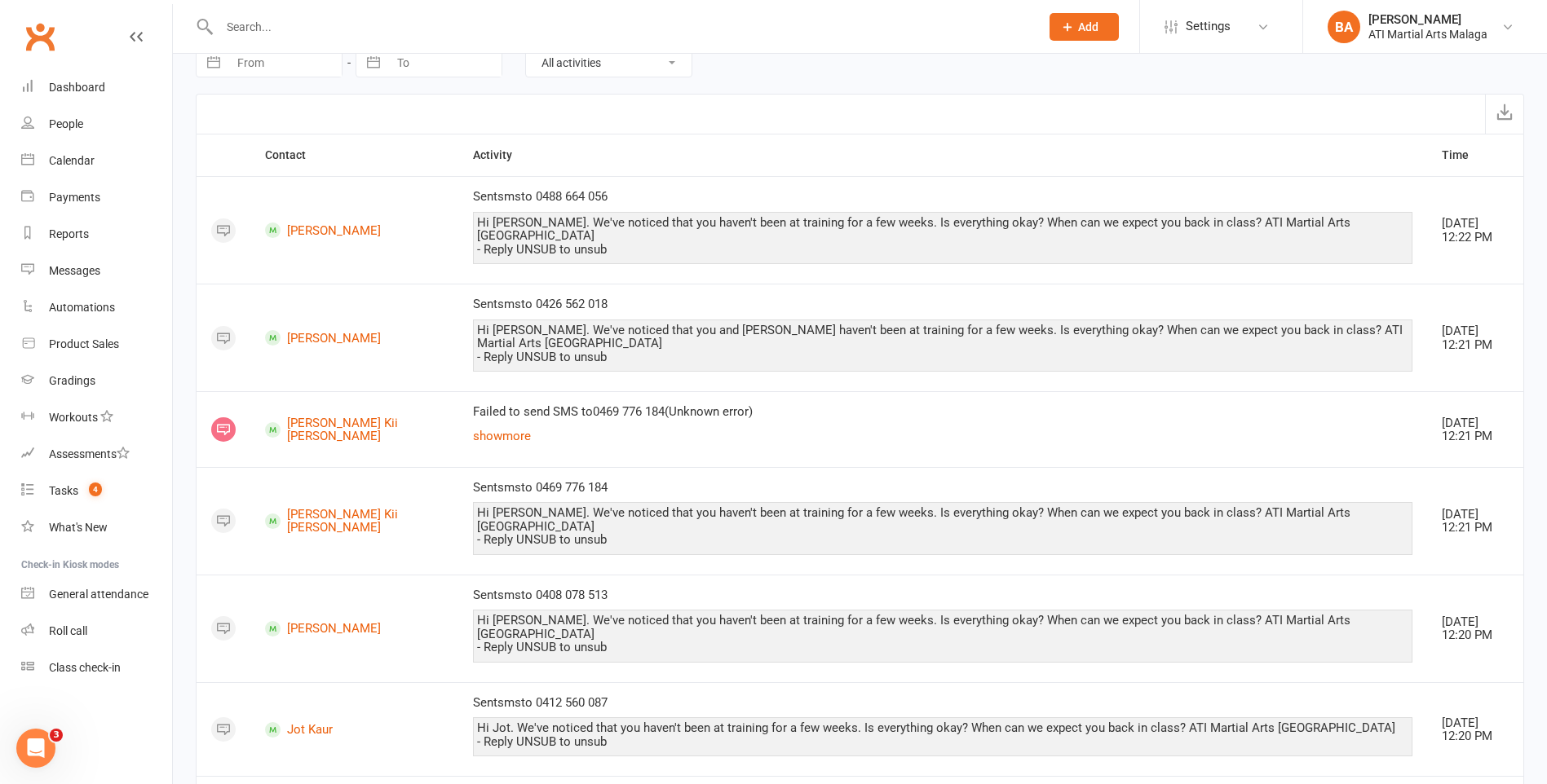
scroll to position [5, 0]
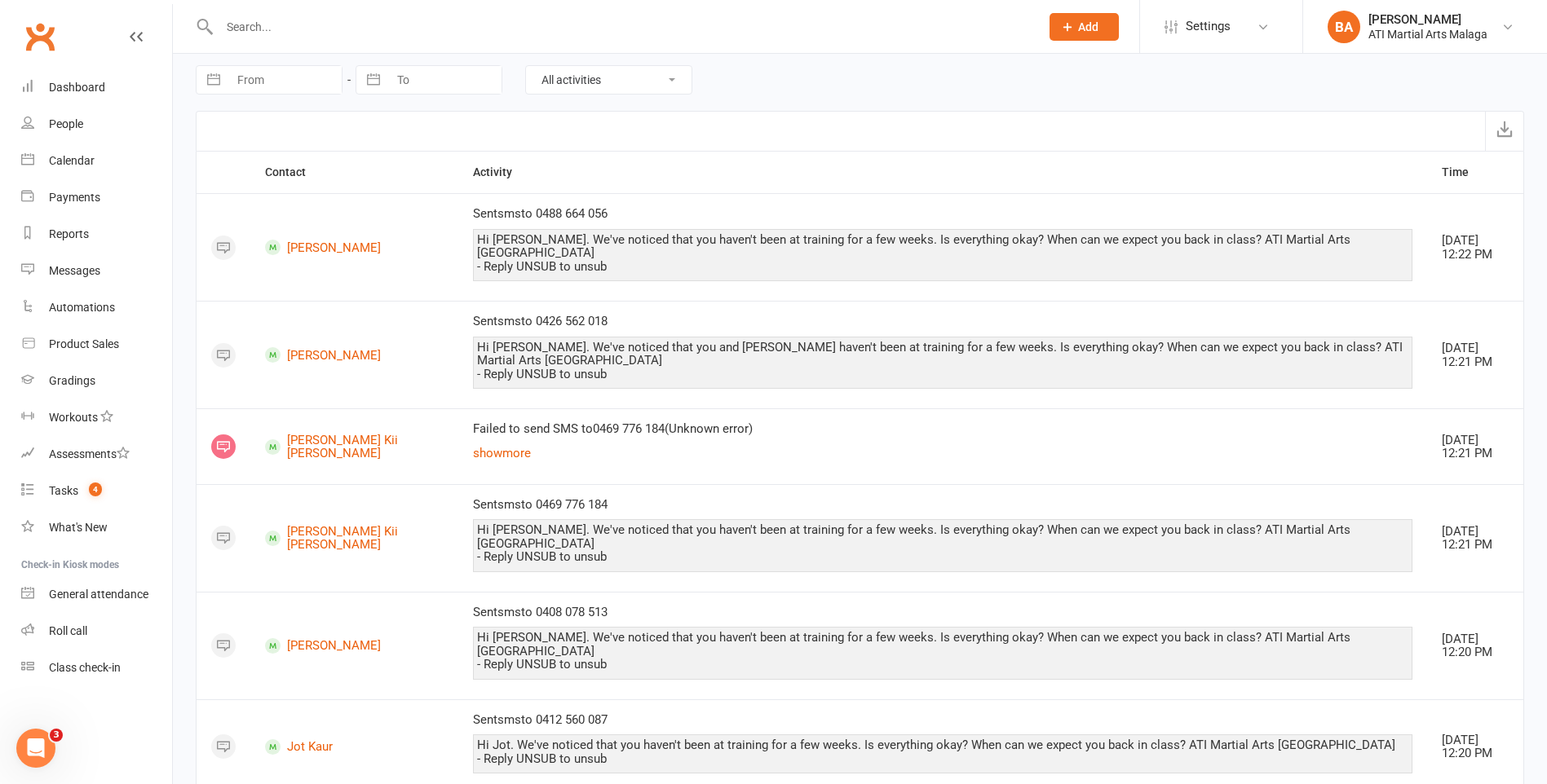
click at [330, 22] on input "text" at bounding box center [621, 27] width 814 height 22
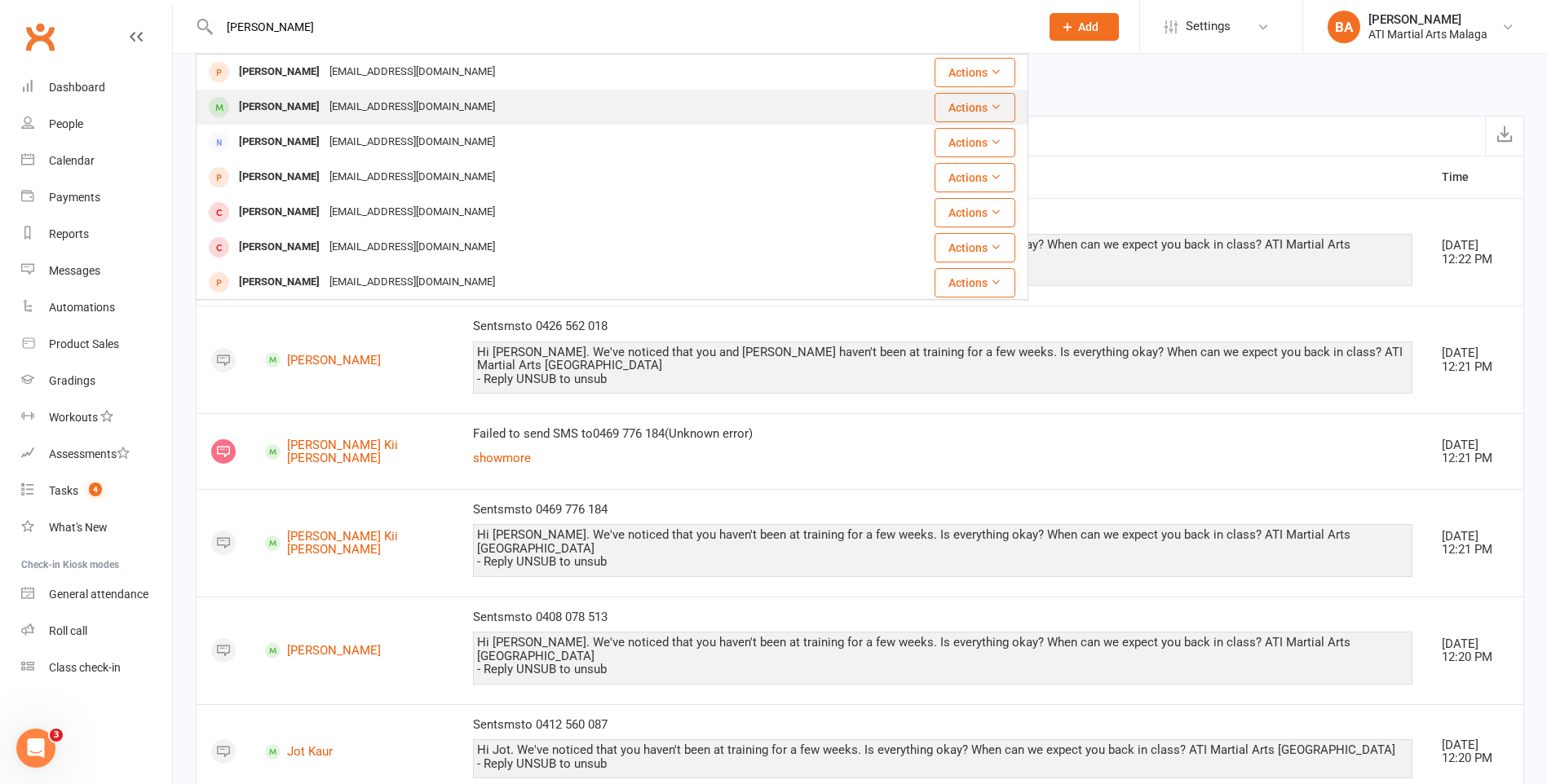
type input "oliver"
click at [340, 97] on div "zana_b@live.com.au" at bounding box center [411, 107] width 175 height 23
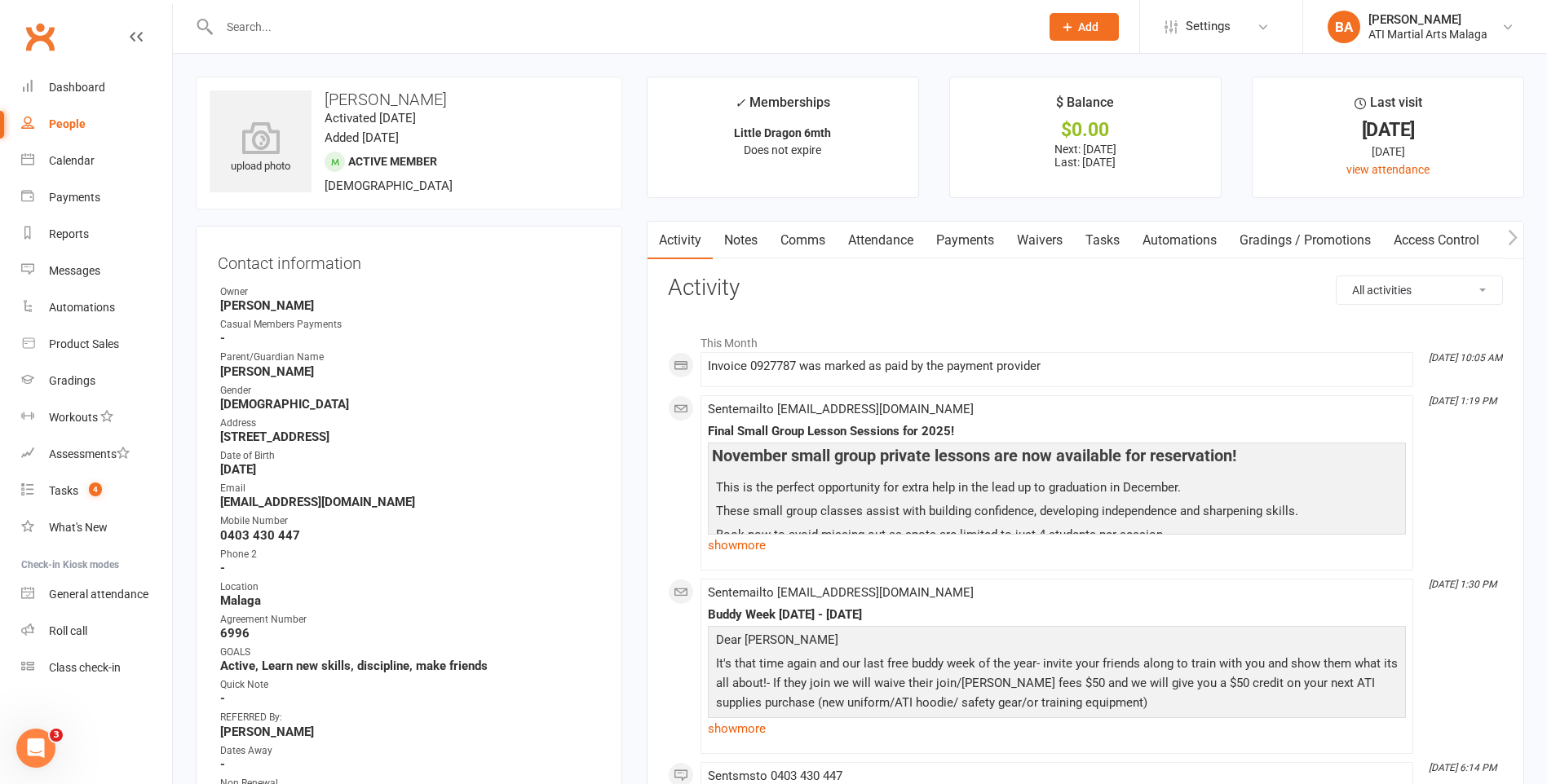
click at [950, 248] on link "Payments" at bounding box center [965, 241] width 81 height 37
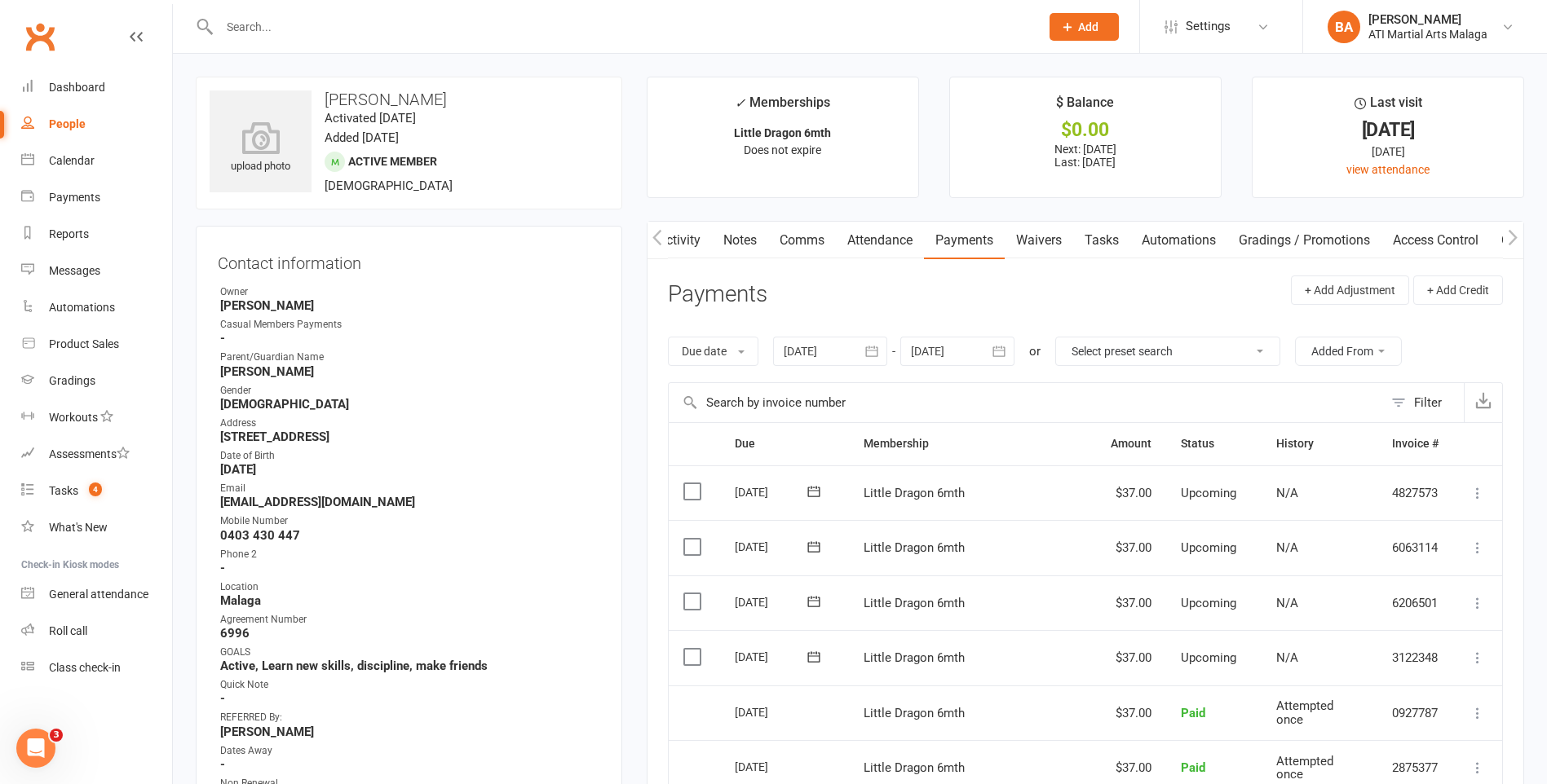
click at [423, 34] on input "text" at bounding box center [621, 27] width 814 height 22
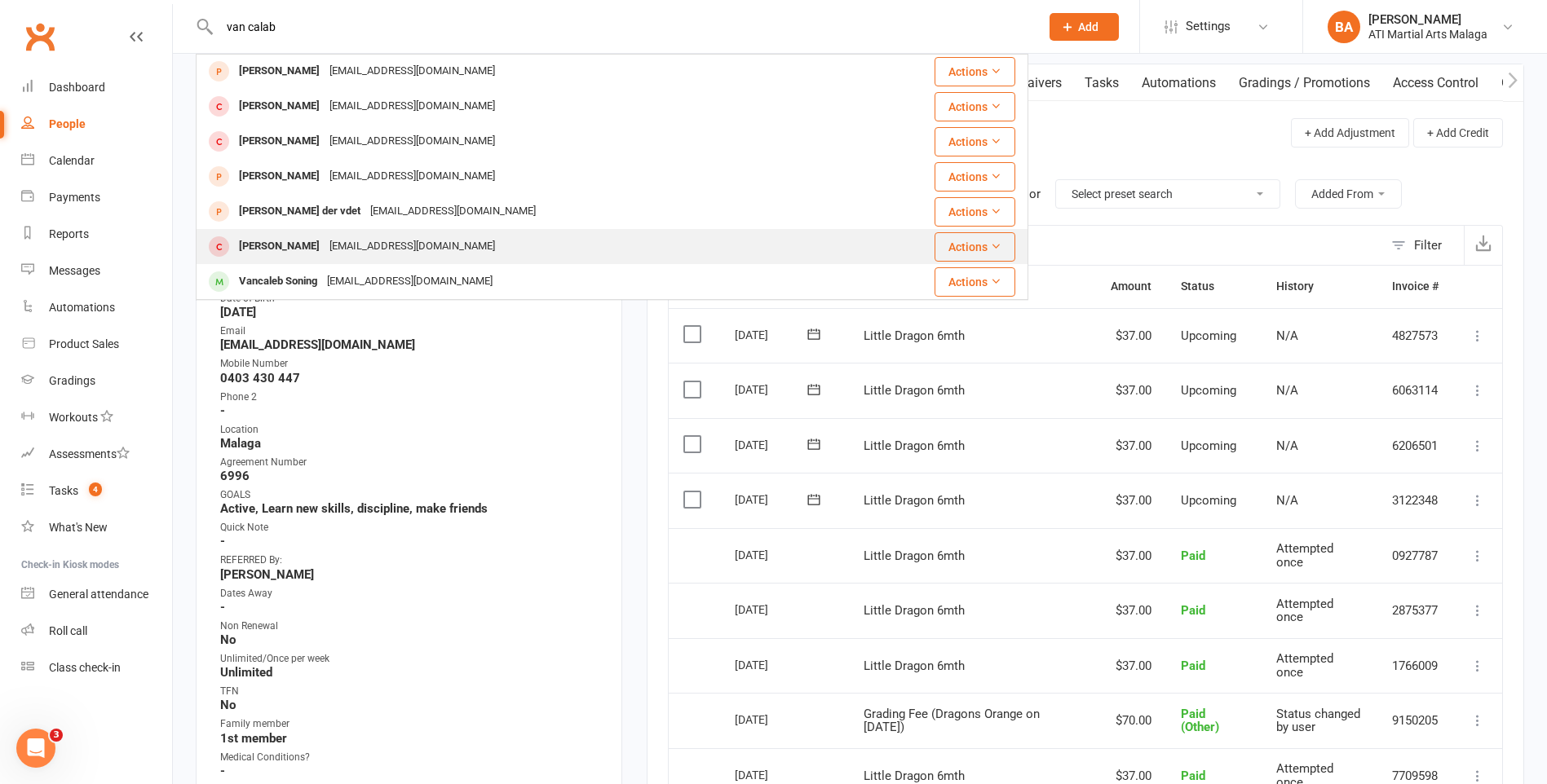
scroll to position [163, 0]
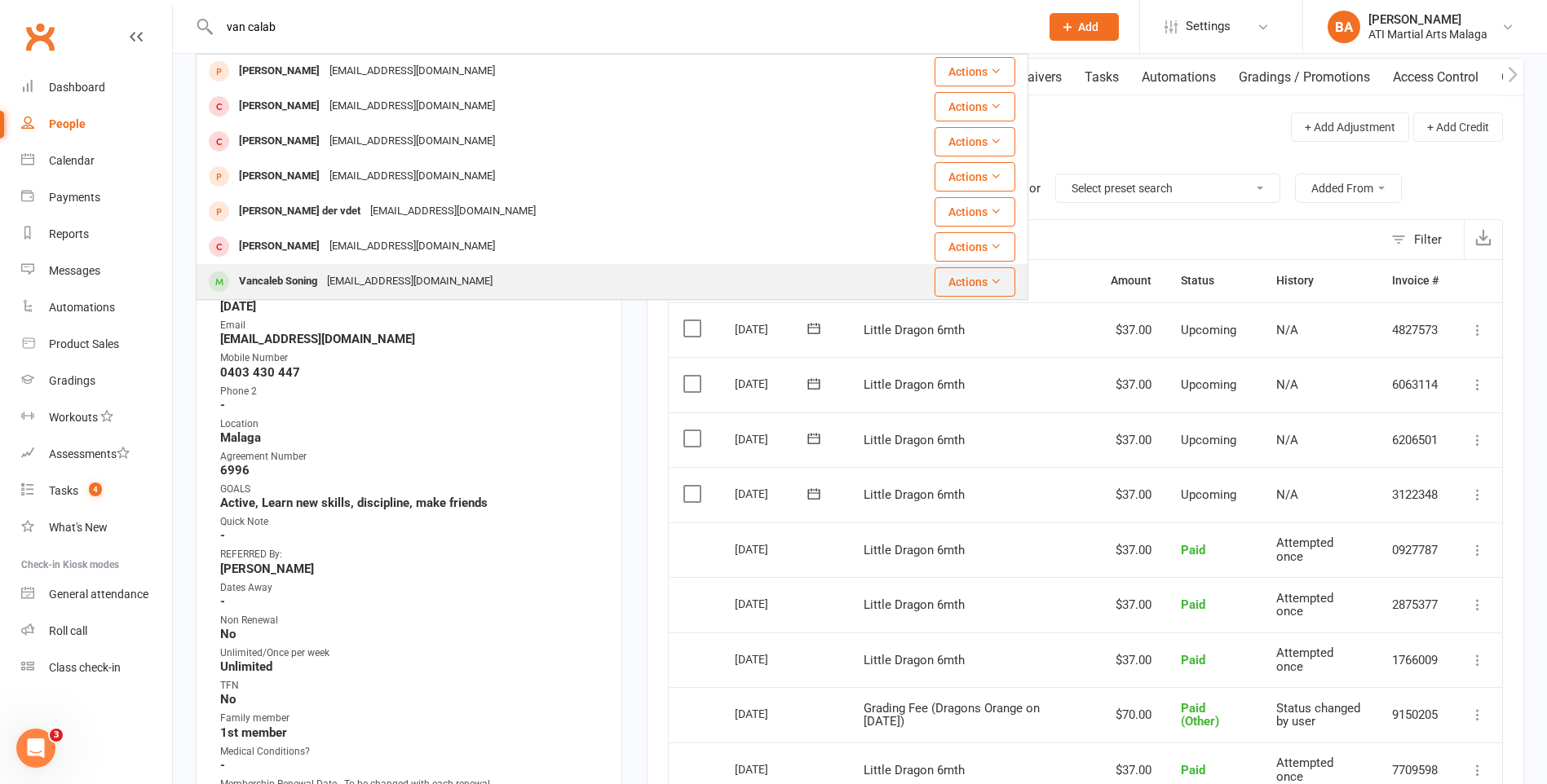
type input "van calab"
click at [358, 272] on div "margaretsoning@gmail.com" at bounding box center [409, 281] width 175 height 23
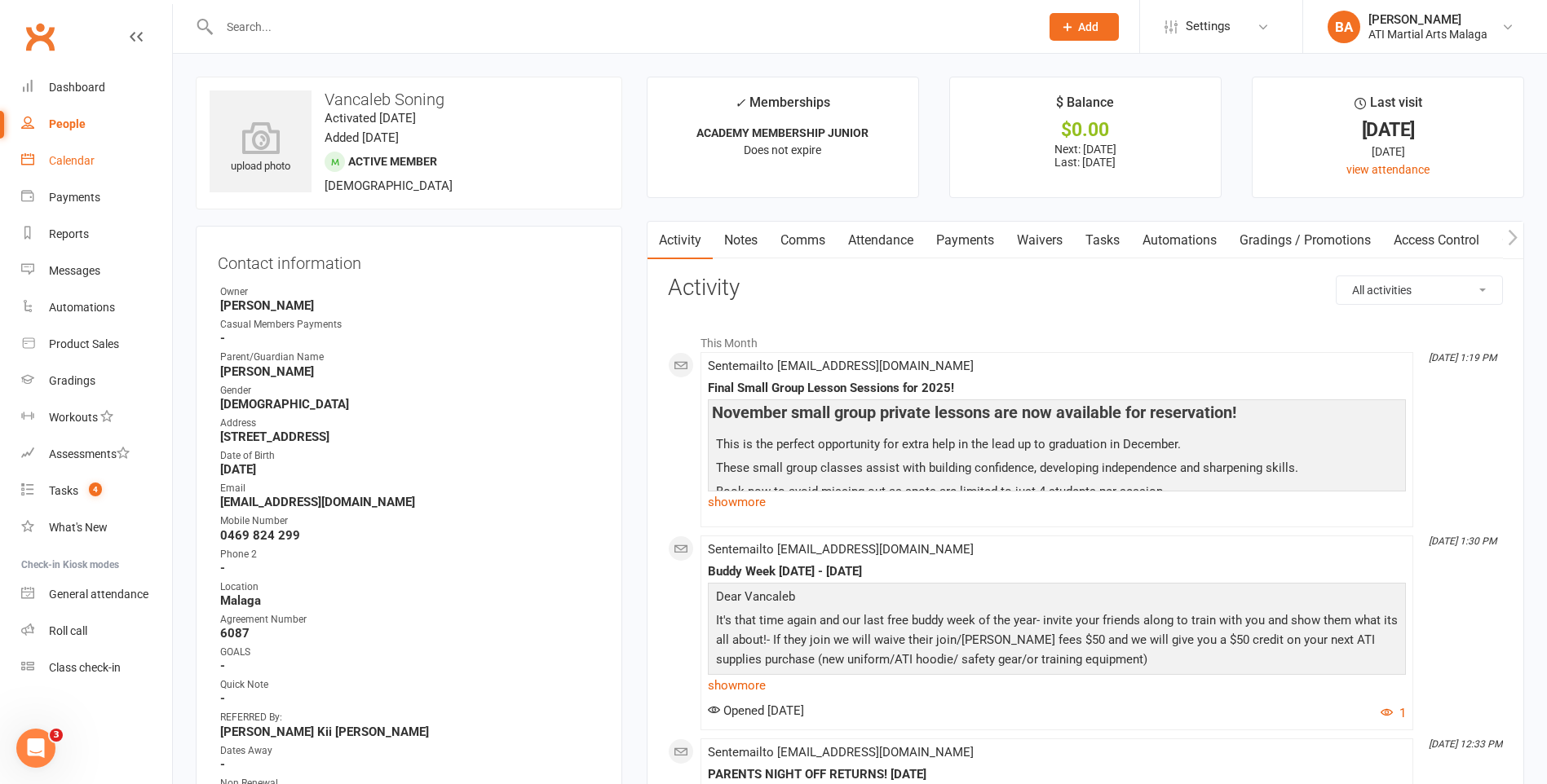
click at [45, 149] on link "Calendar" at bounding box center [97, 160] width 151 height 37
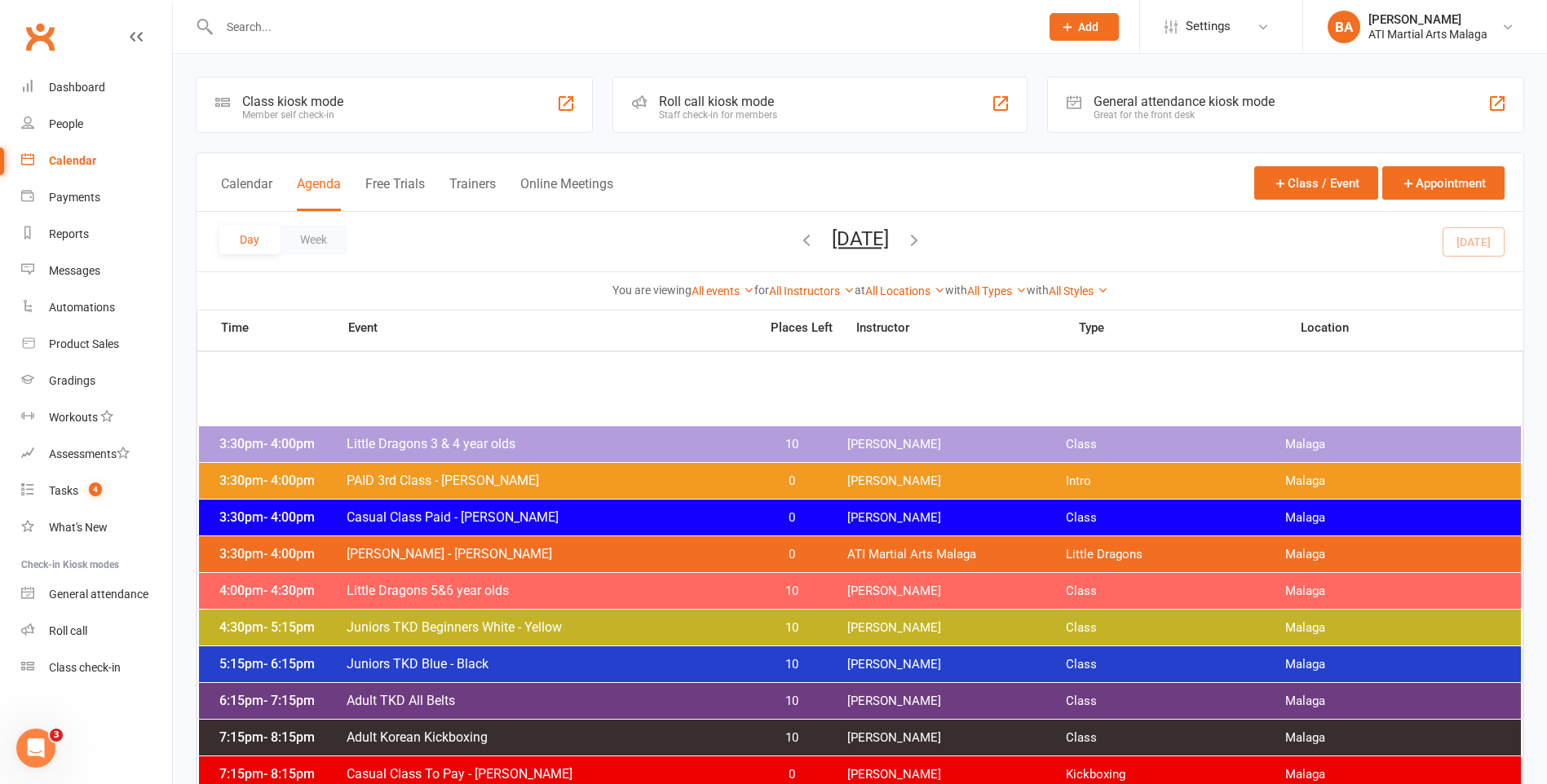
click at [564, 553] on span "[PERSON_NAME] - [PERSON_NAME]" at bounding box center [547, 554] width 404 height 16
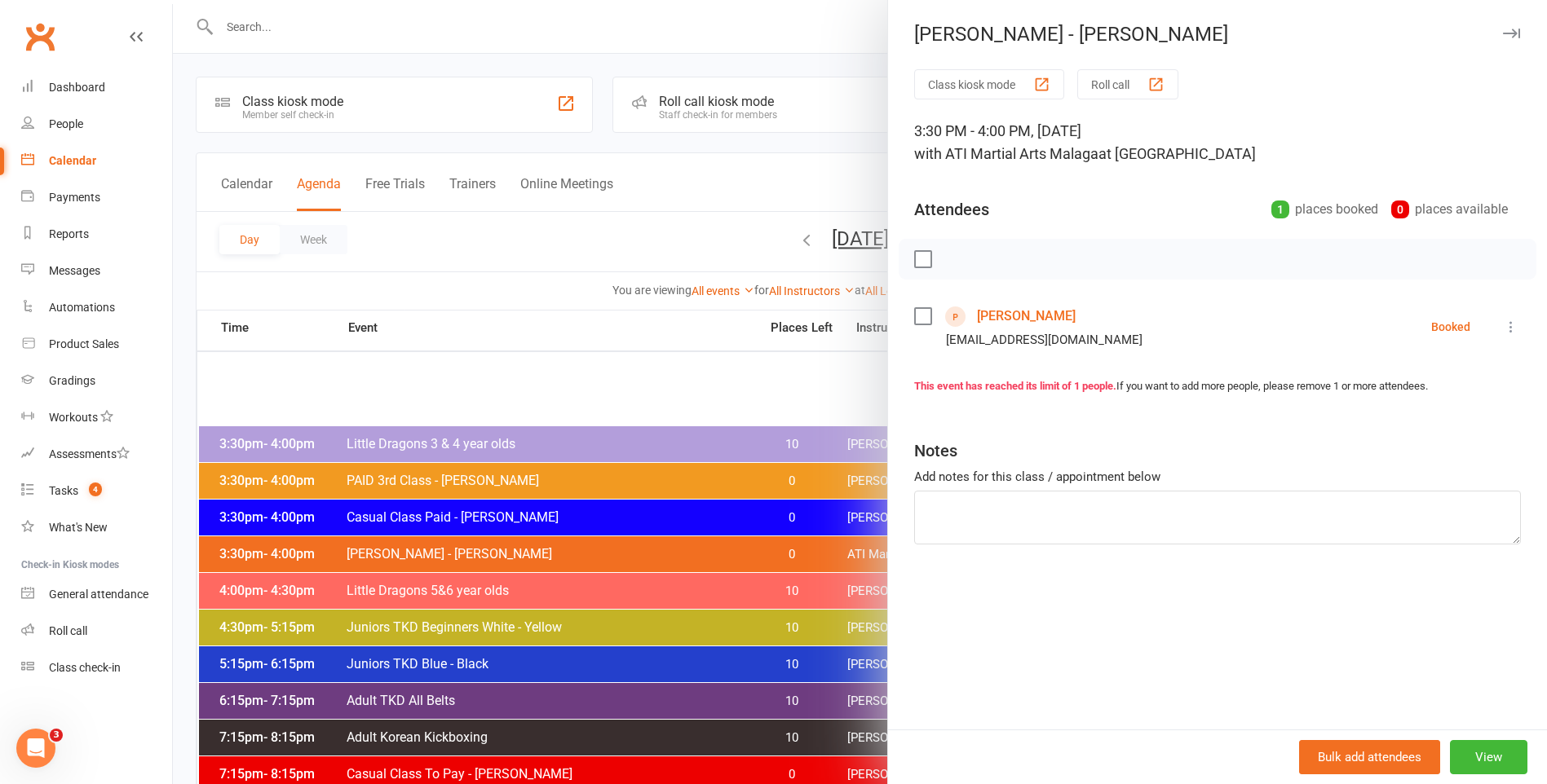
click at [1009, 319] on link "Leo Violante" at bounding box center [1026, 317] width 98 height 26
click at [998, 316] on link "Leo Violante" at bounding box center [1026, 317] width 98 height 26
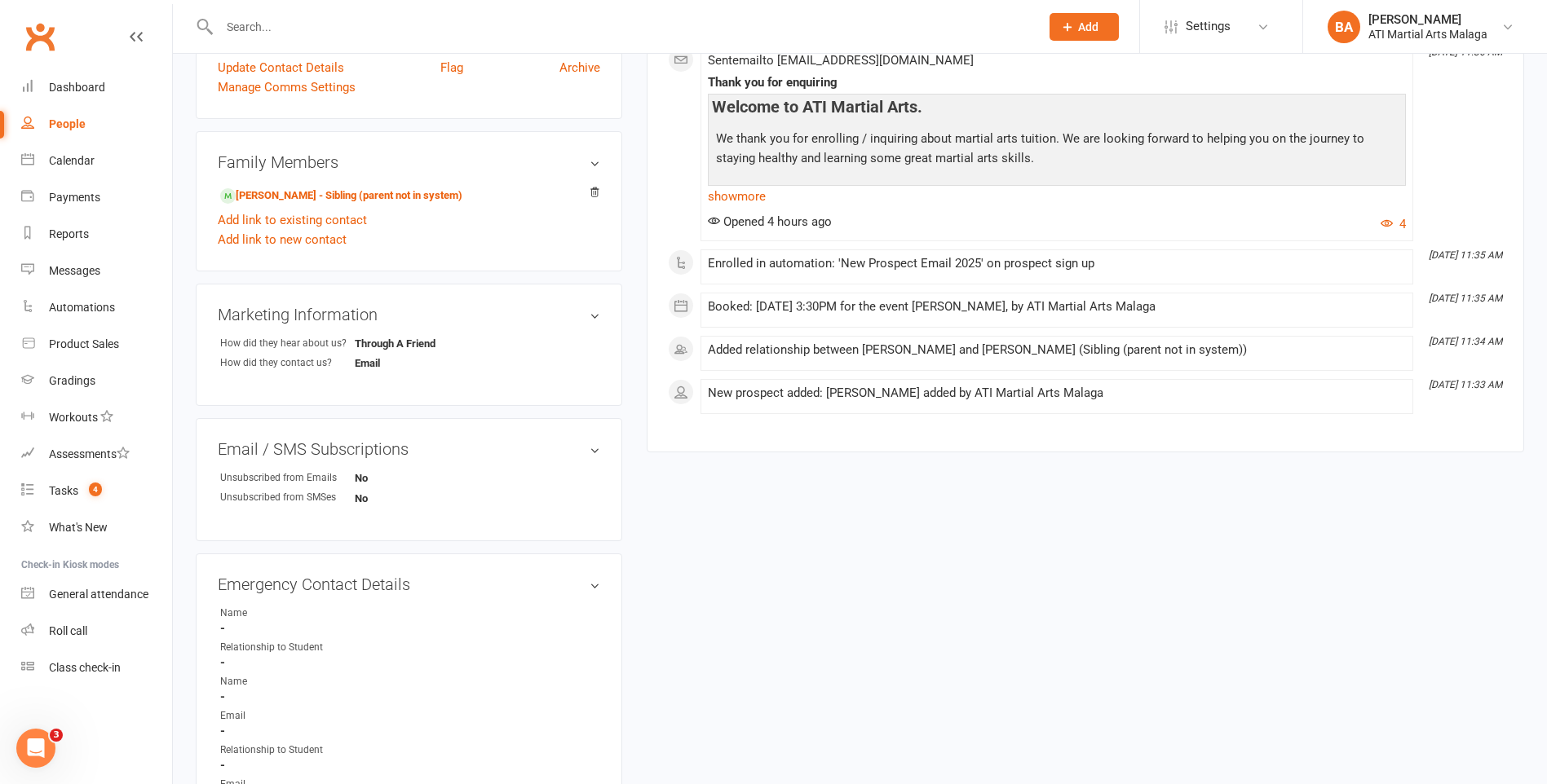
scroll to position [733, 0]
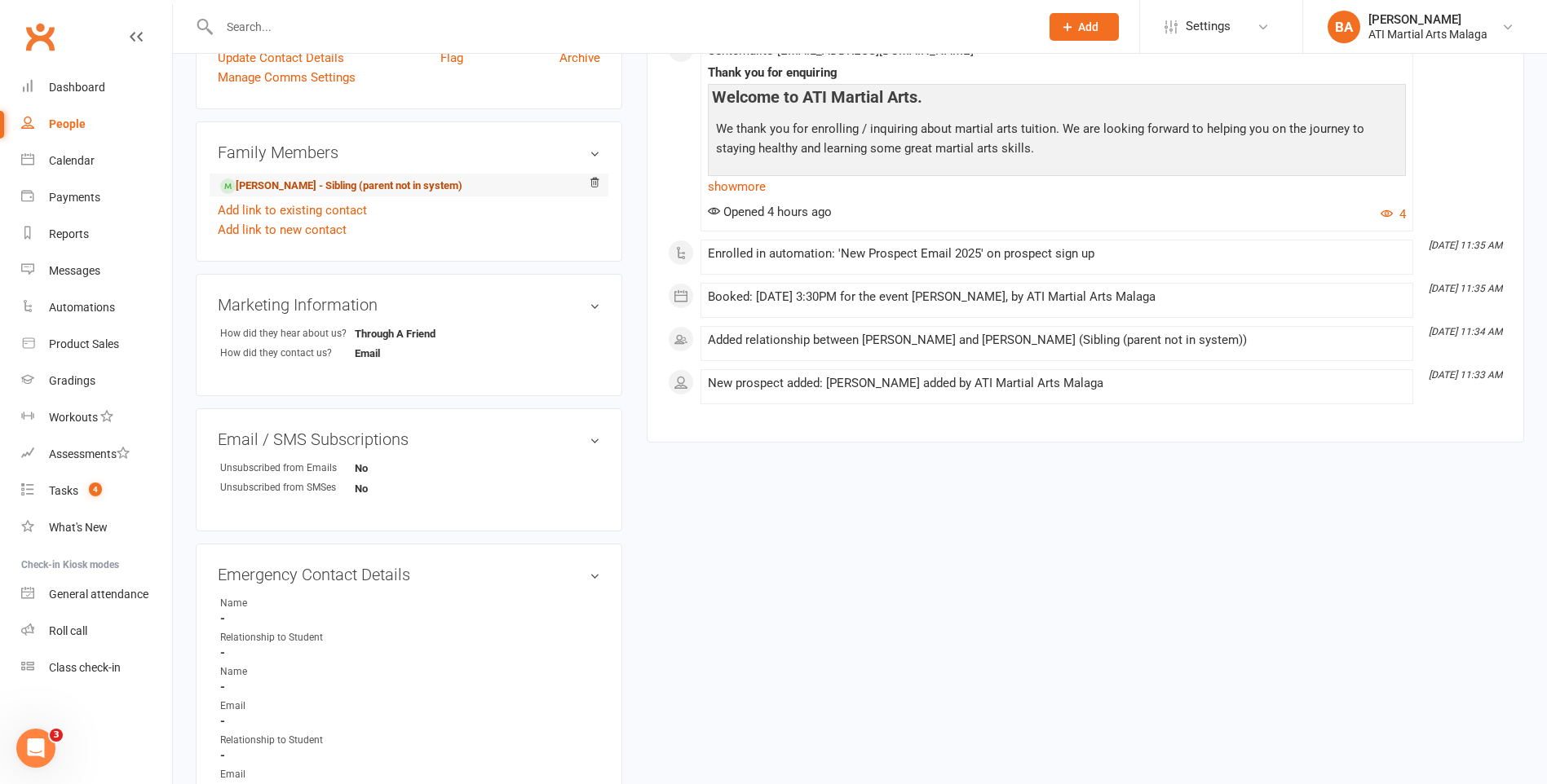
click at [342, 185] on link "Isabella Bechelli - Sibling (parent not in system)" at bounding box center [341, 186] width 242 height 17
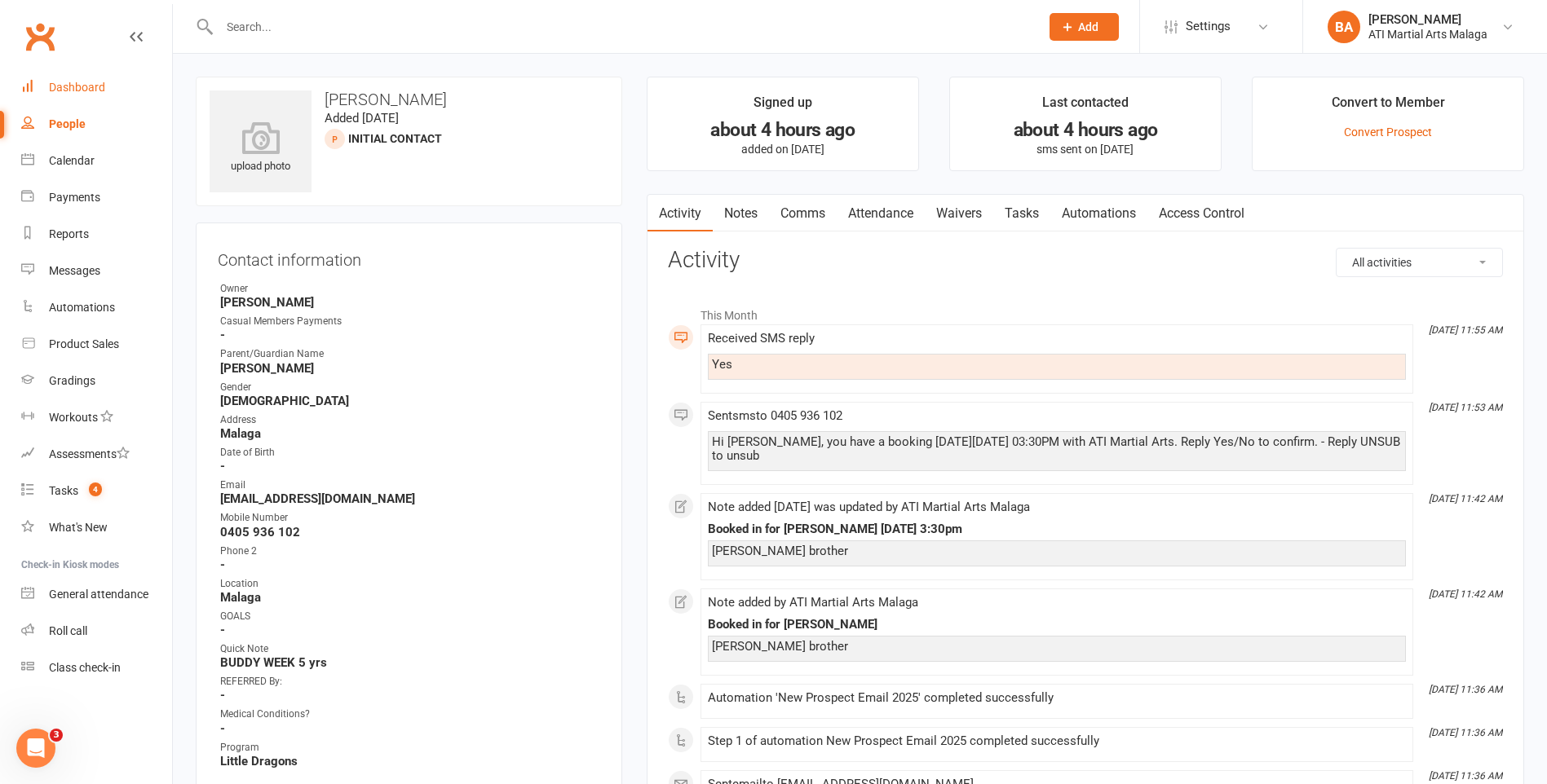
click at [98, 85] on div "Dashboard" at bounding box center [77, 87] width 56 height 13
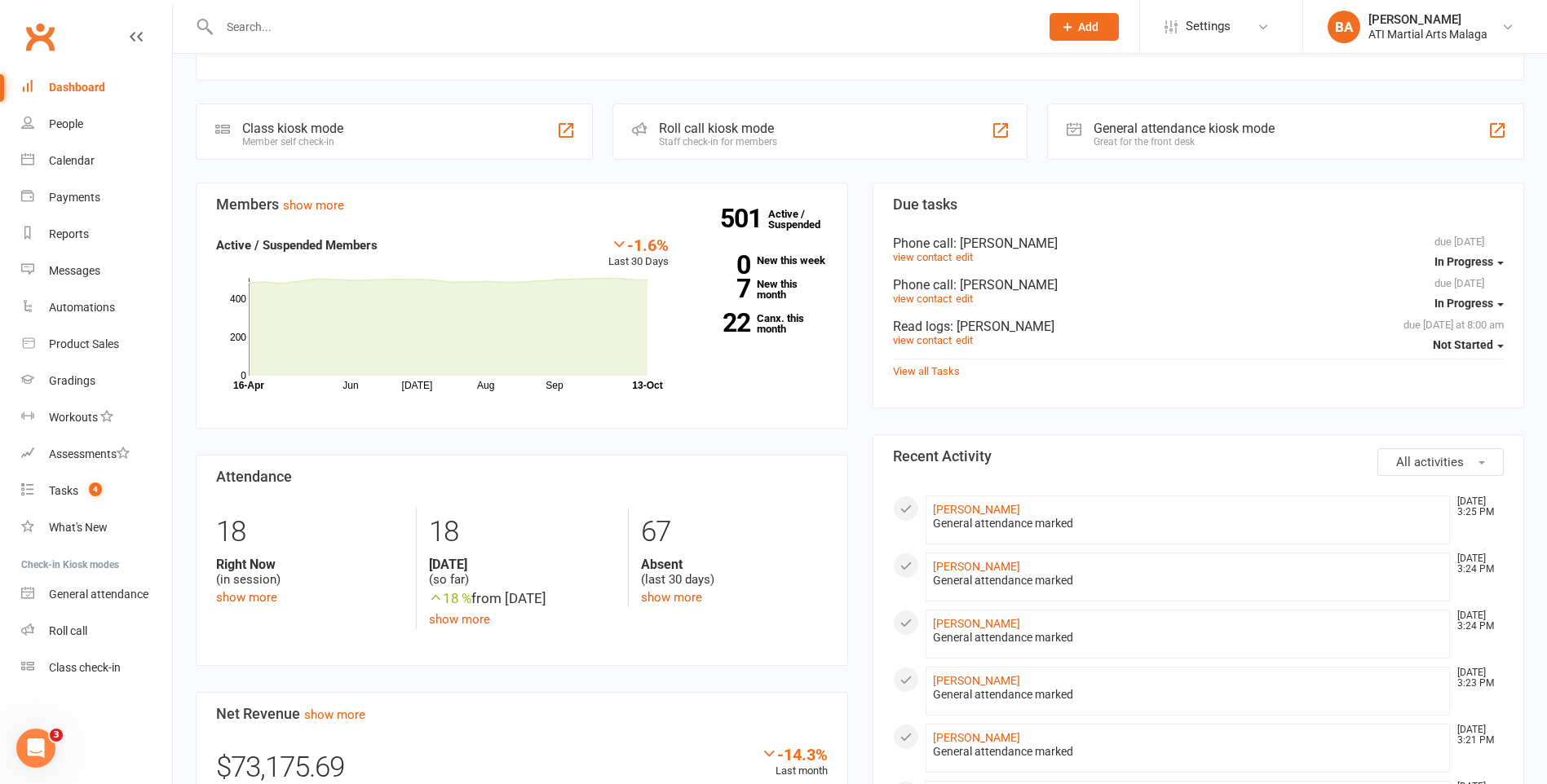
scroll to position [570, 0]
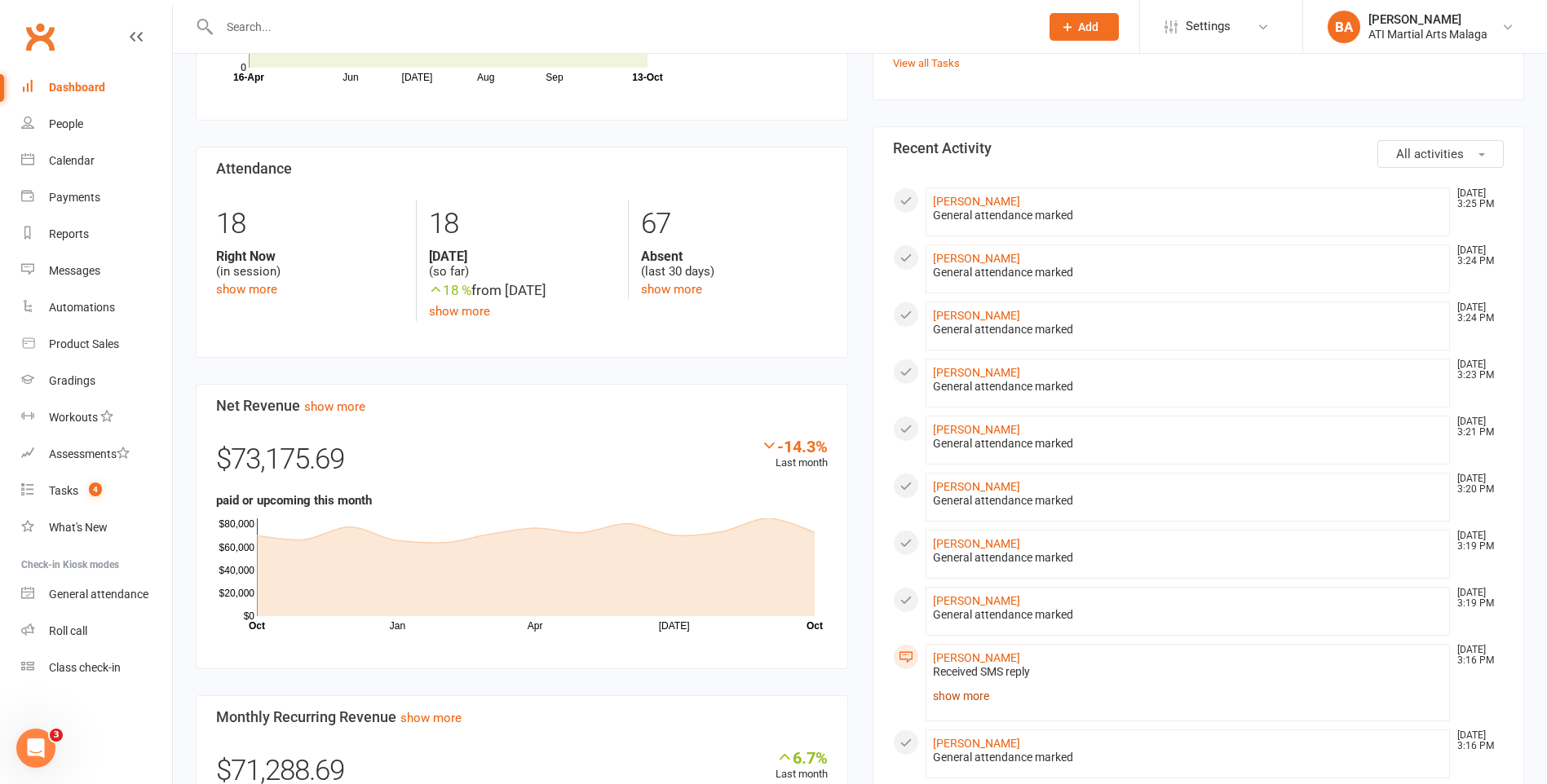
click at [984, 690] on link "show more" at bounding box center [1188, 696] width 511 height 22
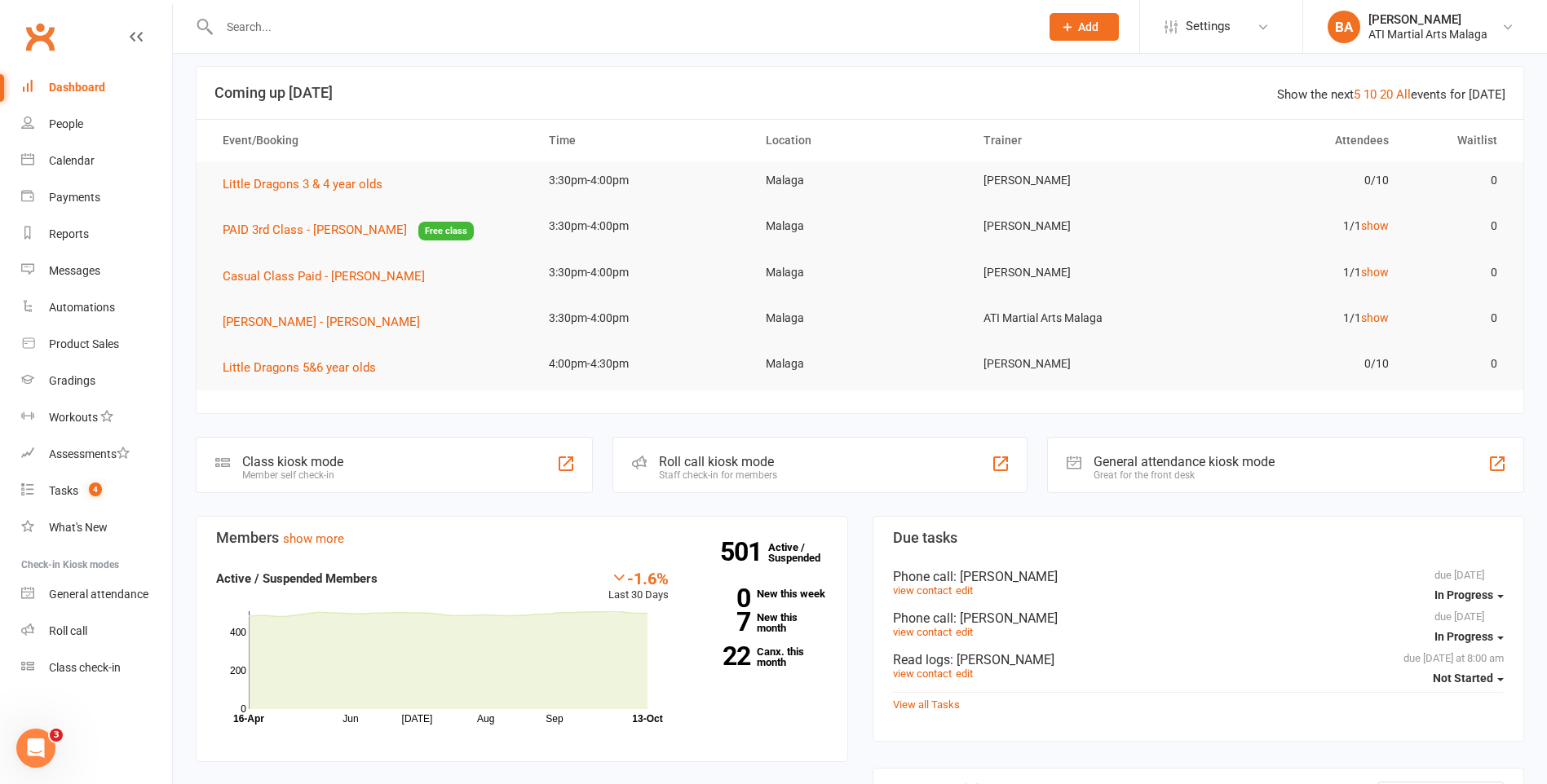
scroll to position [0, 0]
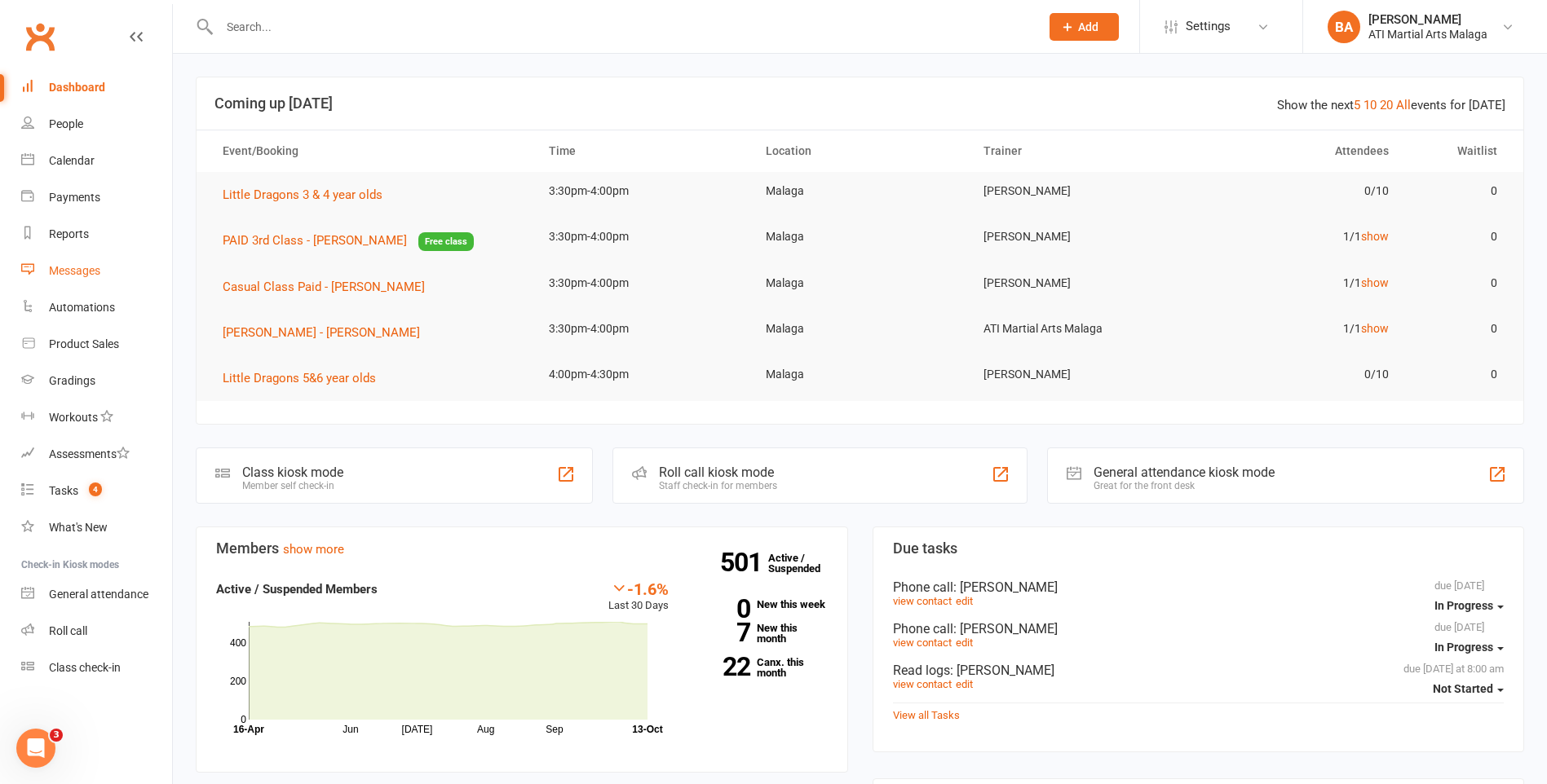
click at [92, 267] on div "Messages" at bounding box center [74, 271] width 52 height 13
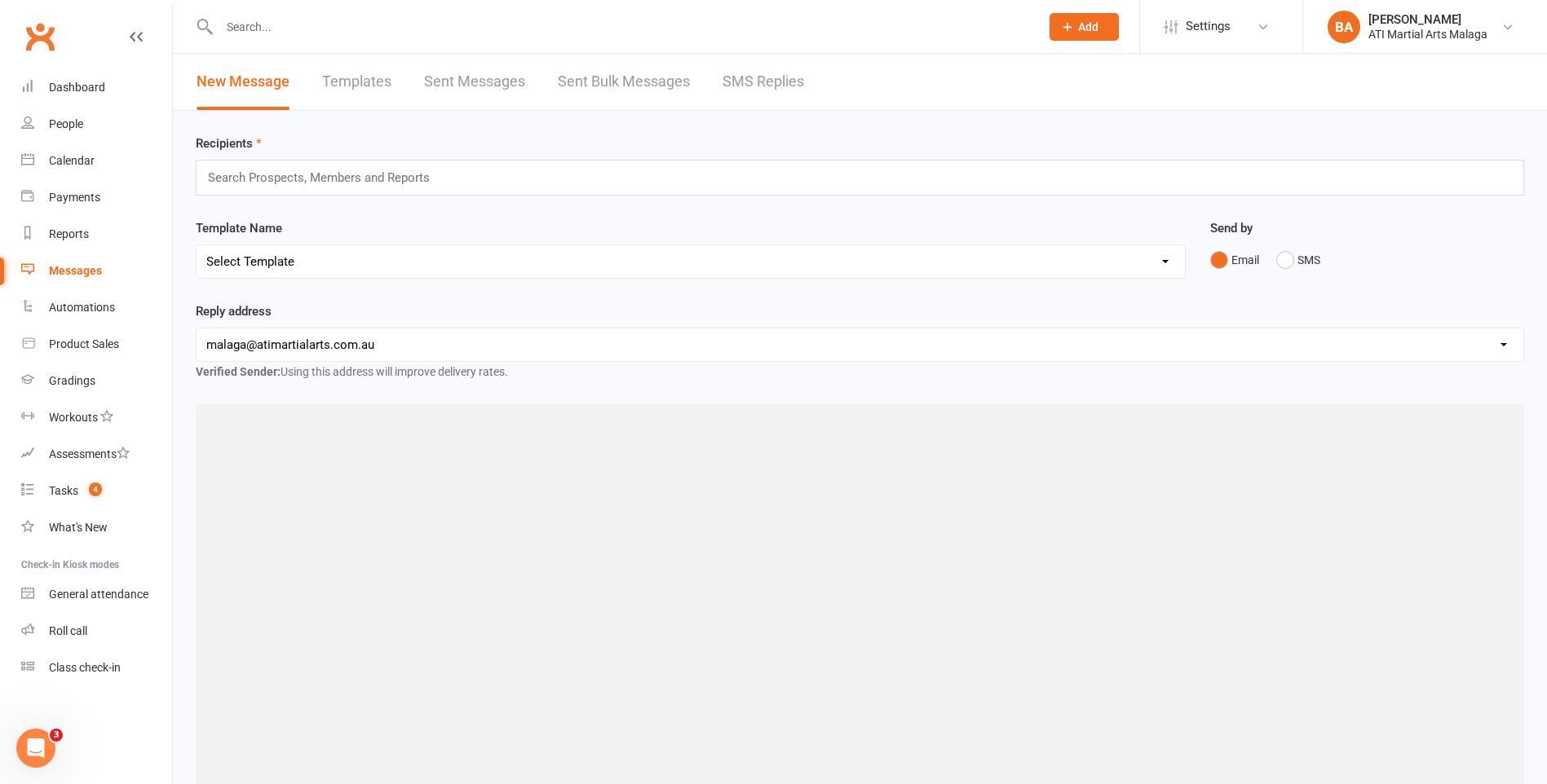
click at [771, 66] on link "SMS Replies" at bounding box center [763, 81] width 82 height 56
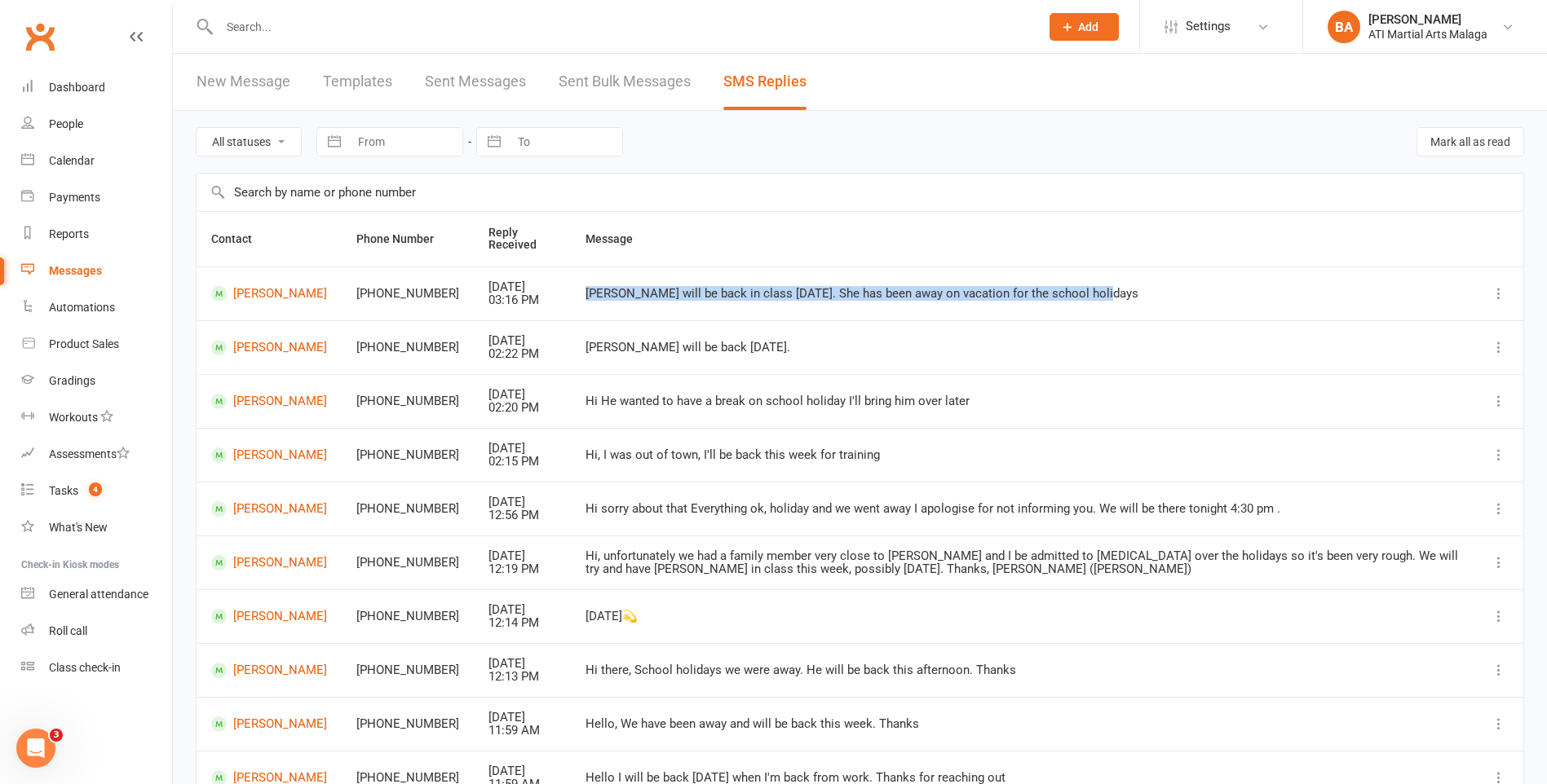
drag, startPoint x: 559, startPoint y: 289, endPoint x: 1086, endPoint y: 301, distance: 527.1
click at [1086, 301] on td "Kendall will be back in class tomorrow. She has been away on vacation for the s…" at bounding box center [1022, 293] width 903 height 53
click at [104, 79] on link "Dashboard" at bounding box center [97, 87] width 151 height 37
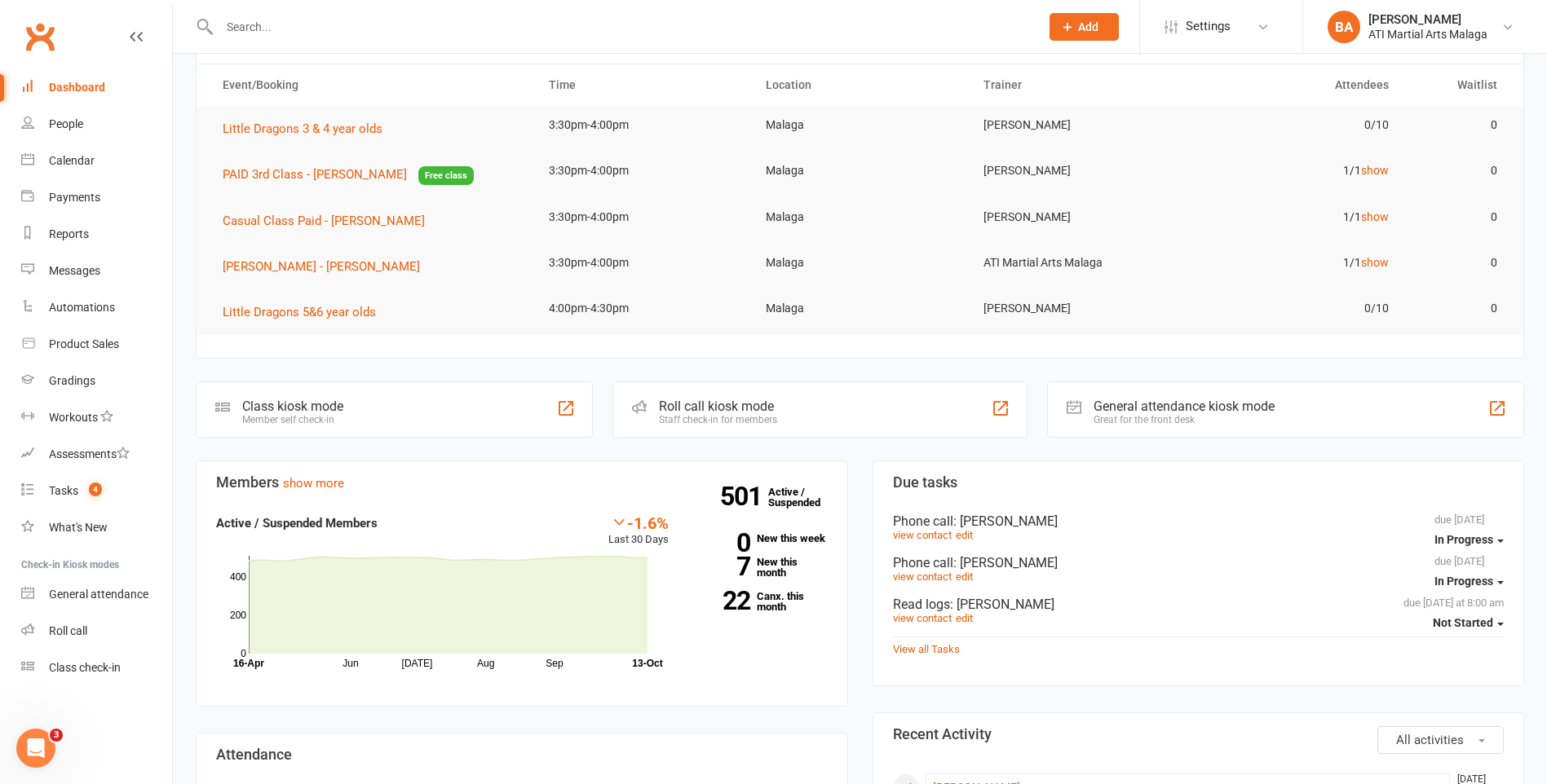
scroll to position [326, 0]
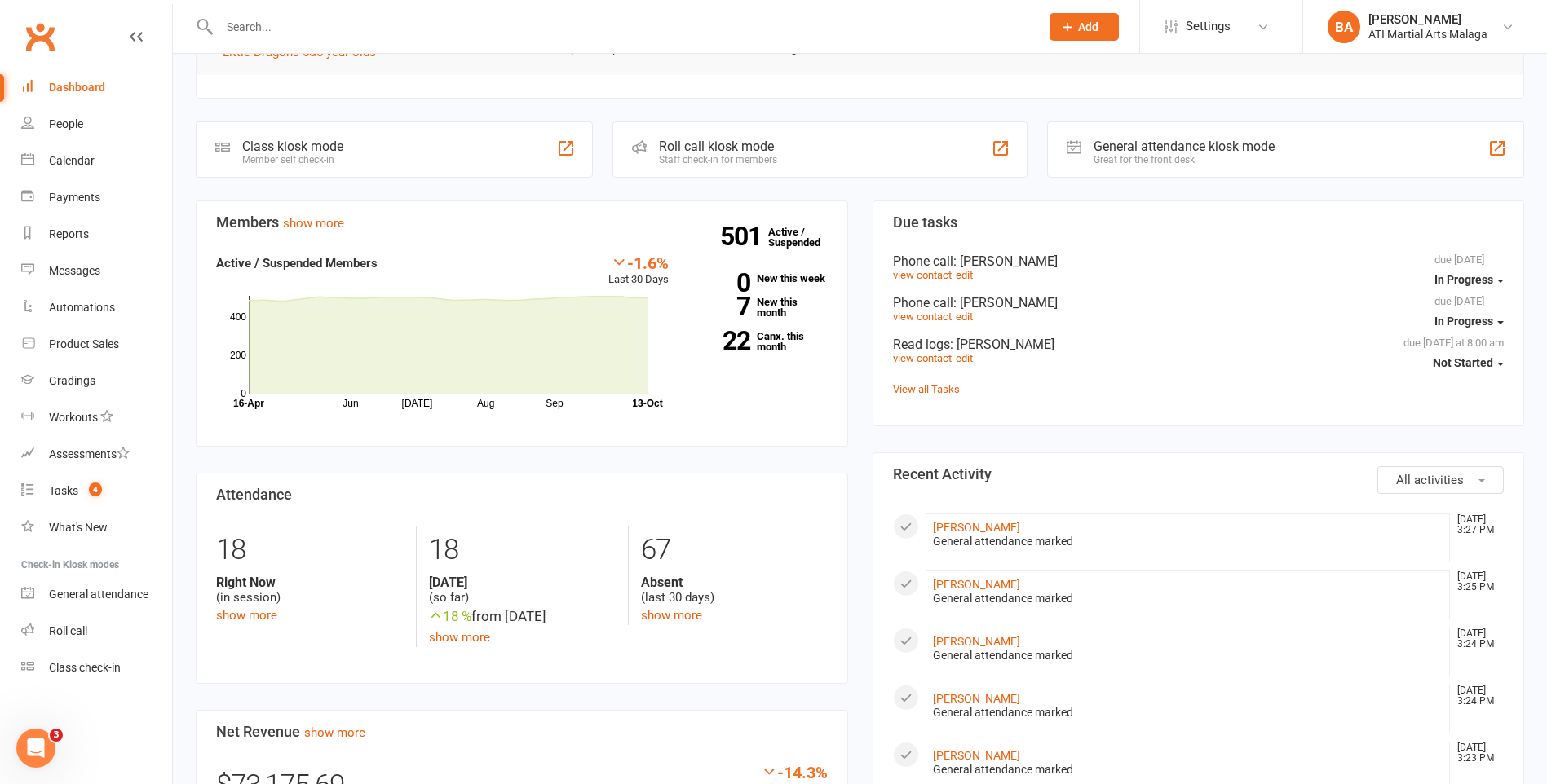
click at [856, 226] on div "Members show more -1.6% Last 30 Days Active / Suspended Members Jun Jul Aug Sep…" at bounding box center [522, 757] width 677 height 1113
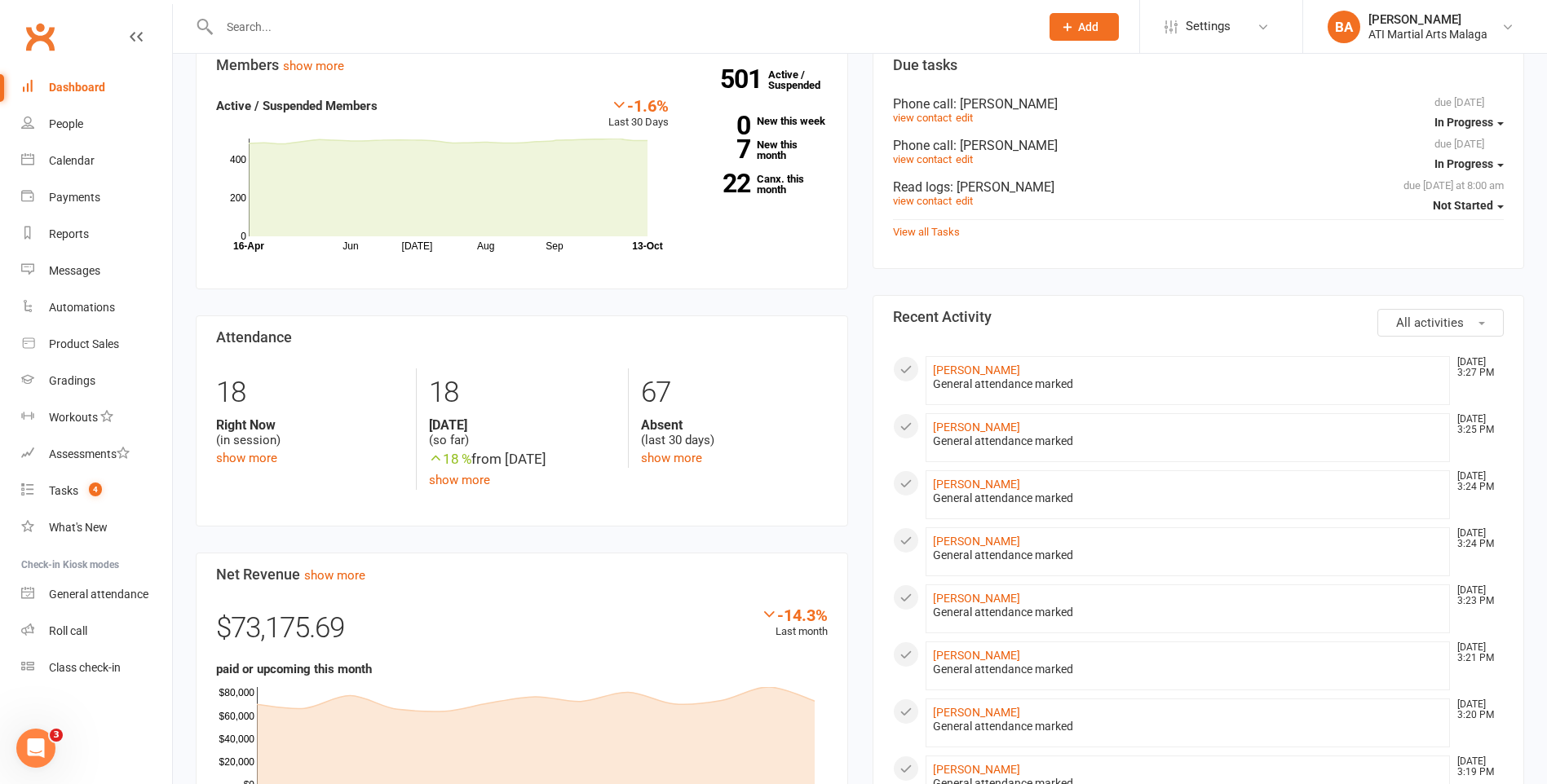
scroll to position [489, 0]
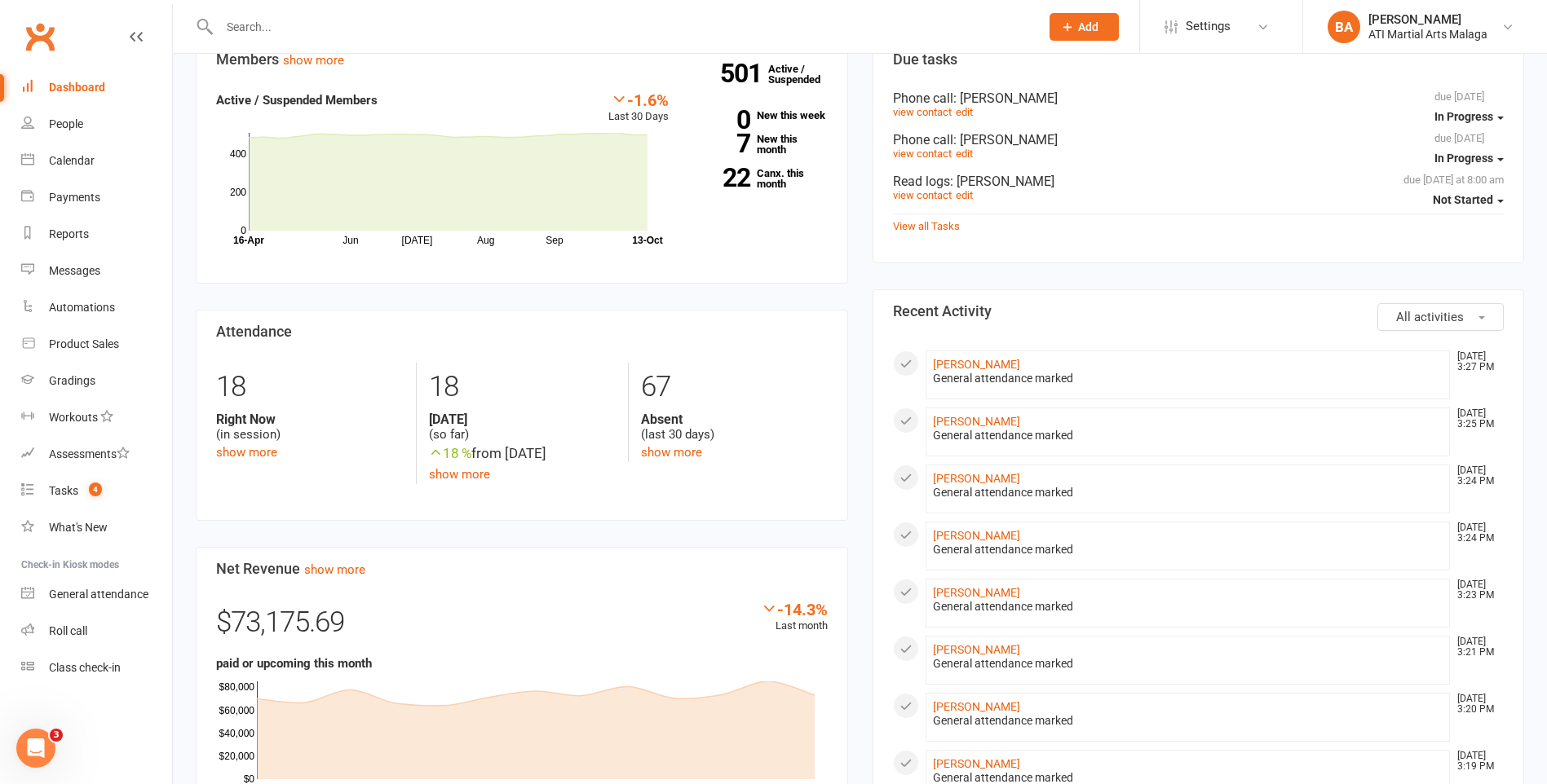
click at [856, 227] on div "Members show more -1.6% Last 30 Days Active / Suspended Members Jun Jul Aug Sep…" at bounding box center [522, 594] width 677 height 1113
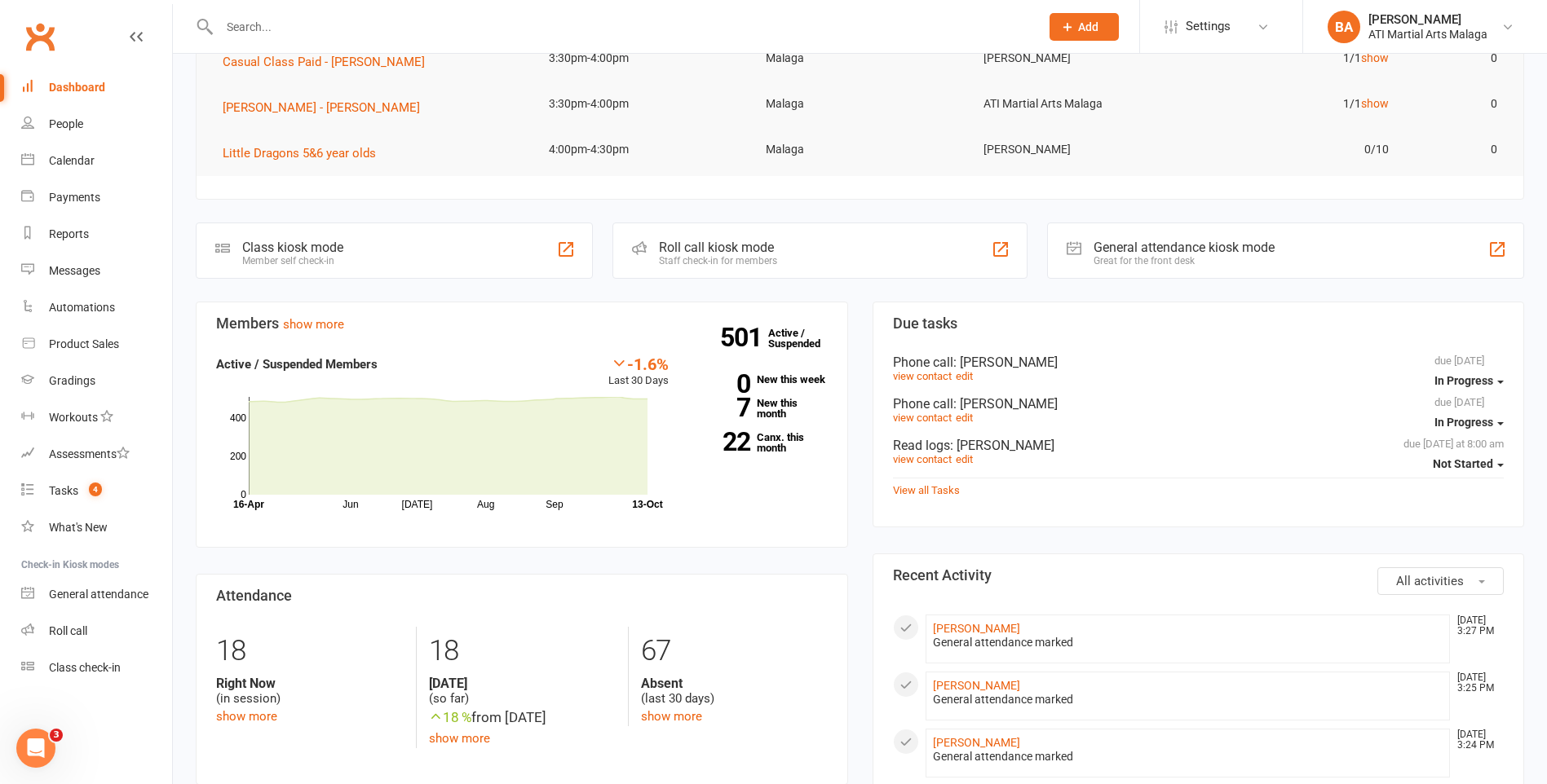
scroll to position [326, 0]
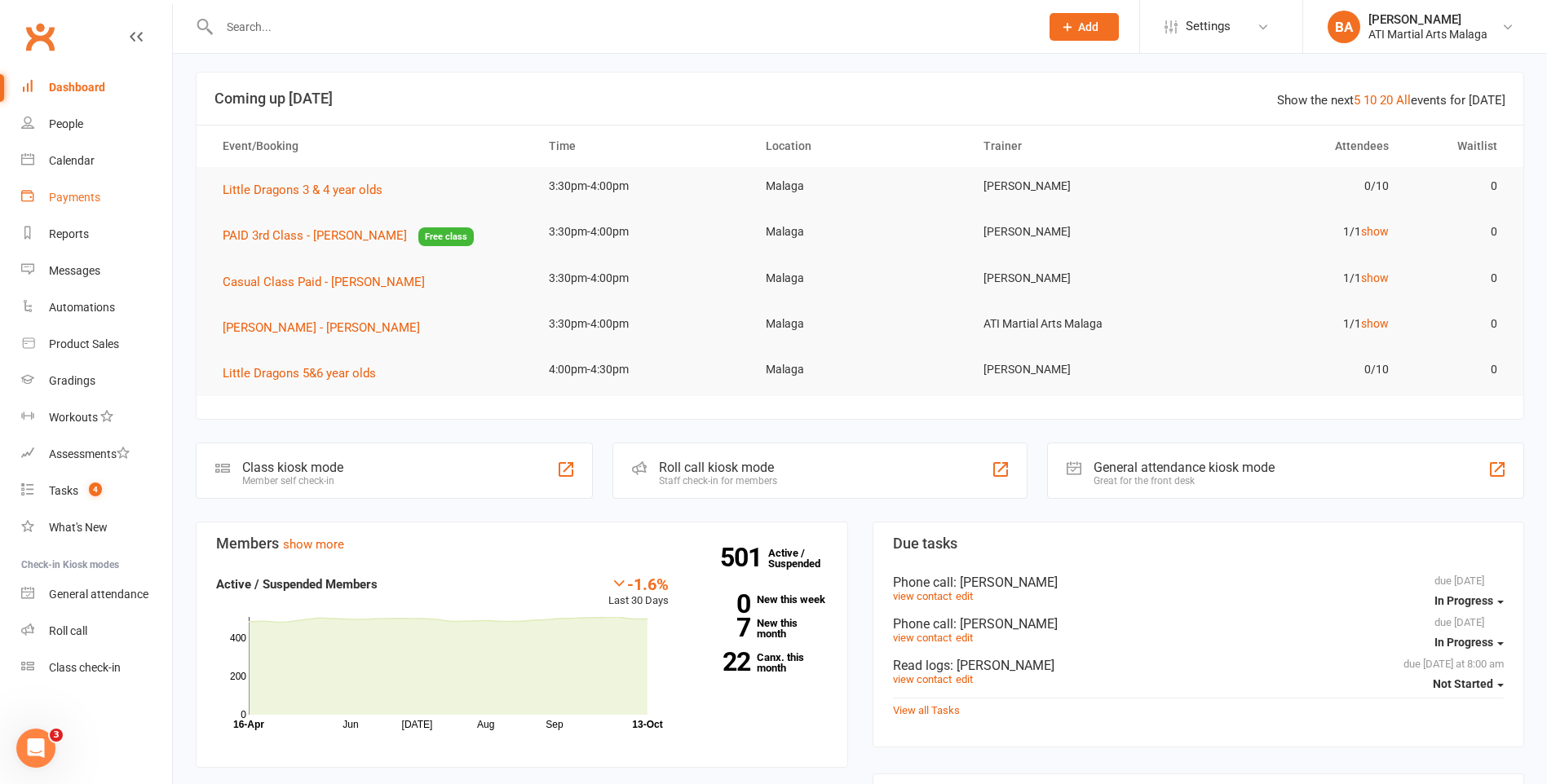
scroll to position [0, 0]
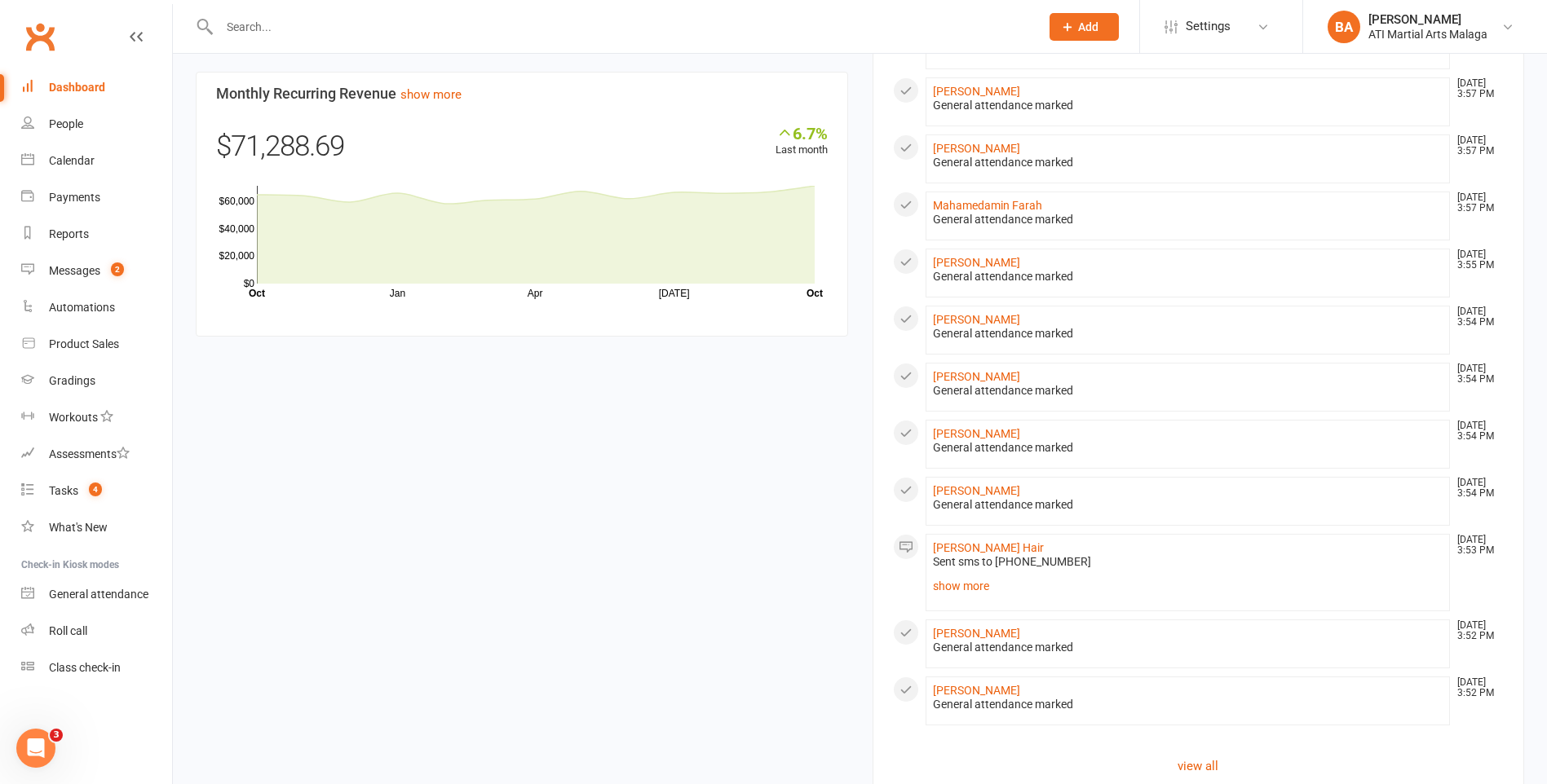
scroll to position [1348, 0]
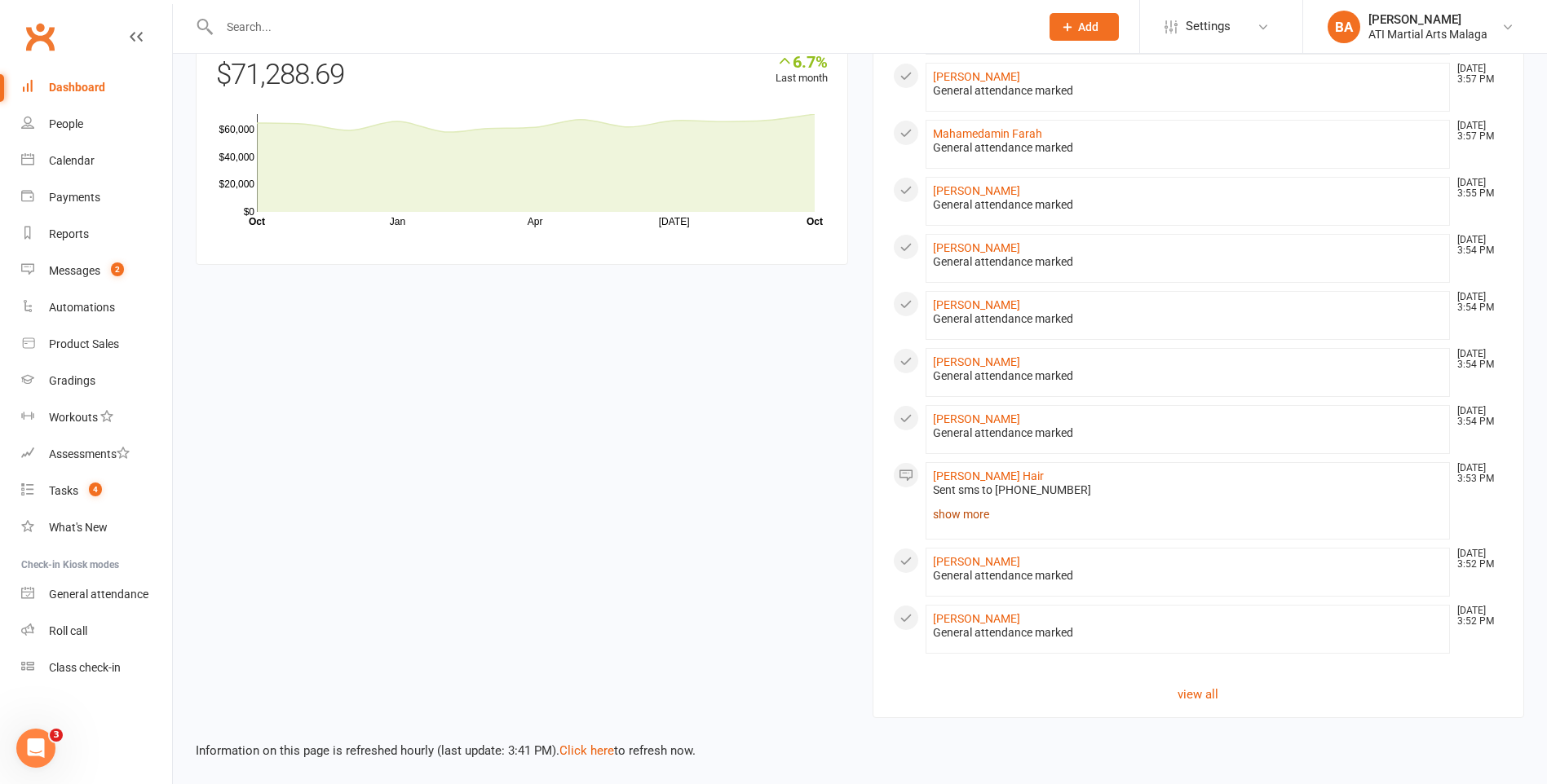
click at [979, 521] on link "show more" at bounding box center [1188, 514] width 511 height 22
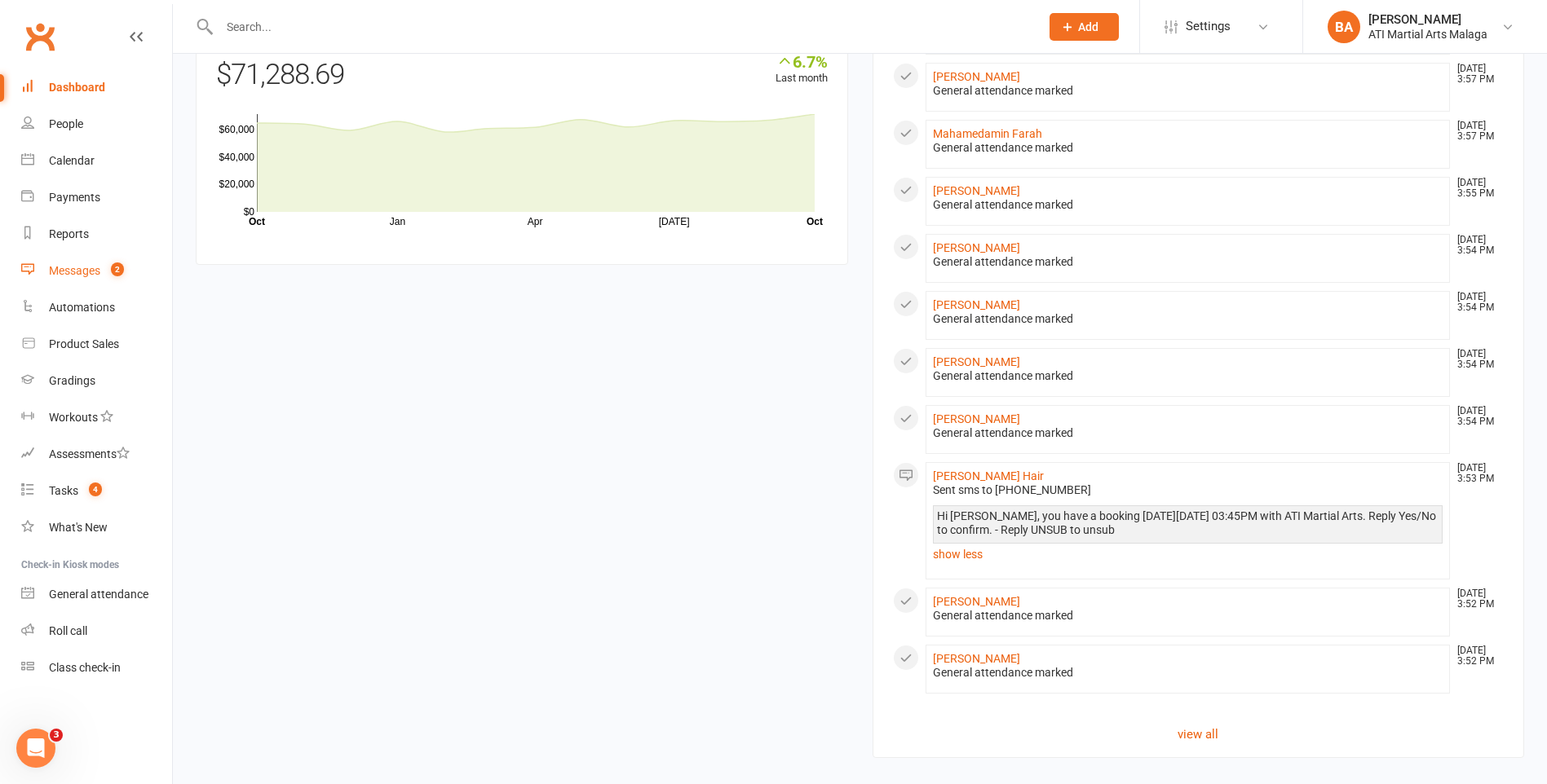
drag, startPoint x: 88, startPoint y: 262, endPoint x: 95, endPoint y: 253, distance: 11.4
click at [88, 263] on link "Messages 2" at bounding box center [97, 271] width 151 height 37
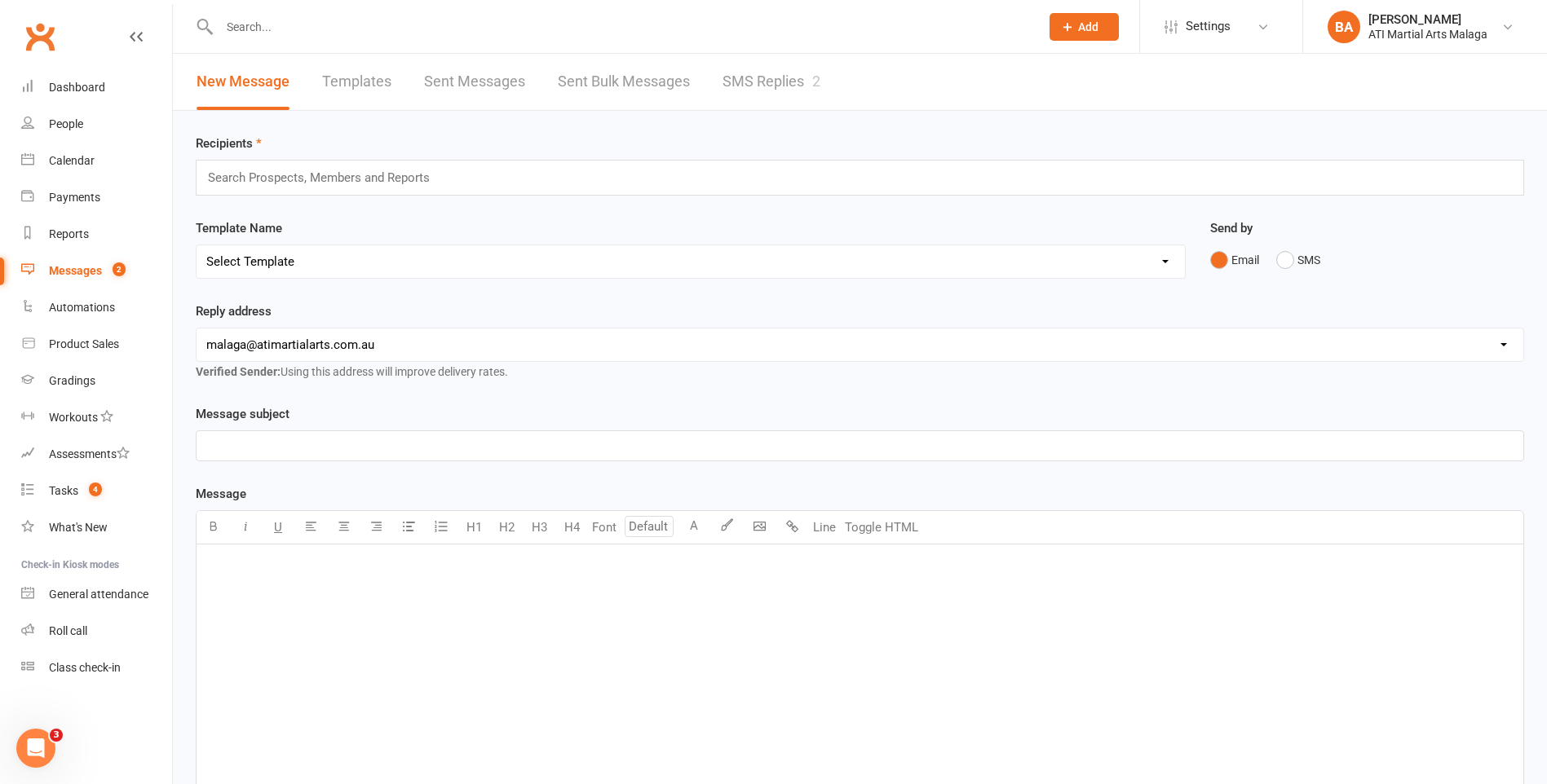
click at [343, 22] on input "text" at bounding box center [621, 27] width 814 height 22
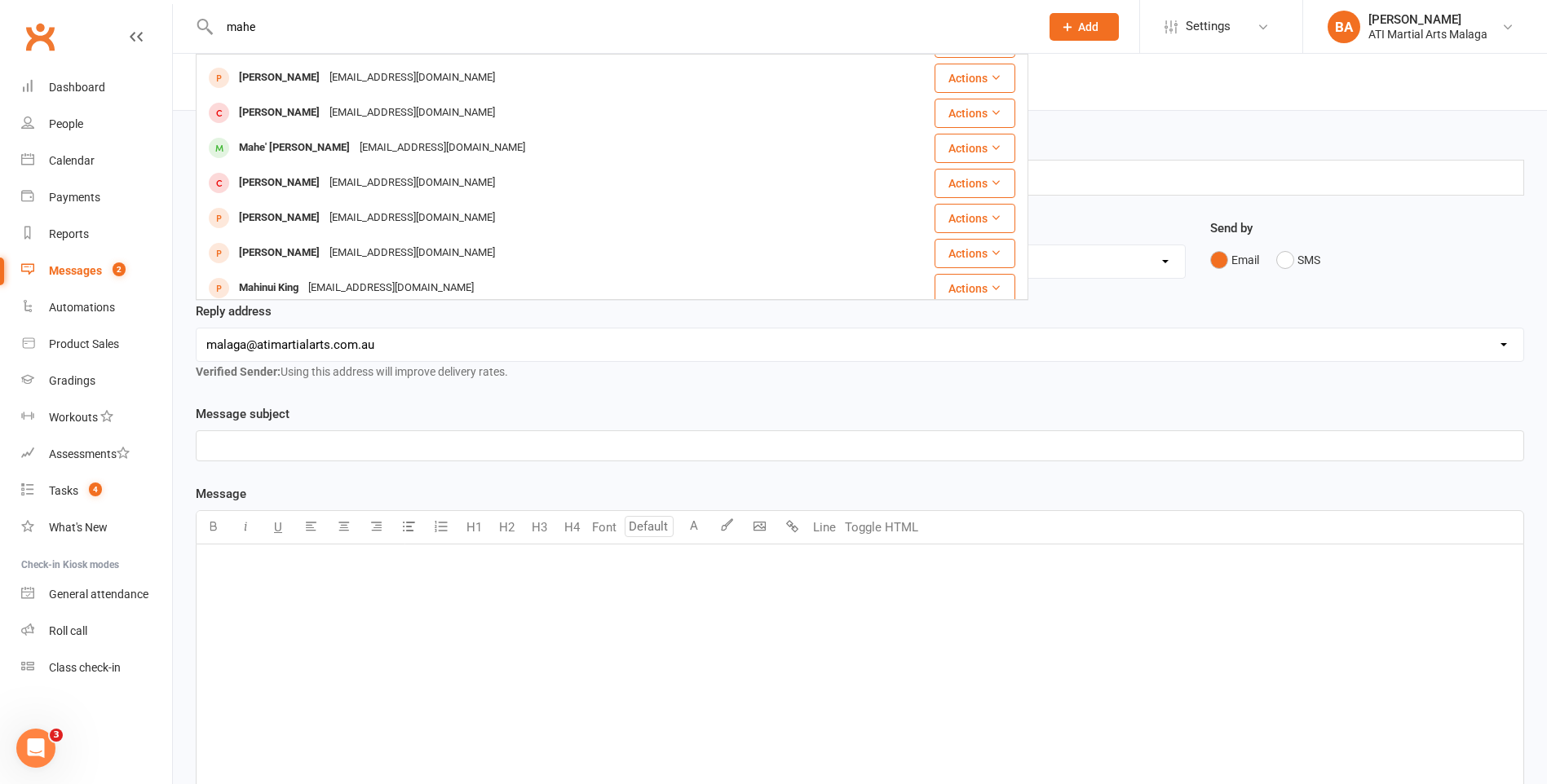
scroll to position [244, 0]
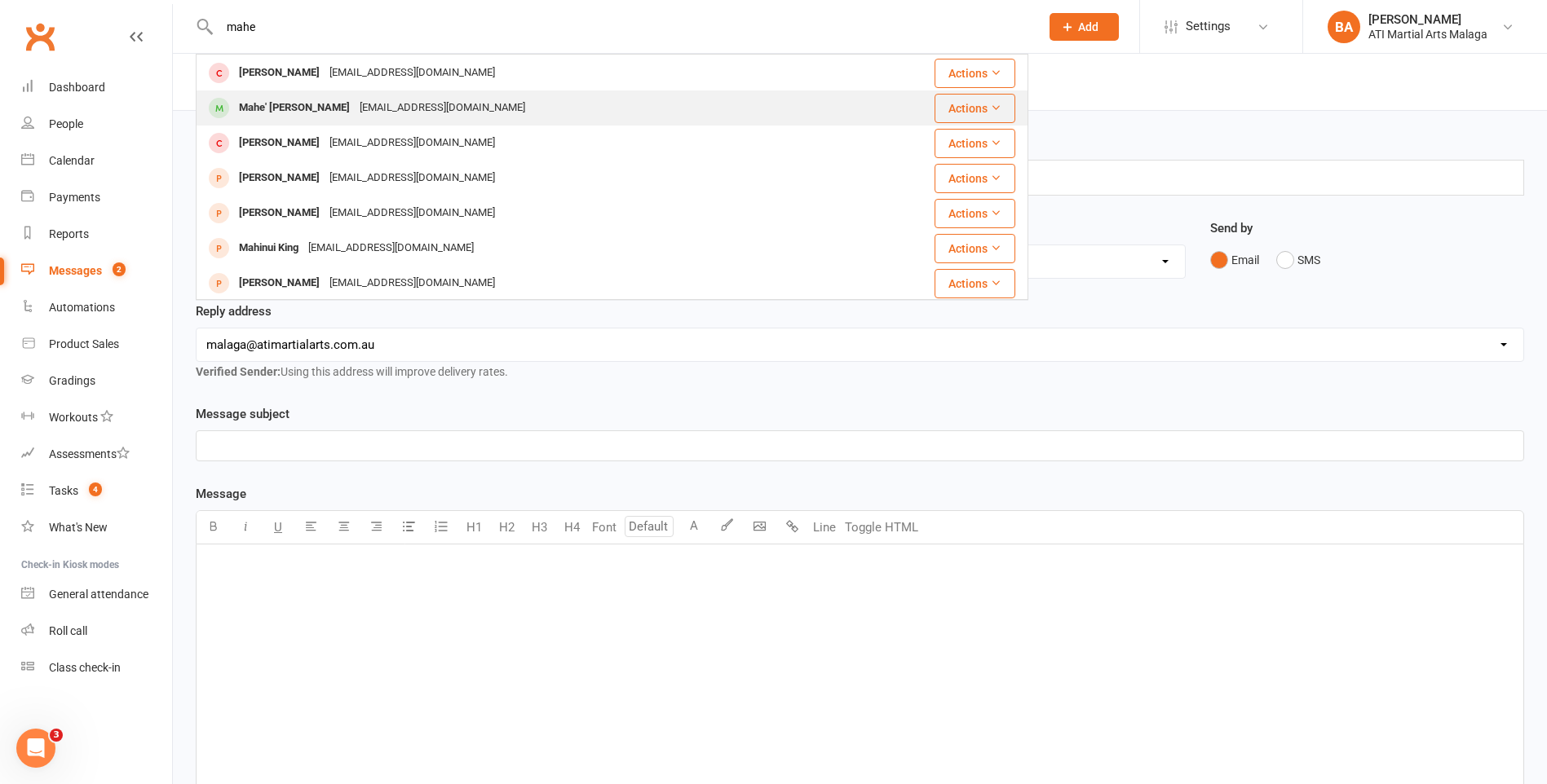
type input "mahe"
click at [406, 103] on div "aussieseselwa18@yahoo.com" at bounding box center [442, 108] width 175 height 23
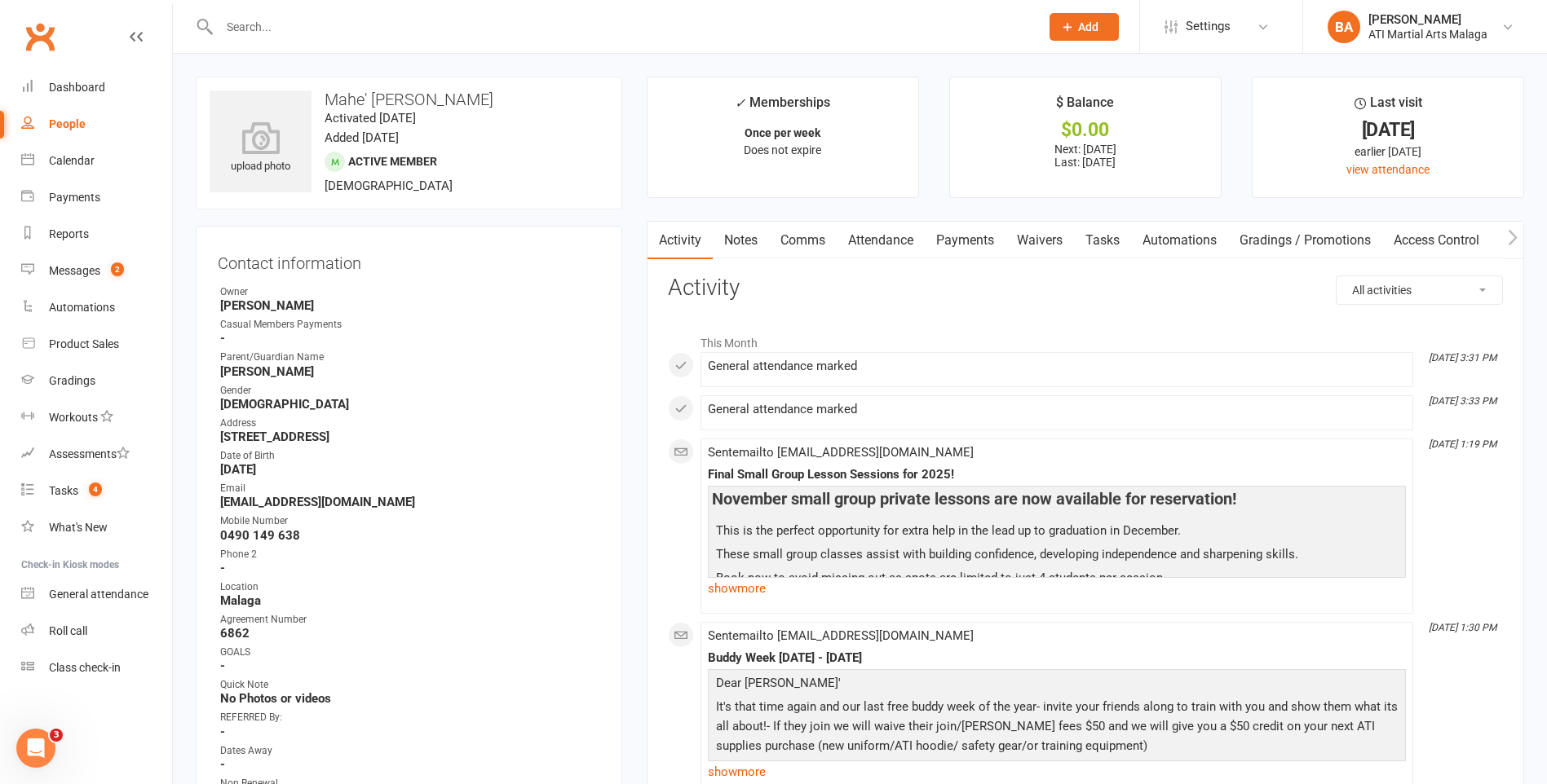
click at [751, 243] on link "Notes" at bounding box center [741, 241] width 56 height 37
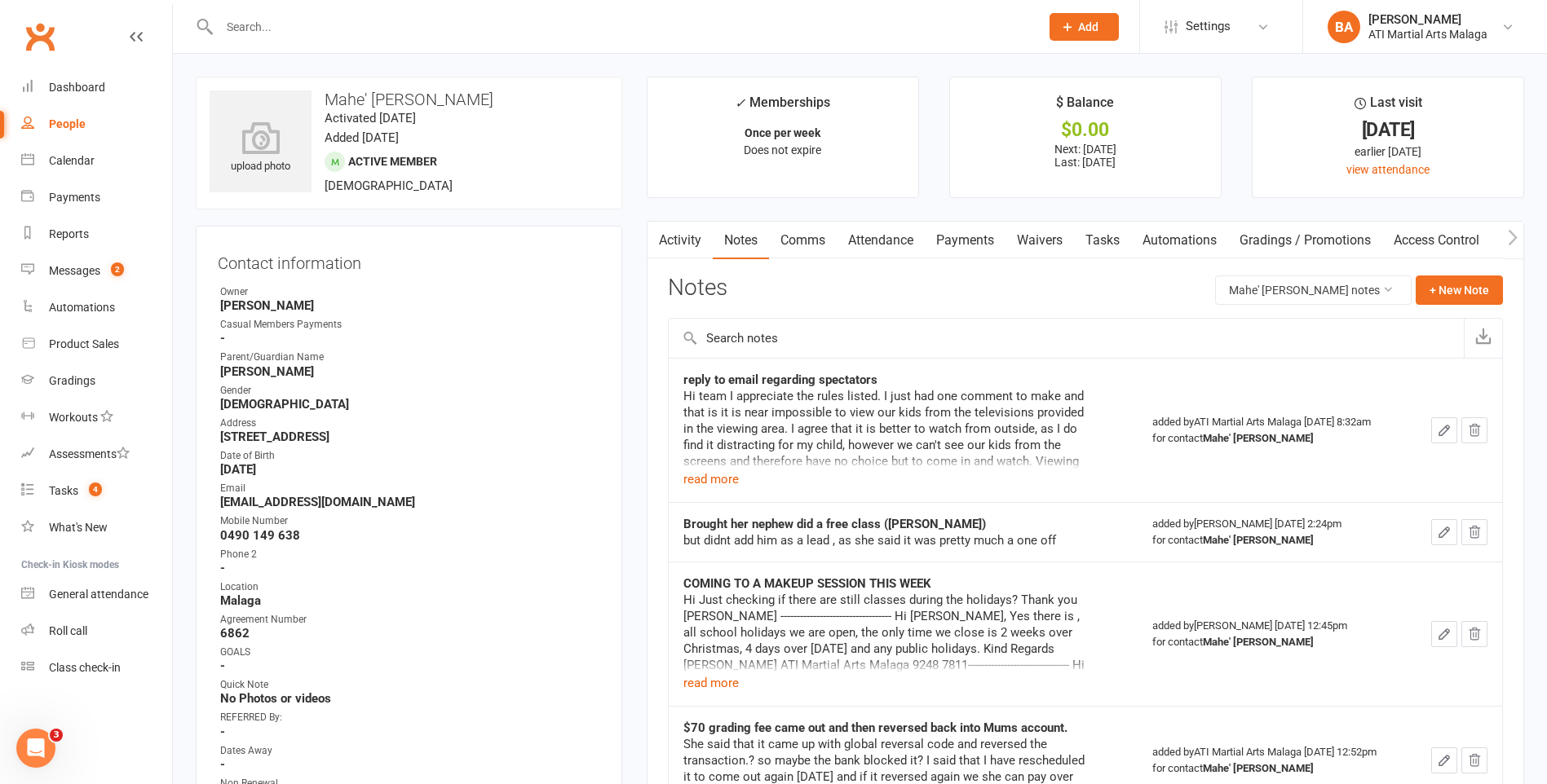
click at [660, 235] on icon "button" at bounding box center [657, 238] width 9 height 17
click at [700, 245] on link "Activity" at bounding box center [680, 241] width 66 height 37
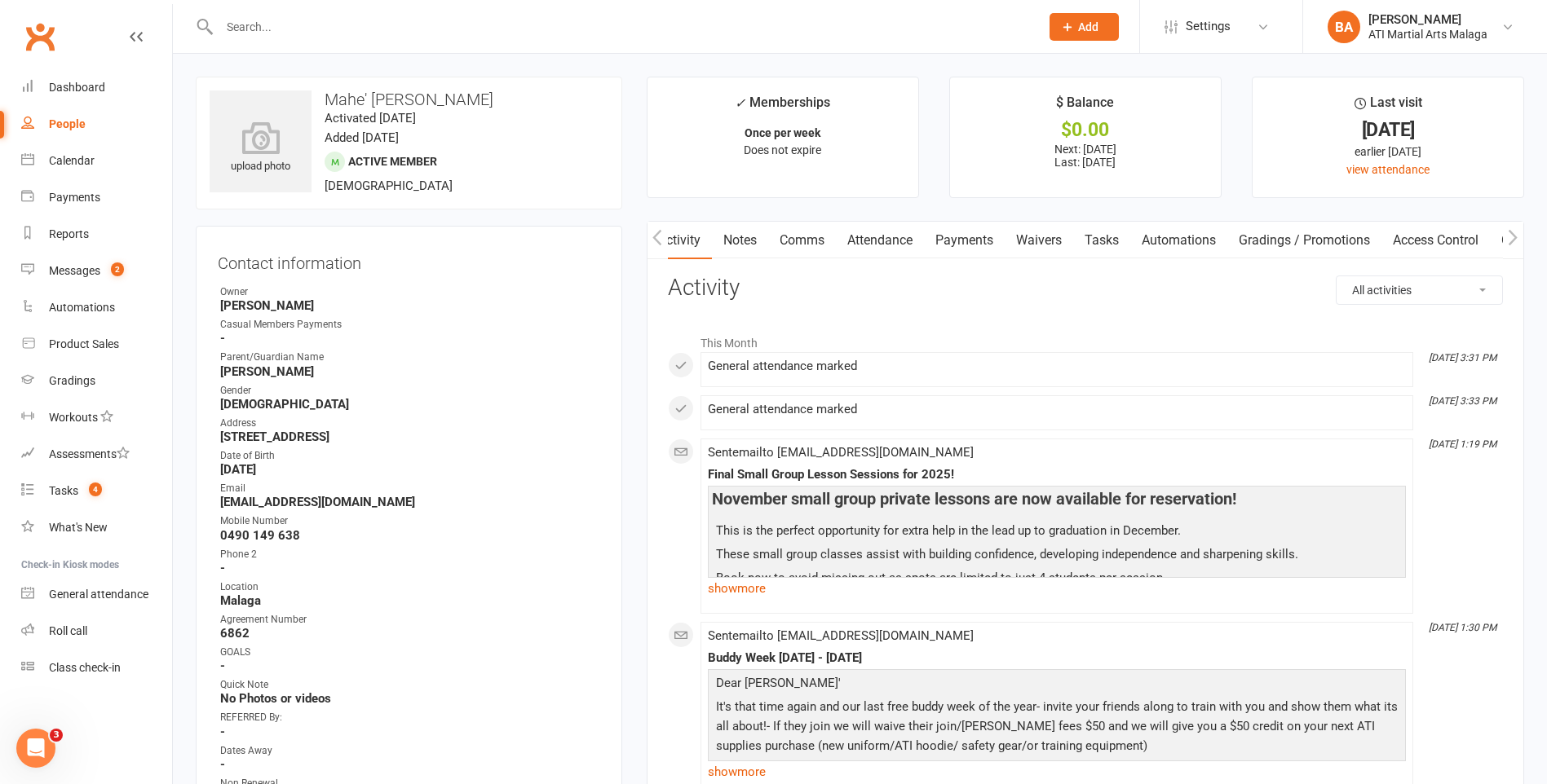
click at [908, 250] on link "Attendance" at bounding box center [880, 241] width 88 height 37
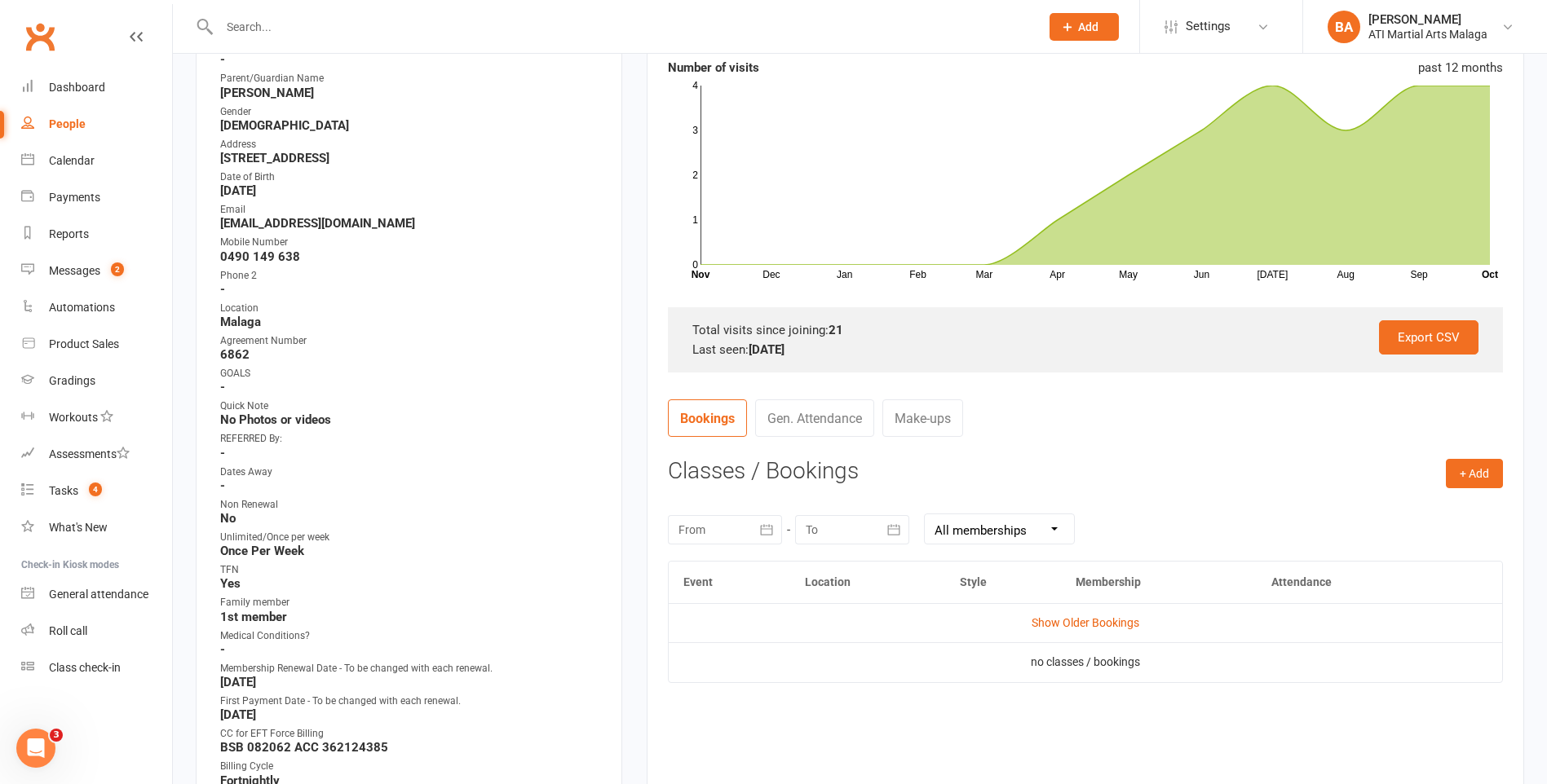
scroll to position [326, 0]
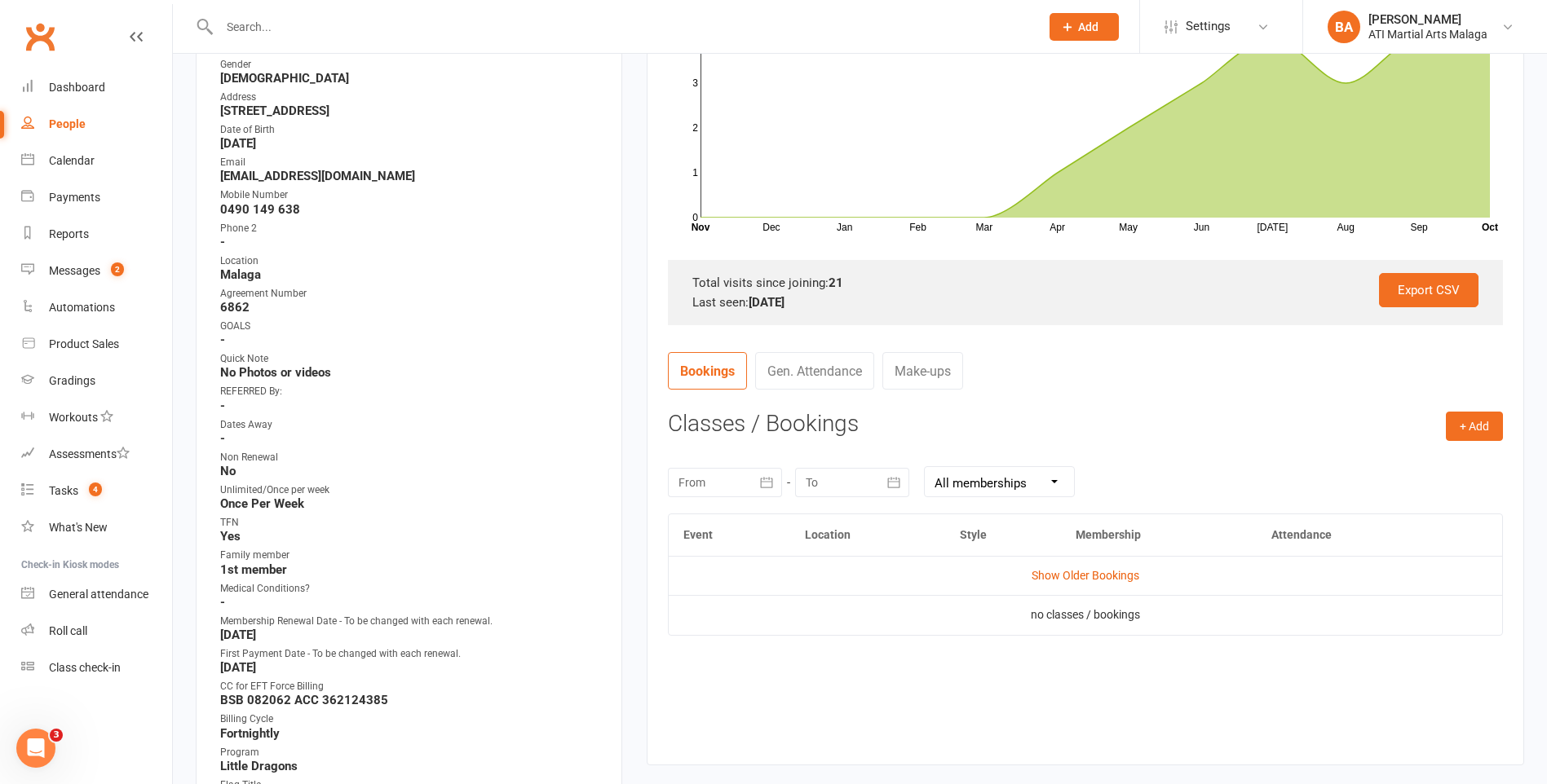
click at [849, 374] on link "Gen. Attendance" at bounding box center [814, 371] width 119 height 37
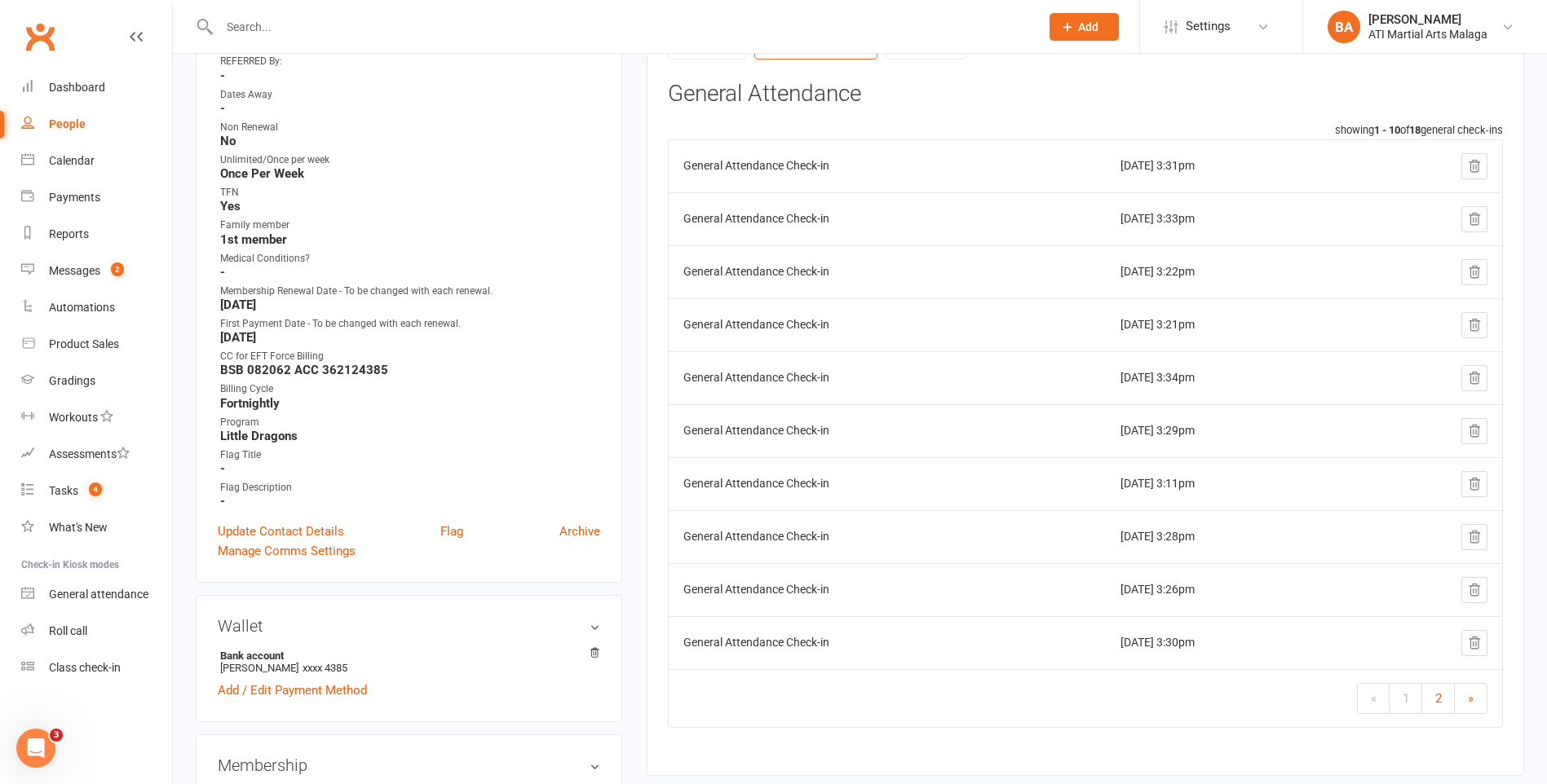
scroll to position [652, 0]
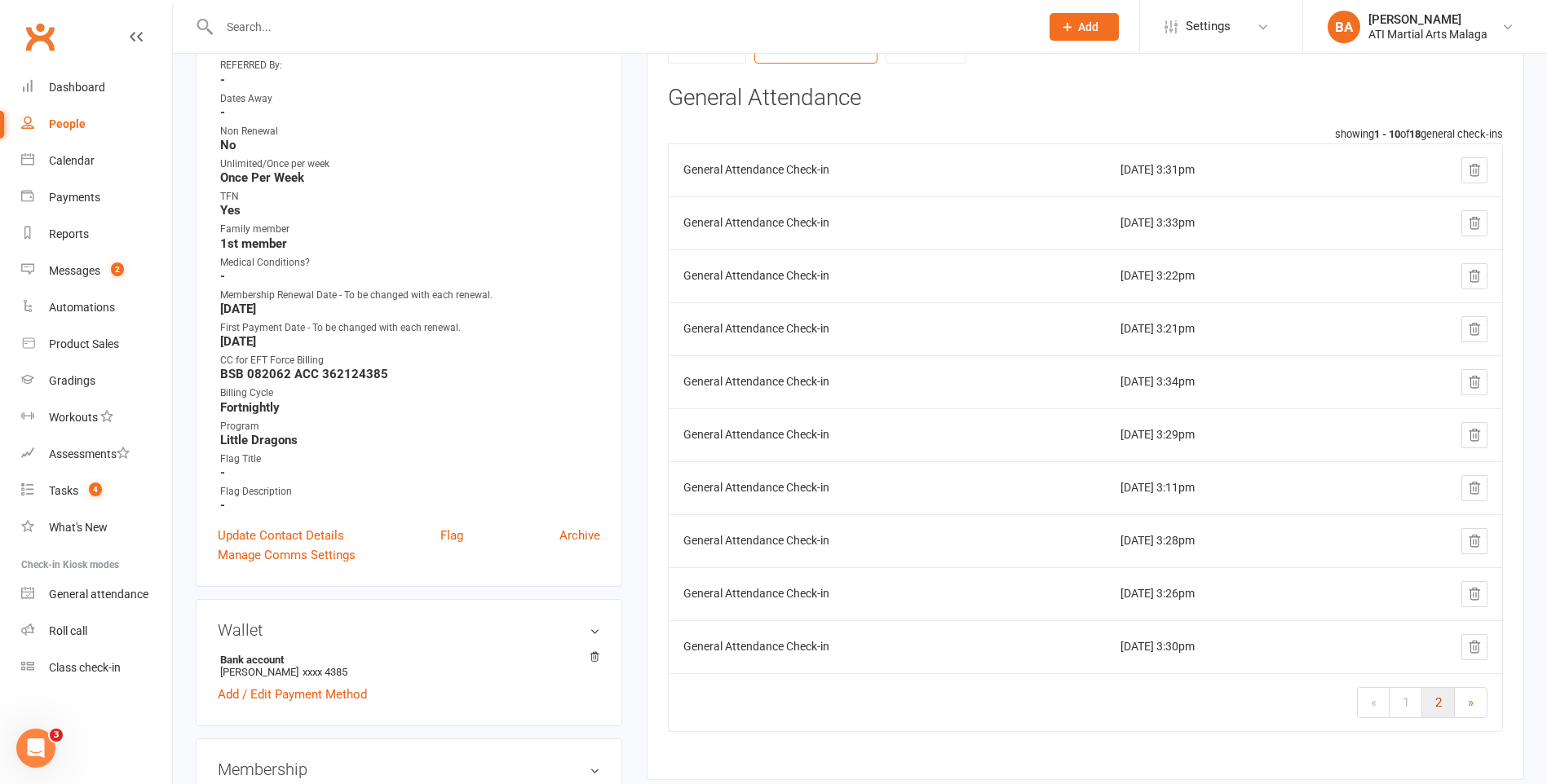
click at [1442, 699] on link "2" at bounding box center [1438, 703] width 33 height 29
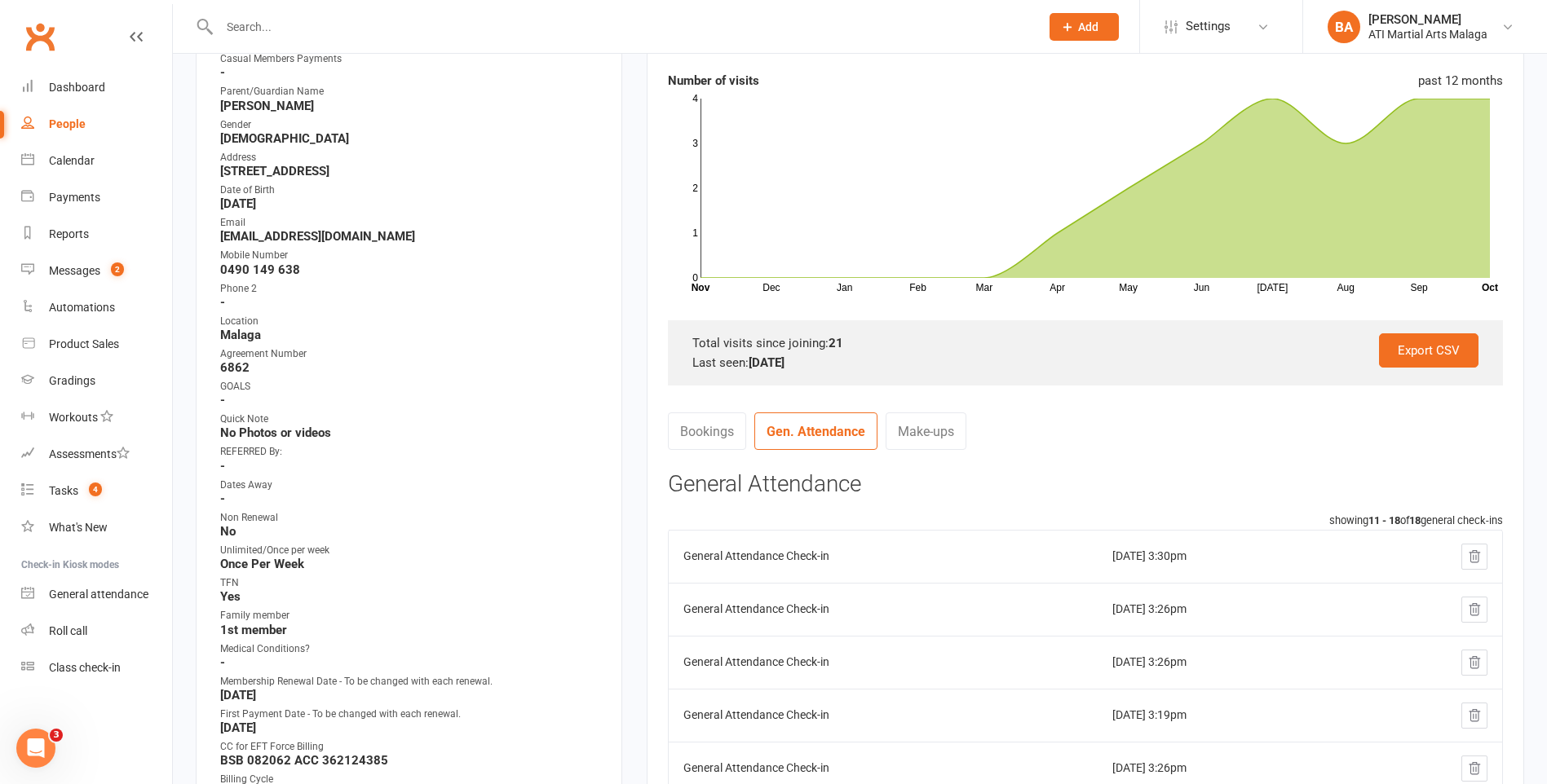
scroll to position [0, 0]
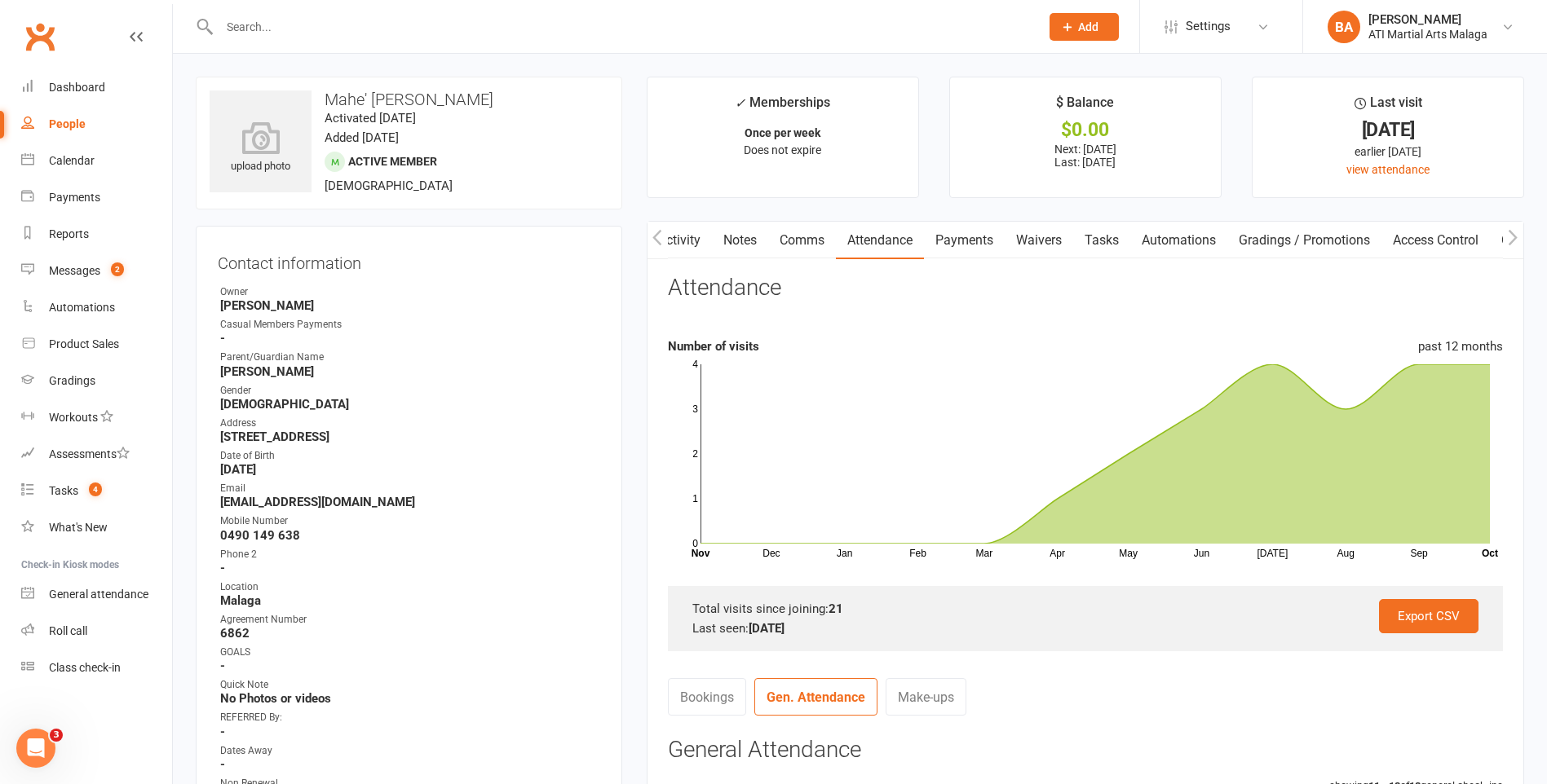
click at [107, 68] on div "Clubworx" at bounding box center [86, 46] width 172 height 60
click at [102, 81] on div "Dashboard" at bounding box center [77, 87] width 56 height 13
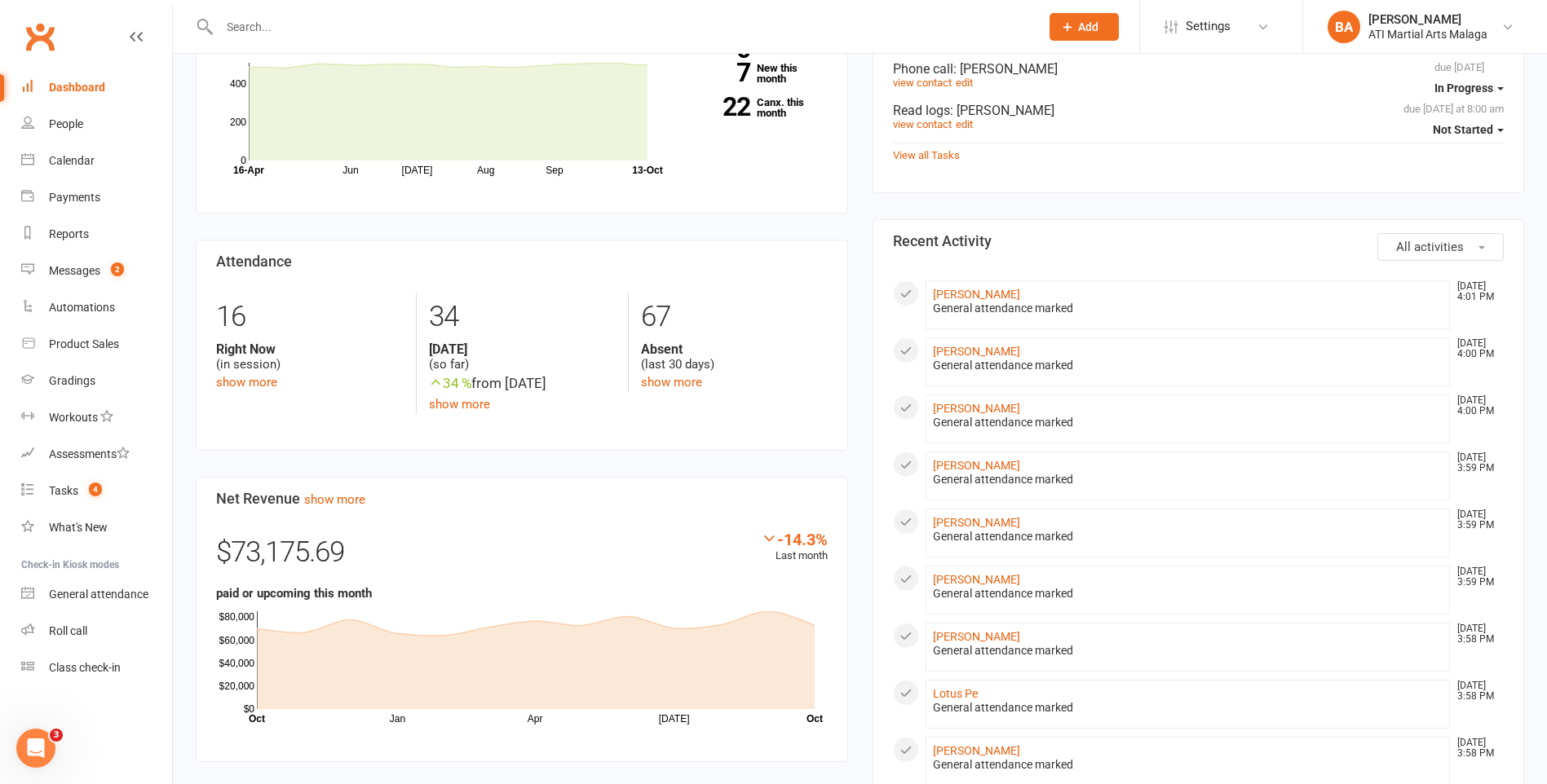
scroll to position [652, 0]
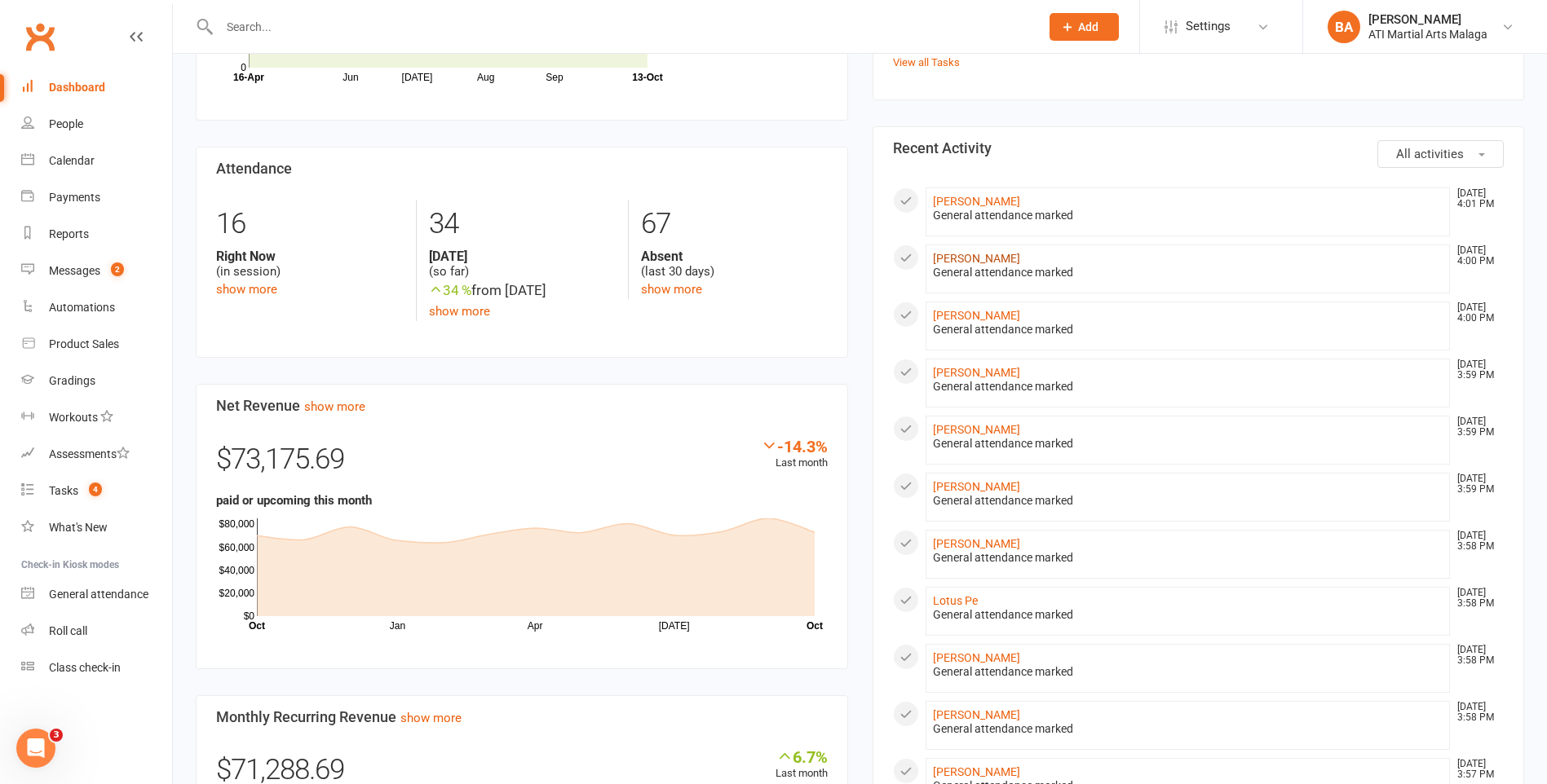
click at [1002, 255] on link "Xzavier Drieberg-Cooper" at bounding box center [976, 259] width 87 height 13
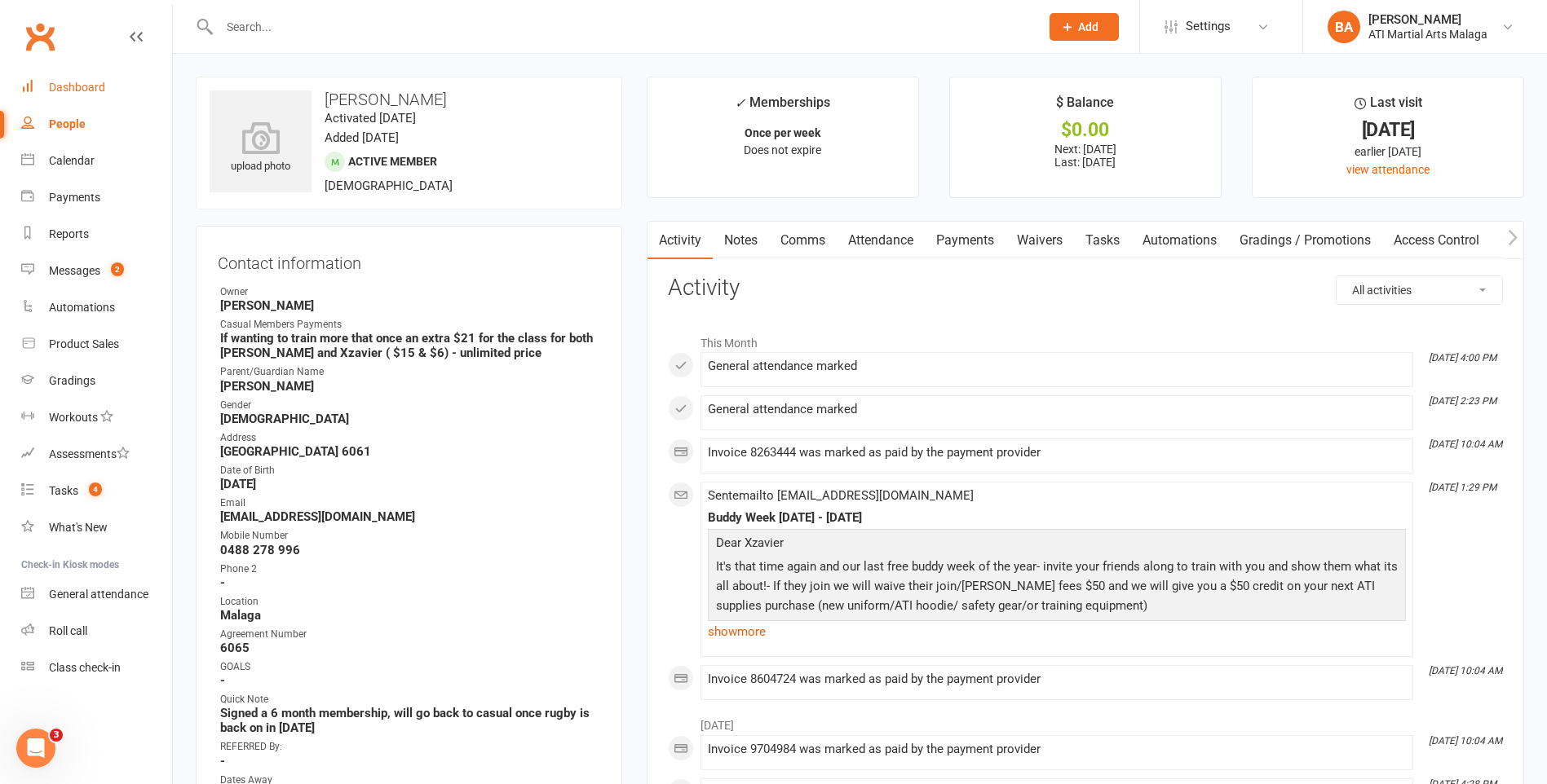
click at [59, 94] on div "Dashboard" at bounding box center [77, 87] width 56 height 13
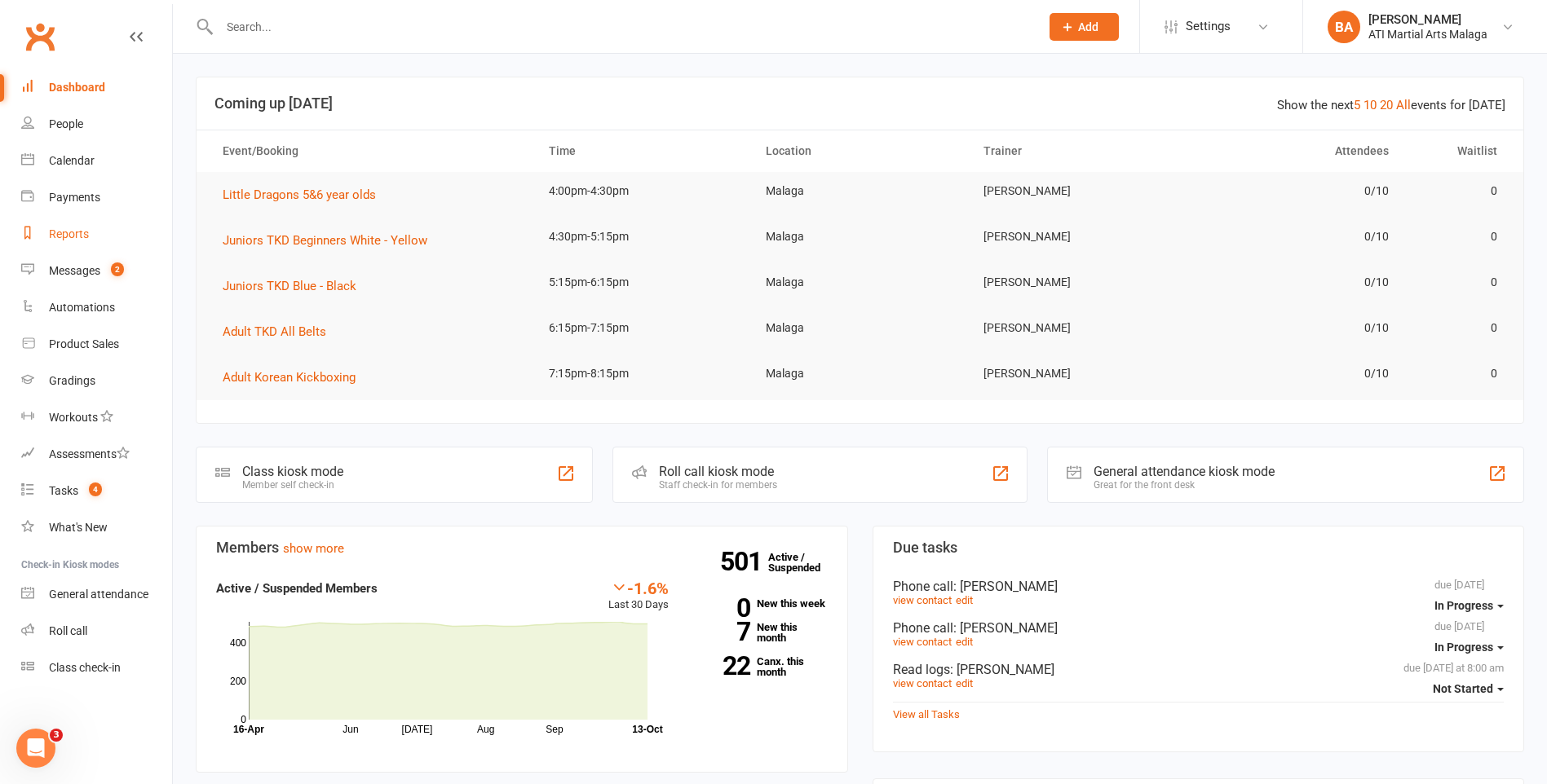
click at [77, 238] on div "Reports" at bounding box center [68, 234] width 40 height 13
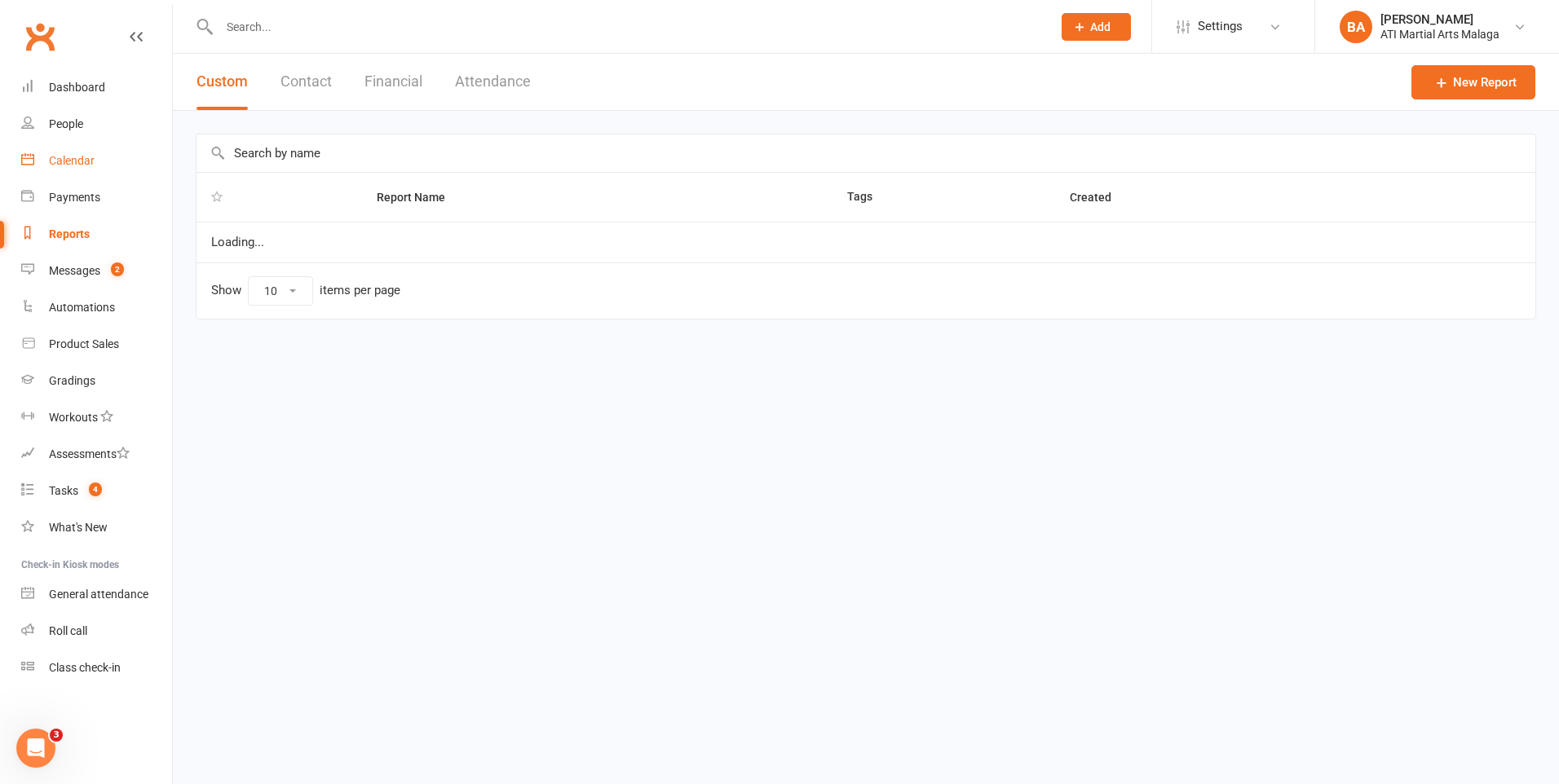
click at [66, 163] on div "Calendar" at bounding box center [71, 160] width 46 height 13
select select "100"
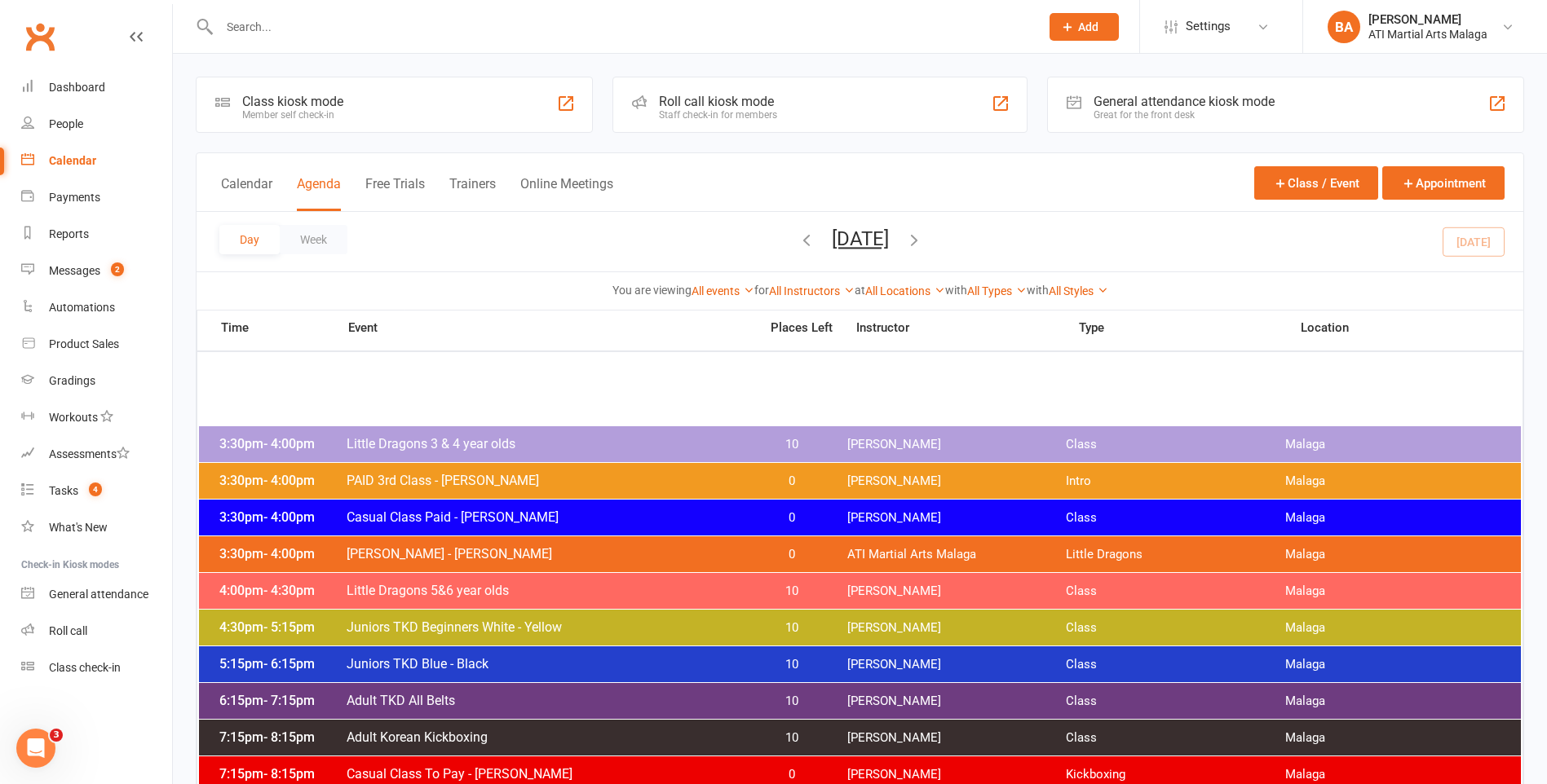
click at [923, 237] on icon "button" at bounding box center [914, 239] width 18 height 18
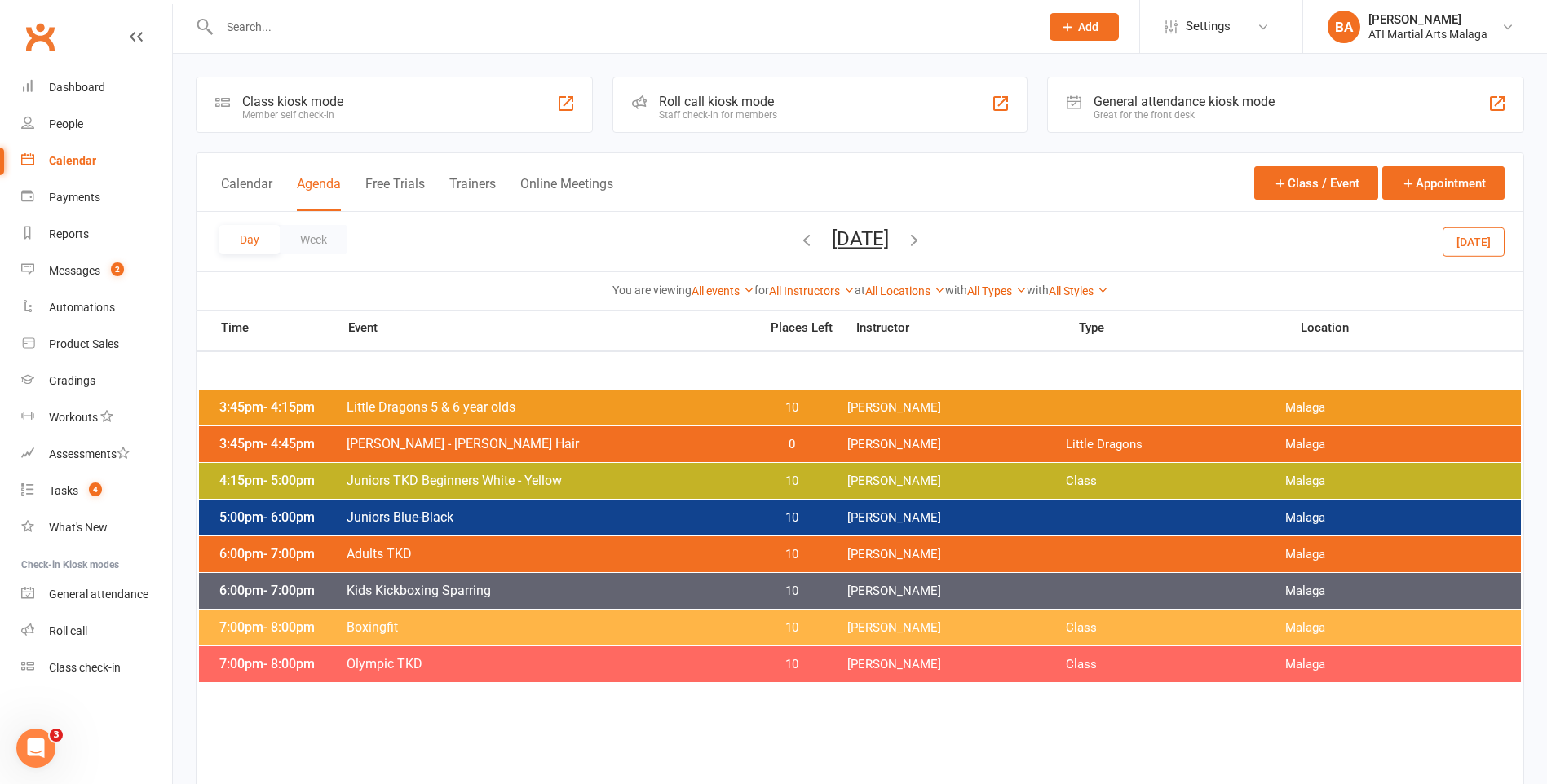
click at [923, 241] on icon "button" at bounding box center [914, 239] width 18 height 18
